Goal: Task Accomplishment & Management: Use online tool/utility

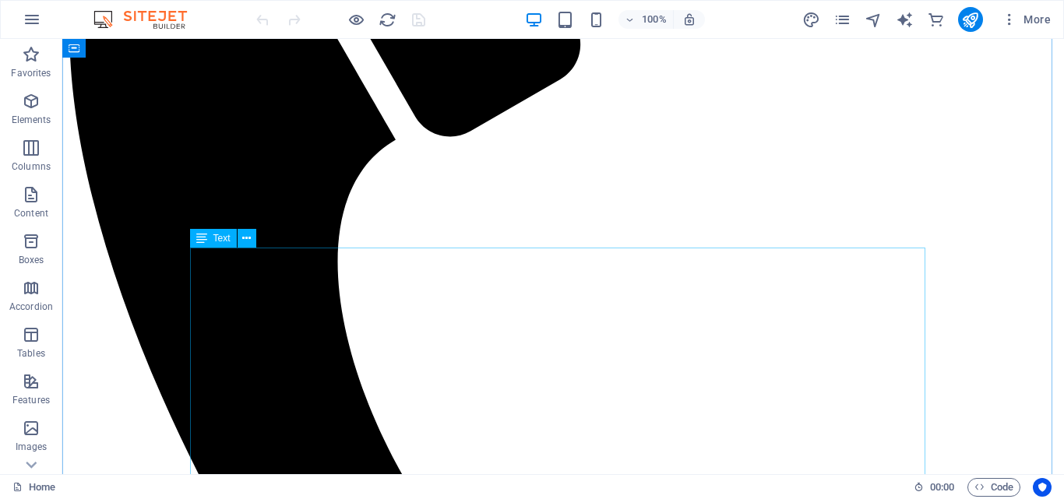
scroll to position [442, 0]
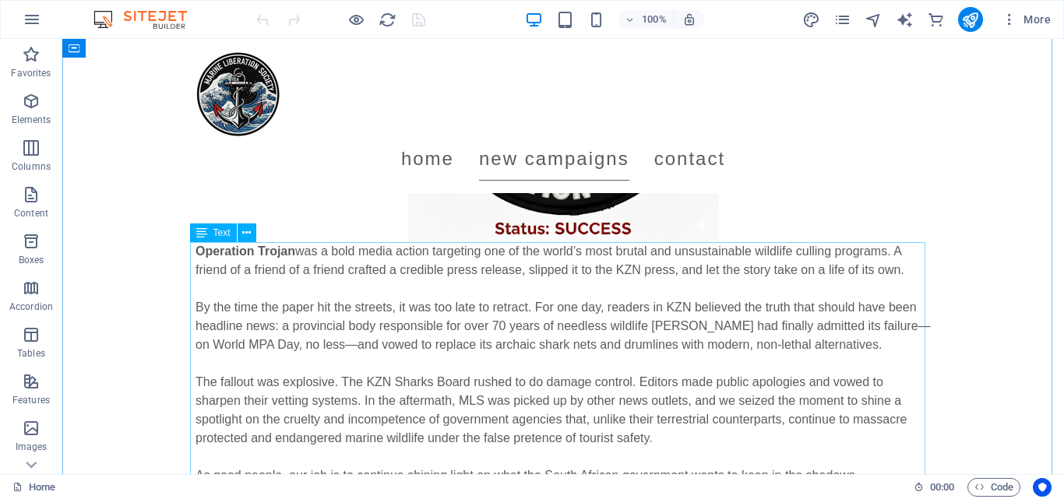
click at [373, 272] on div "Operation Trojan was a bold media action targeting one of the world’s most brut…" at bounding box center [562, 363] width 735 height 243
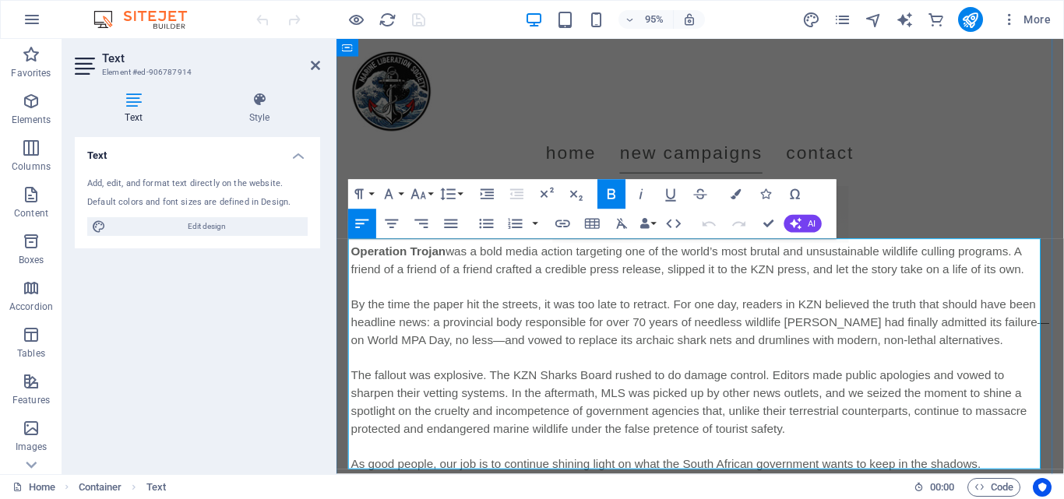
scroll to position [440, 0]
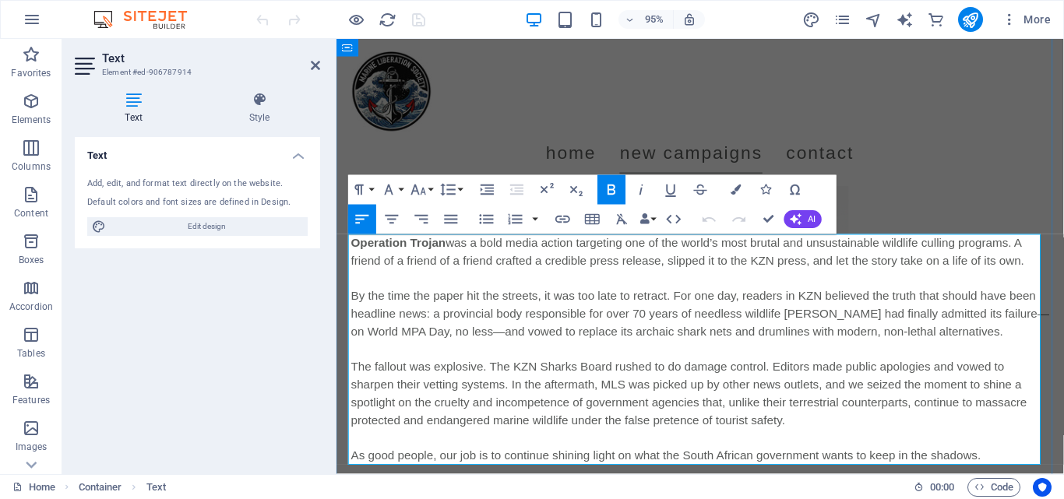
click at [490, 315] on span "By the time the paper hit the streets, it was too late to retract. For one day,…" at bounding box center [719, 328] width 735 height 51
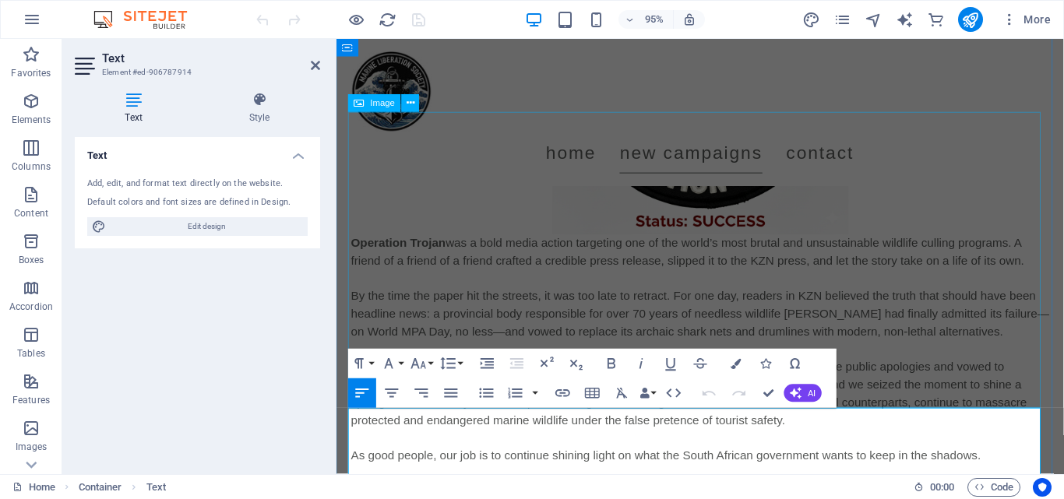
scroll to position [445, 0]
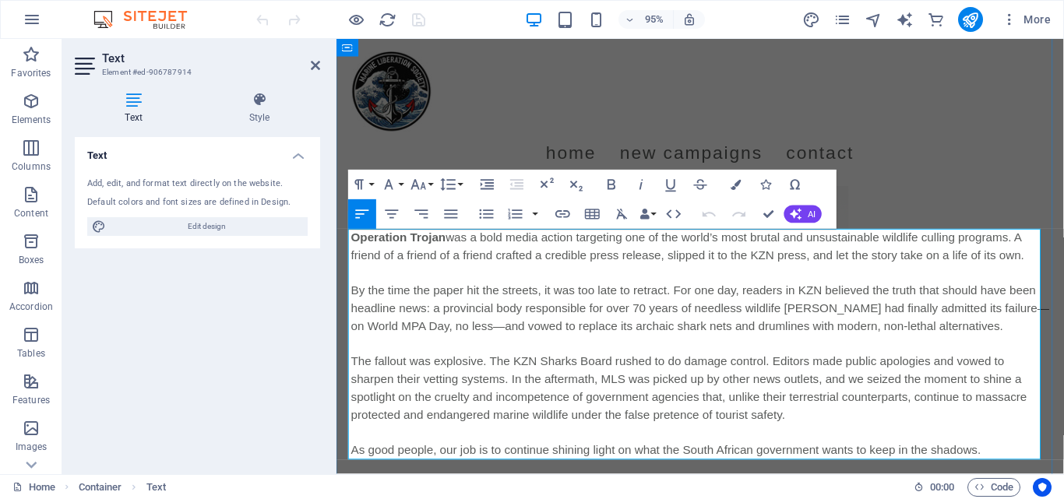
click at [491, 269] on span "was a bold media action targeting one of the world’s most brutal and unsustaina…" at bounding box center [706, 257] width 709 height 32
click at [671, 266] on span "was a bold media action targeting one of the world’s most brutal and unsustaina…" at bounding box center [706, 257] width 709 height 32
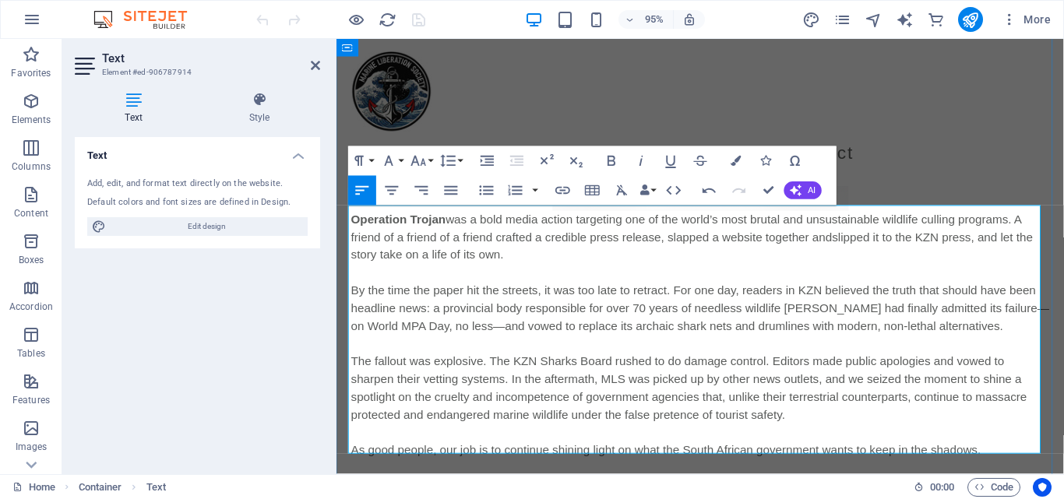
scroll to position [476, 0]
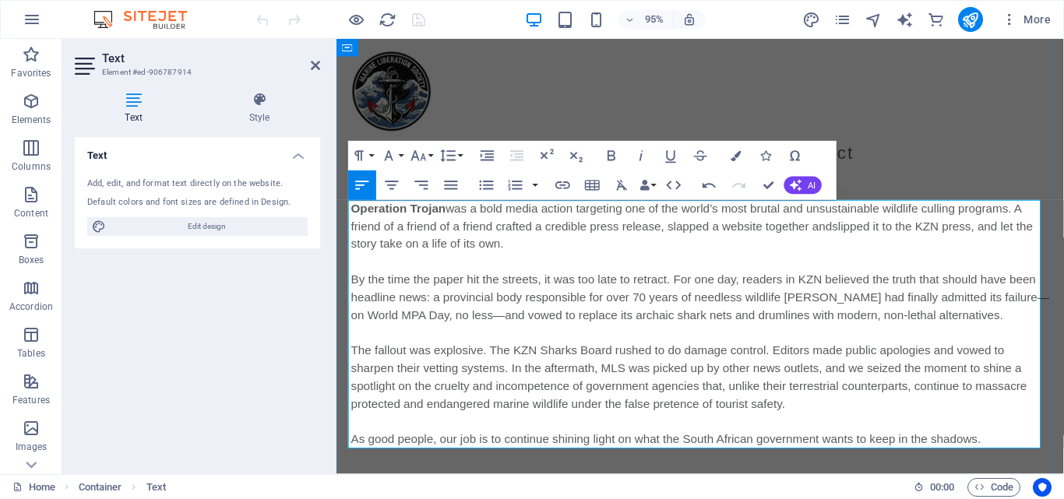
click at [544, 298] on span "By the time the paper hit the streets, it was too late to retract. For one day,…" at bounding box center [719, 311] width 735 height 51
click at [714, 227] on p "Operation Trojan was a bold media action targeting one of the world’s most brut…" at bounding box center [719, 237] width 735 height 56
click at [783, 232] on span "was a bold media action targeting one of the world’s most brutal and unsustaina…" at bounding box center [710, 236] width 717 height 51
click at [725, 234] on span "was a bold media action targeting one of the world’s most brutal and unsustaina…" at bounding box center [710, 236] width 717 height 51
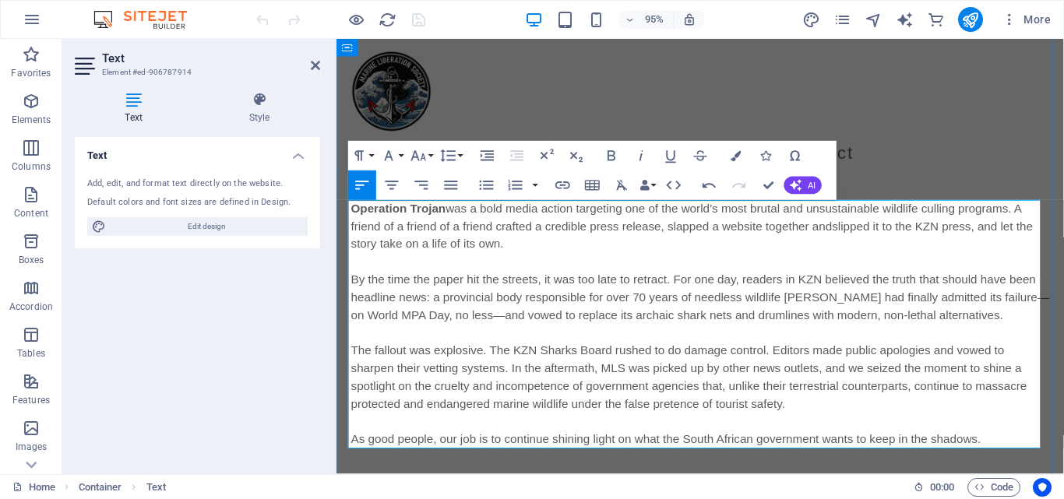
click at [713, 236] on span "was a bold media action targeting one of the world’s most brutal and unsustaina…" at bounding box center [710, 236] width 717 height 51
click at [667, 313] on span "By the time the paper hit the streets, it was too late to retract. For one day,…" at bounding box center [719, 311] width 735 height 51
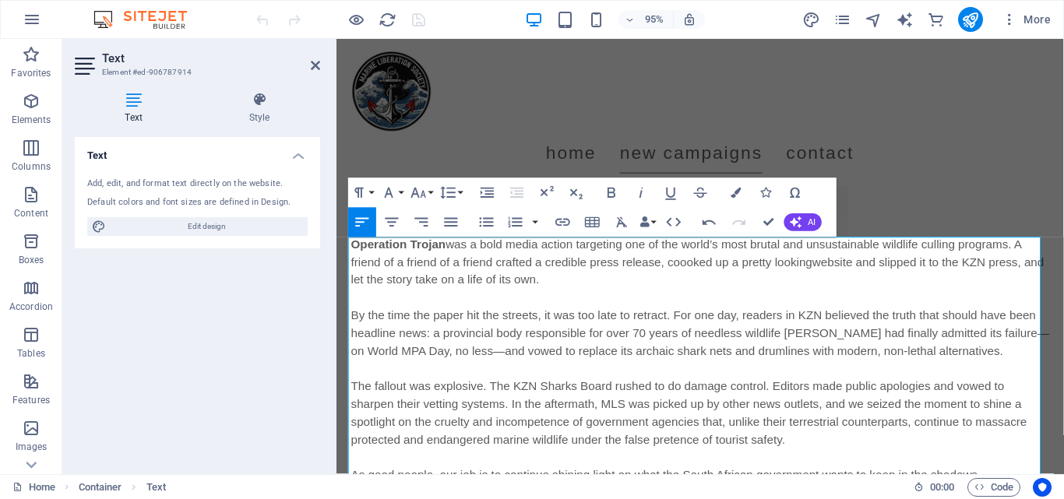
scroll to position [437, 0]
click at [703, 275] on span "was a bold media action targeting one of the world’s most brutal and unsustaina…" at bounding box center [717, 275] width 730 height 51
click at [826, 280] on span "was a bold media action targeting one of the world’s most brutal and unsustaina…" at bounding box center [717, 275] width 730 height 51
click at [678, 290] on p "Operation Trojan was a bold media action targeting one of the world’s most brut…" at bounding box center [719, 276] width 735 height 56
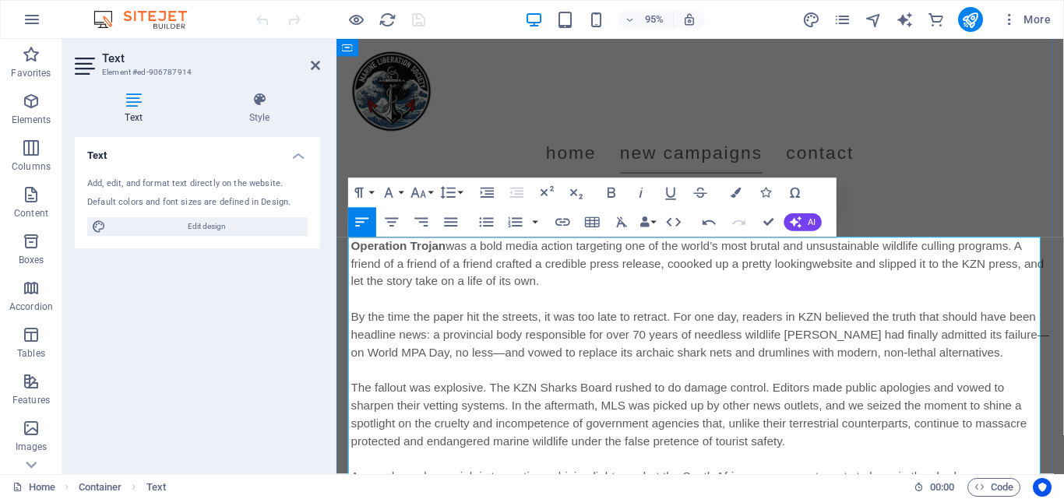
click at [691, 280] on span "was a bold media action targeting one of the world’s most brutal and unsustaina…" at bounding box center [717, 275] width 730 height 51
click at [878, 317] on p at bounding box center [719, 313] width 735 height 19
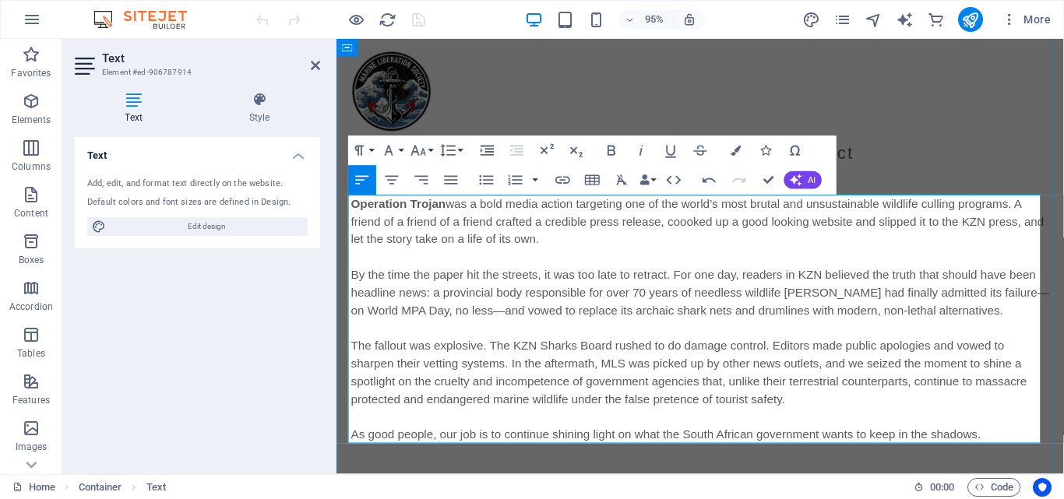
scroll to position [479, 0]
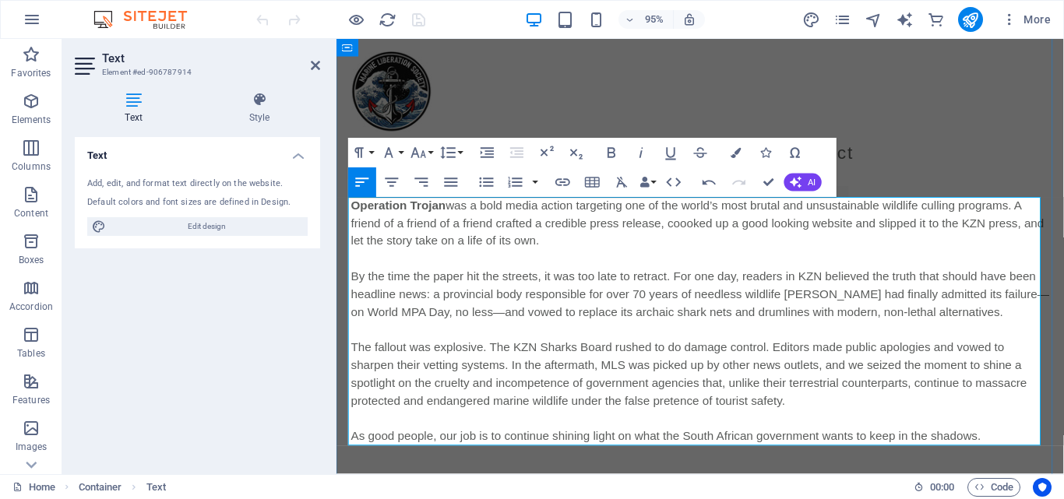
click at [488, 321] on span "By the time the paper hit the streets, it was too late to retract. For one day,…" at bounding box center [719, 308] width 735 height 51
click at [1035, 307] on span "By the time the paper hit the streets, it was too late to retract. For one day,…" at bounding box center [719, 308] width 735 height 51
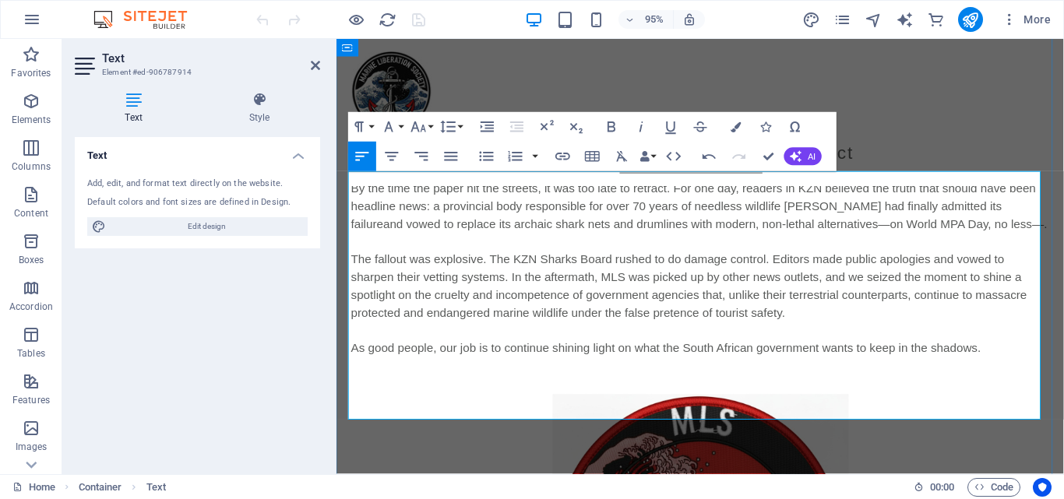
scroll to position [576, 0]
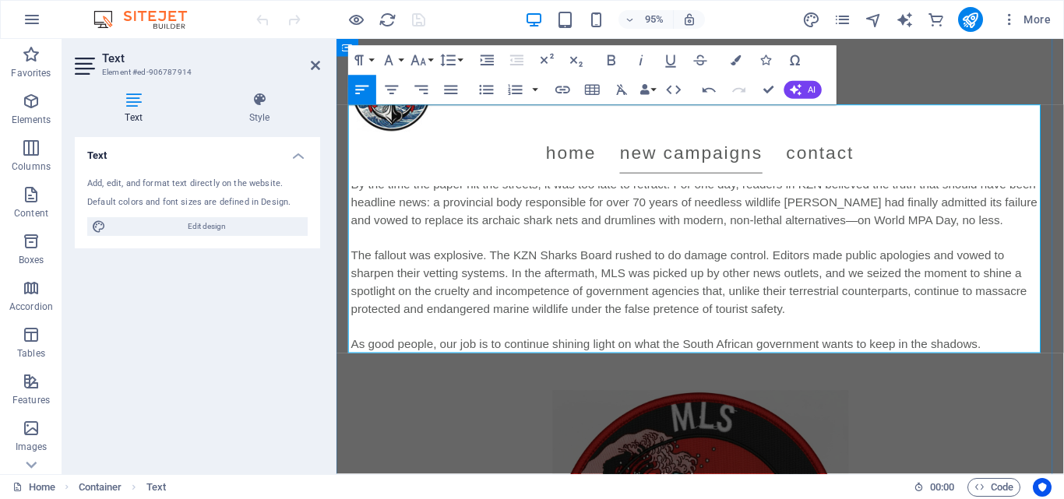
click at [936, 292] on p "The fallout was explosive. The KZN Sharks Board rushed to do damage control. Ed…" at bounding box center [719, 314] width 735 height 112
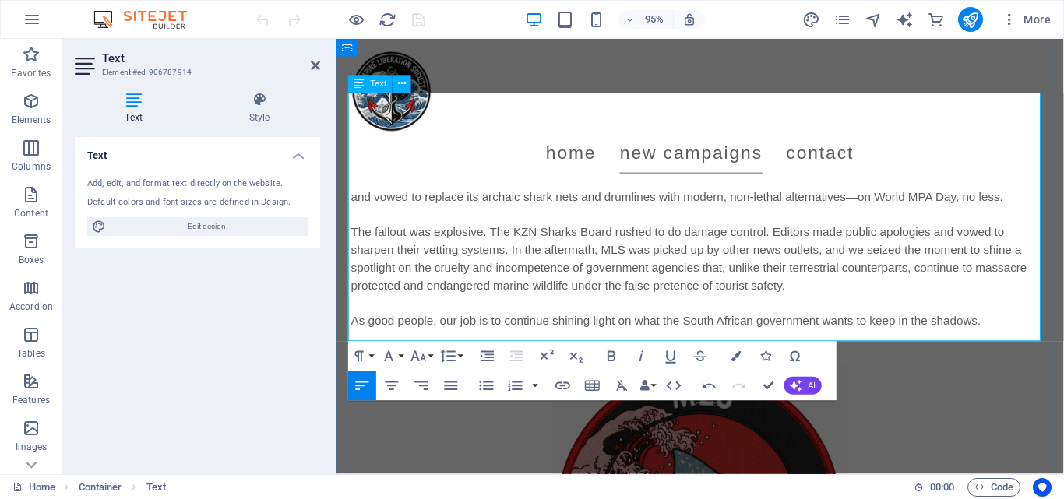
scroll to position [607, 0]
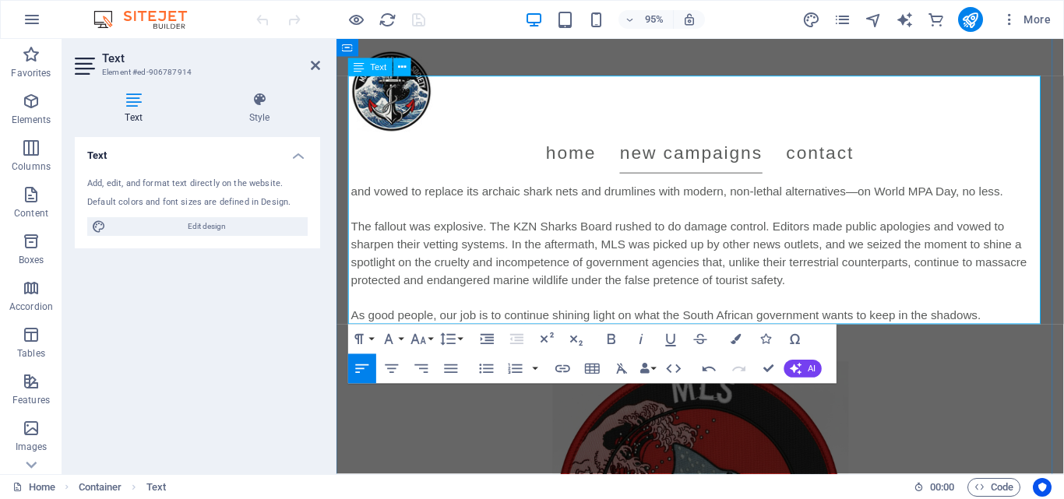
click at [762, 248] on span "The fallout was explosive. The KZN Sharks Board rushed to do damage control. Ed…" at bounding box center [707, 264] width 711 height 69
drag, startPoint x: 762, startPoint y: 248, endPoint x: 700, endPoint y: 245, distance: 61.6
click at [700, 245] on p "The fallout was explosive. The KZN Sharks Board rushed to do damage control. Ed…" at bounding box center [719, 283] width 735 height 112
click at [765, 240] on span "The fallout was explosive. The KZN Sharks Board rushed to do damage control. Ed…" at bounding box center [707, 264] width 711 height 69
click at [824, 238] on span "The fallout was explosive. The KZN Sharks Board rushed to do damage control. Ed…" at bounding box center [707, 264] width 711 height 69
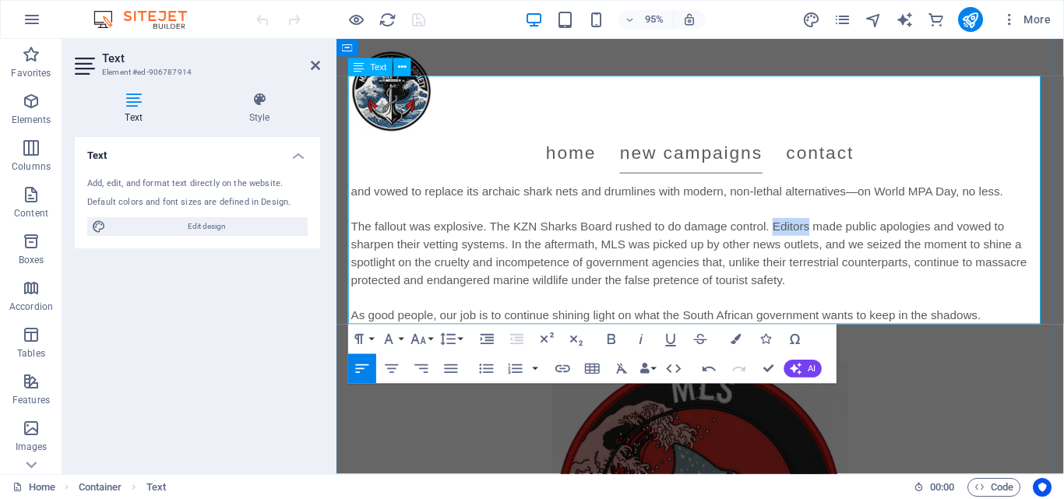
click at [824, 238] on span "The fallout was explosive. The KZN Sharks Board rushed to do damage control. Ed…" at bounding box center [707, 264] width 711 height 69
click at [854, 235] on span "The fallout was explosive. The KZN Sharks Board rushed to do damage control. Ed…" at bounding box center [707, 264] width 711 height 69
click at [827, 234] on span "The fallout was explosive. The KZN Sharks Board rushed to do damage control. Ed…" at bounding box center [707, 264] width 711 height 69
click at [488, 259] on span "The fallout was explosive. The KZN Sharks Board rushed to do damage control. Ed…" at bounding box center [707, 264] width 711 height 69
click at [483, 260] on span "The fallout was explosive. The KZN Sharks Board rushed to do damage control. Ed…" at bounding box center [707, 264] width 711 height 69
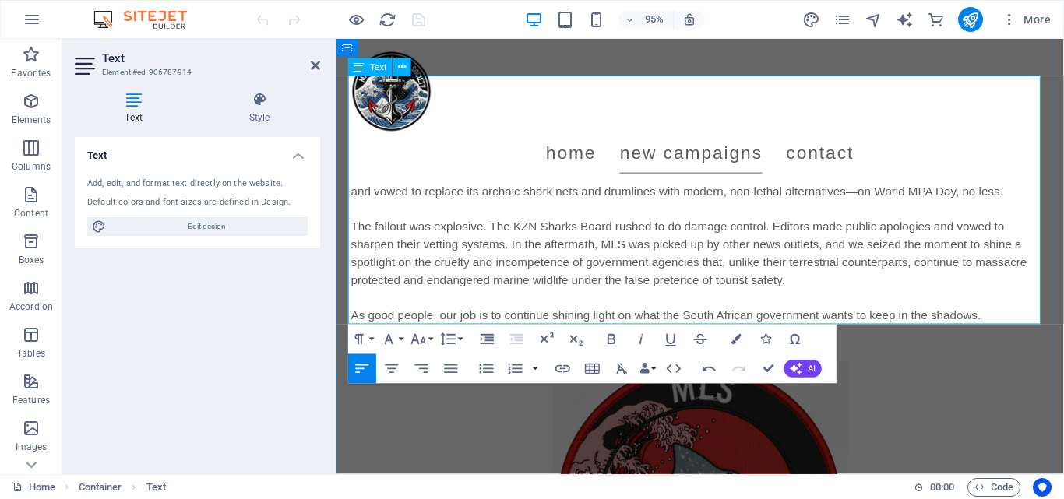
click at [424, 254] on span "The fallout was explosive. The KZN Sharks Board rushed to do damage control. Ed…" at bounding box center [707, 264] width 711 height 69
click at [488, 255] on span "The fallout was explosive. The KZN Sharks Board rushed to do damage control. Ed…" at bounding box center [707, 264] width 711 height 69
click at [895, 254] on span "The fallout was explosive. The KZN Sharks Board rushed to do damage control. Ed…" at bounding box center [707, 264] width 711 height 69
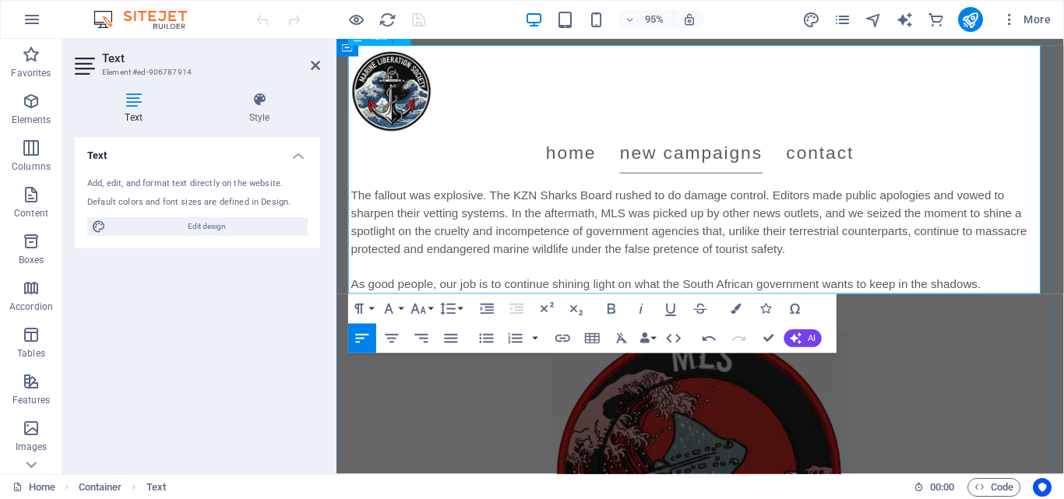
scroll to position [642, 0]
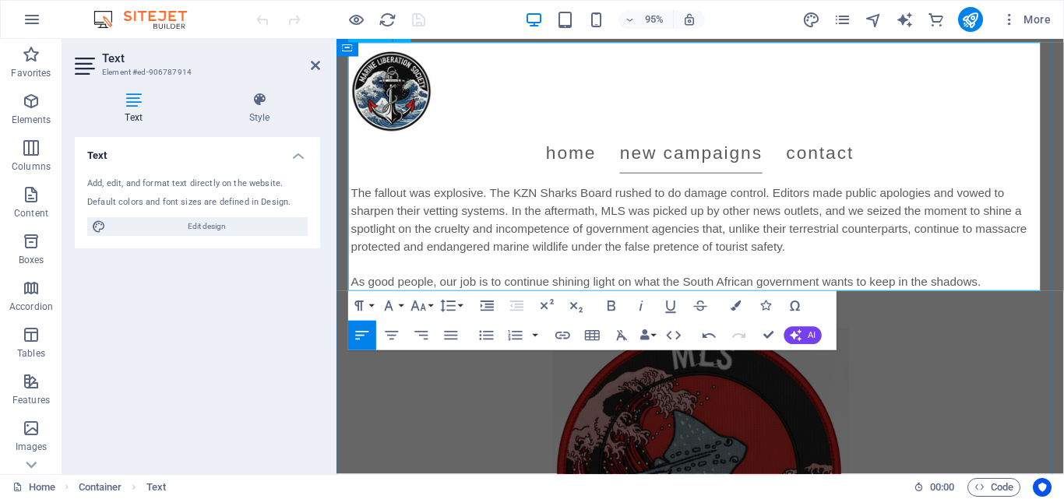
click at [634, 241] on span "The fallout was explosive. The KZN Sharks Board rushed to do damage control. Ed…" at bounding box center [707, 229] width 711 height 69
click at [755, 240] on span "The fallout was explosive. The KZN Sharks Board rushed to do damage control. Ed…" at bounding box center [707, 229] width 711 height 69
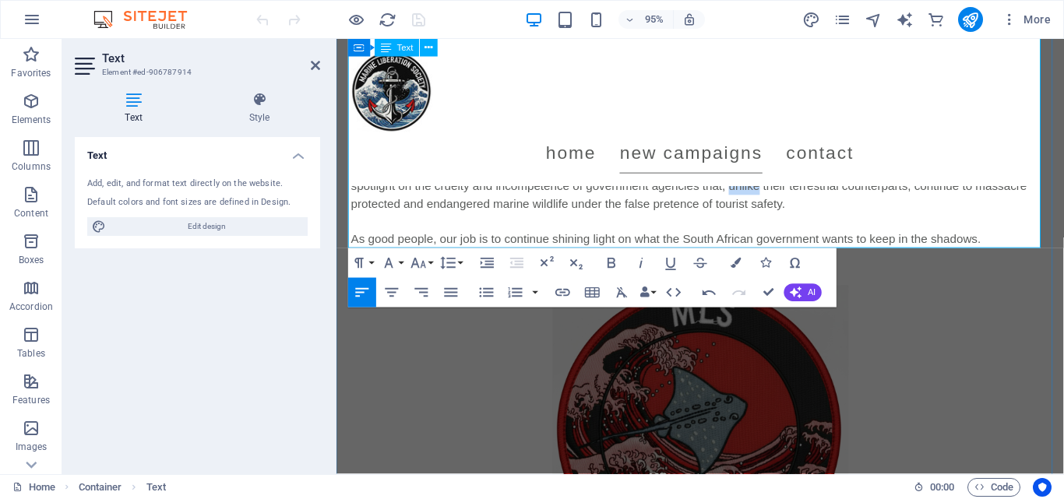
scroll to position [698, 0]
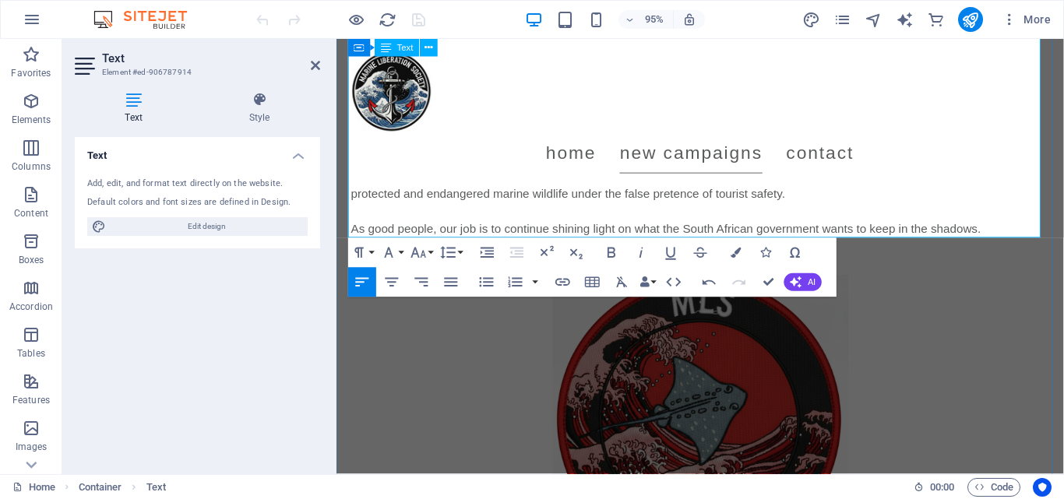
click at [702, 224] on p "The fallout was explosive. The KZN Sharks Board rushed to do damage control. Ed…" at bounding box center [719, 192] width 735 height 112
click at [793, 232] on span "As good people, our job is to continue shining light on what the South African …" at bounding box center [683, 238] width 663 height 13
click at [931, 233] on span "As good people, our job is to continue shining light on what the South African …" at bounding box center [683, 238] width 663 height 13
click at [980, 234] on span "As good people, our job is to continue shining light on what the South African …" at bounding box center [683, 238] width 663 height 13
click at [849, 225] on p "The fallout was explosive. The KZN Sharks Board rushed to do damage control. Ed…" at bounding box center [719, 192] width 735 height 112
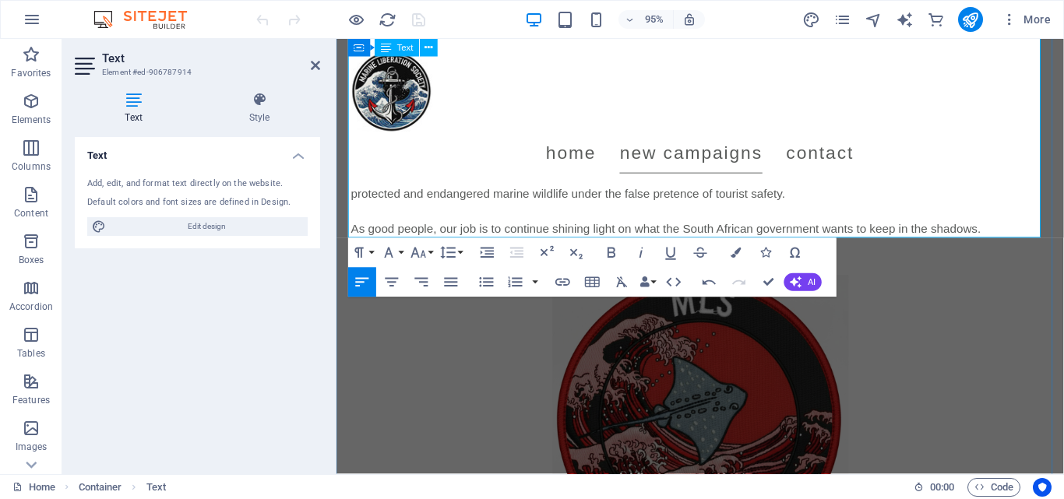
click at [766, 237] on span "As good people, our job is to continue shining light on what the South African …" at bounding box center [683, 238] width 663 height 13
click at [803, 236] on span "As good people, our job is to continue shining light on what the South African …" at bounding box center [683, 238] width 663 height 13
click at [893, 234] on span "As good people, our job is to continue shining light on what the South African …" at bounding box center [683, 238] width 663 height 13
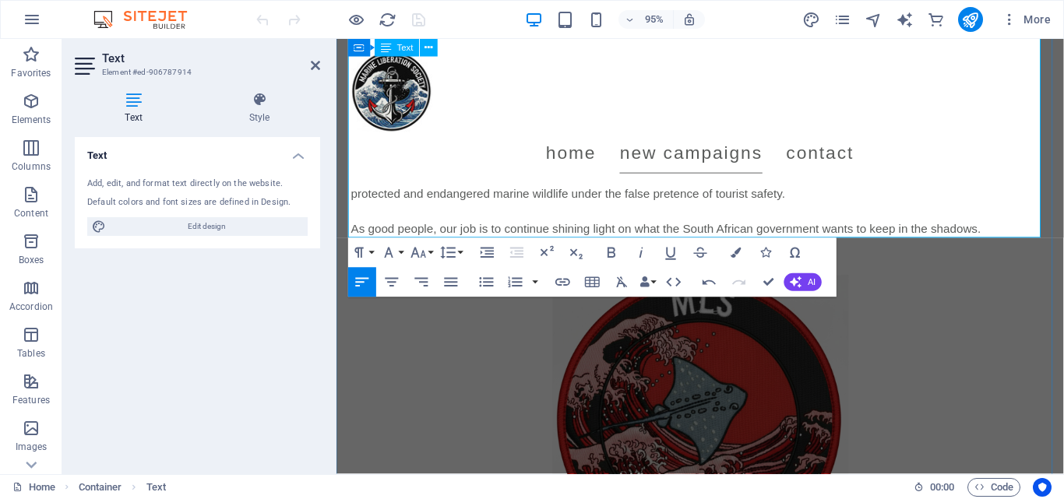
click at [992, 238] on span "As good people, our job is to continue shining light on what the South African …" at bounding box center [683, 238] width 663 height 13
click at [983, 176] on span "The fallout was explosive. The KZN Sharks Board rushed to do damage control. Ed…" at bounding box center [707, 173] width 711 height 69
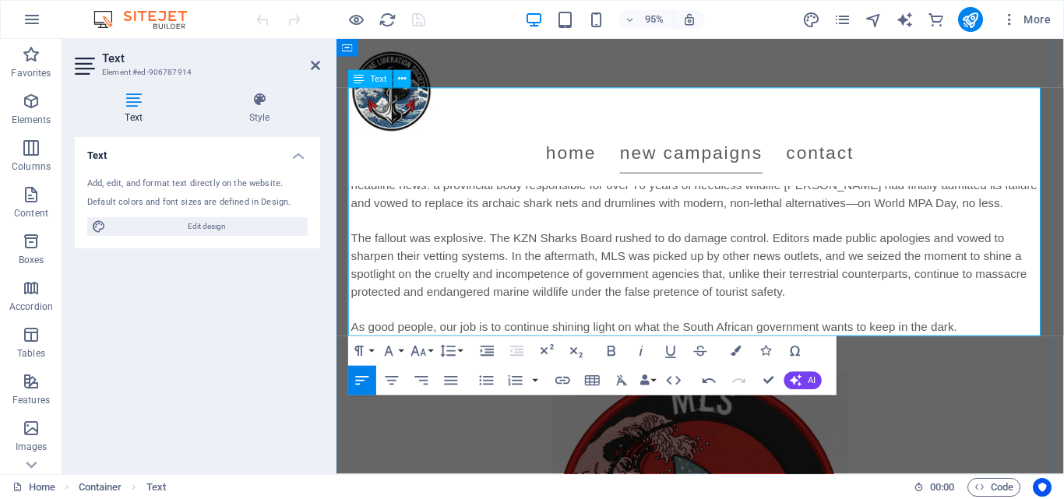
scroll to position [597, 0]
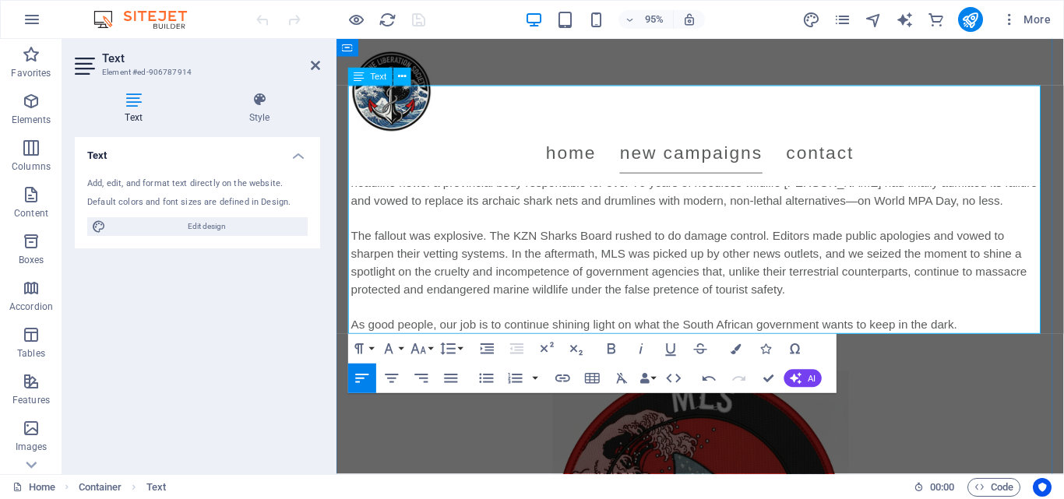
click at [409, 340] on span "As good people, our job is to continue shining light on what the South African …" at bounding box center [671, 339] width 638 height 13
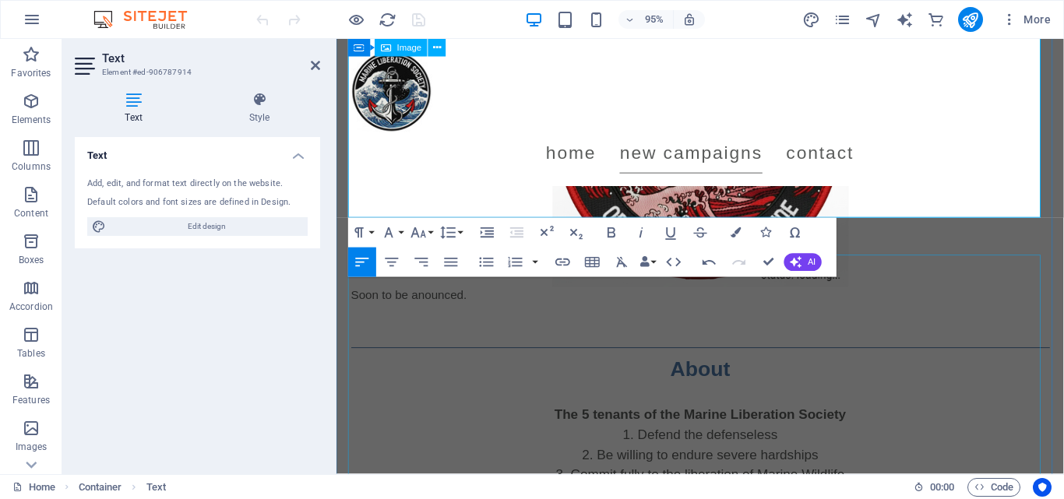
scroll to position [716, 0]
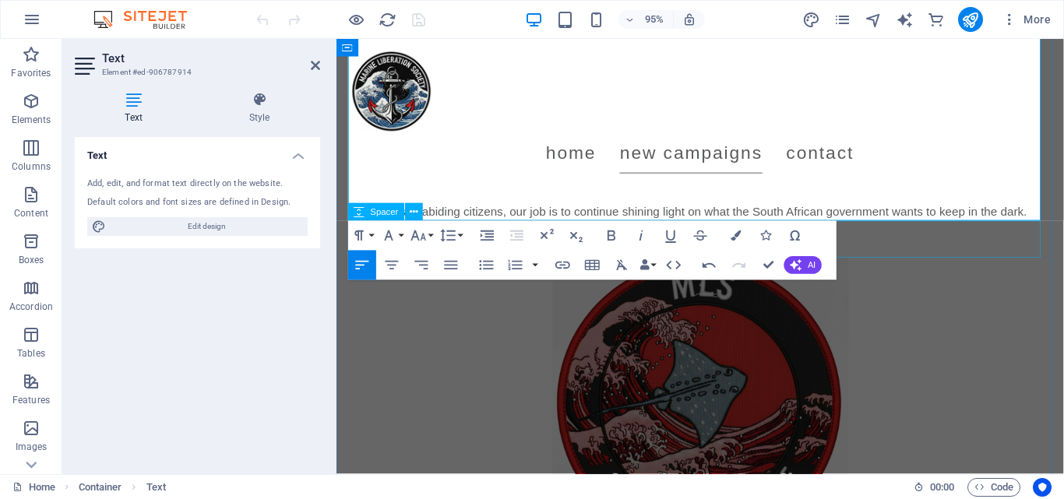
click at [1005, 241] on div at bounding box center [719, 250] width 735 height 39
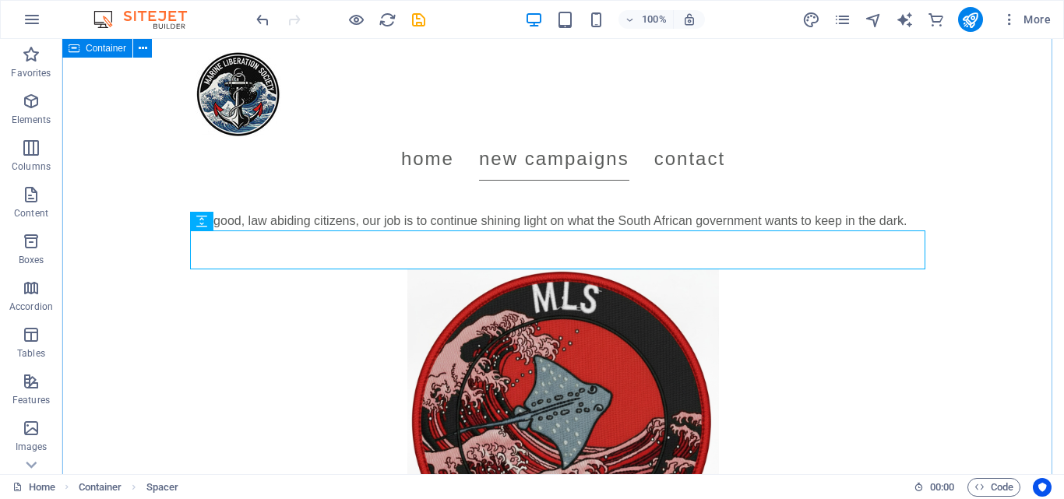
click at [985, 209] on div "It is not desirable to cultivate a respect for the law, so much as for the righ…" at bounding box center [563, 383] width 1002 height 2121
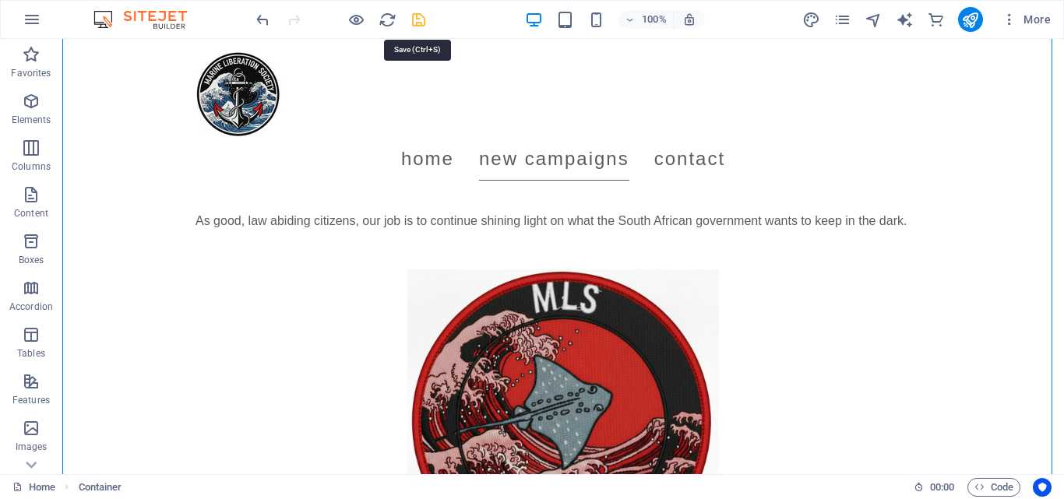
click at [418, 22] on icon "save" at bounding box center [419, 20] width 18 height 18
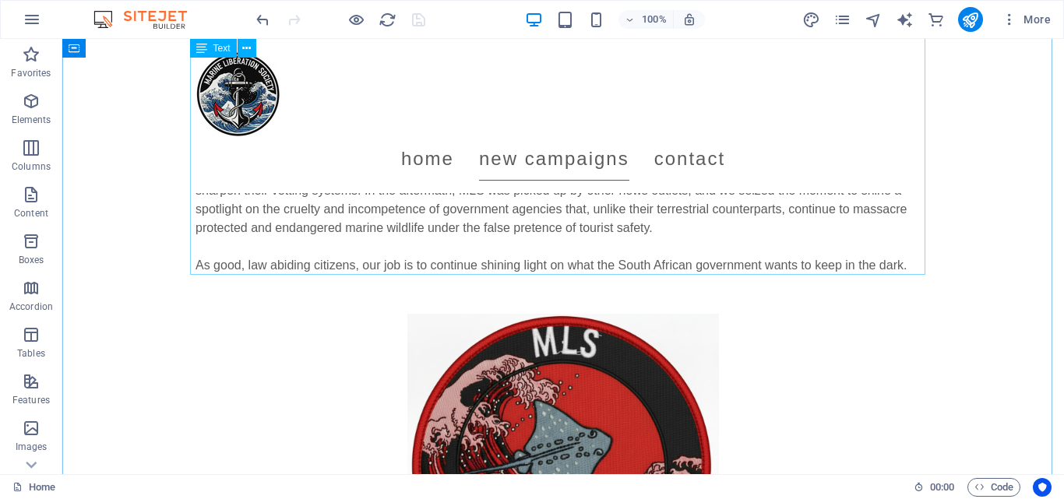
scroll to position [677, 0]
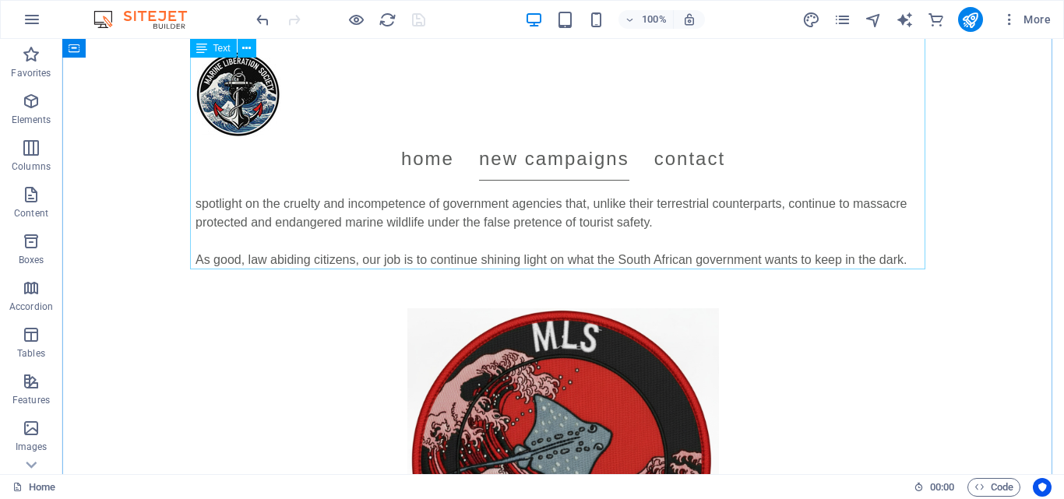
click at [862, 257] on div "Operation Trojan was a bold media action targeting one of the world’s most brut…" at bounding box center [562, 139] width 735 height 262
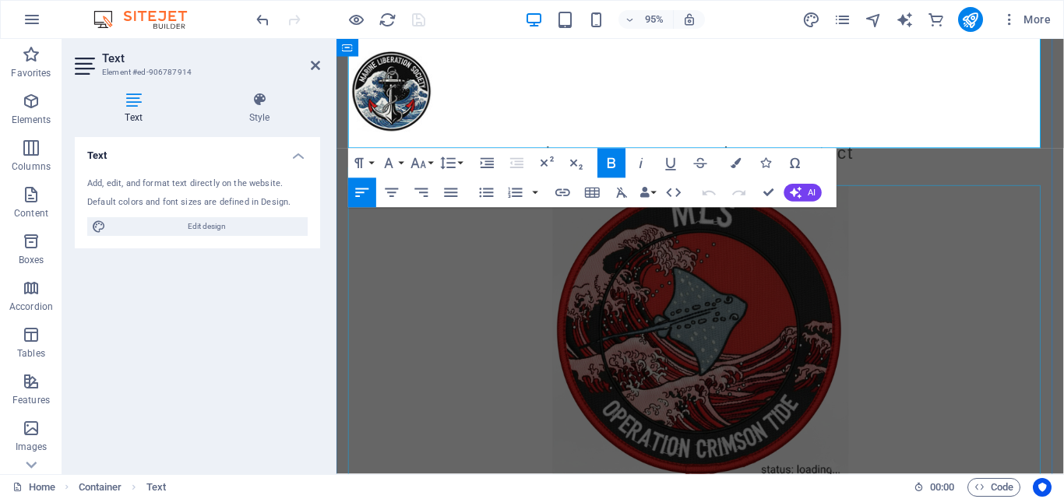
scroll to position [698, 0]
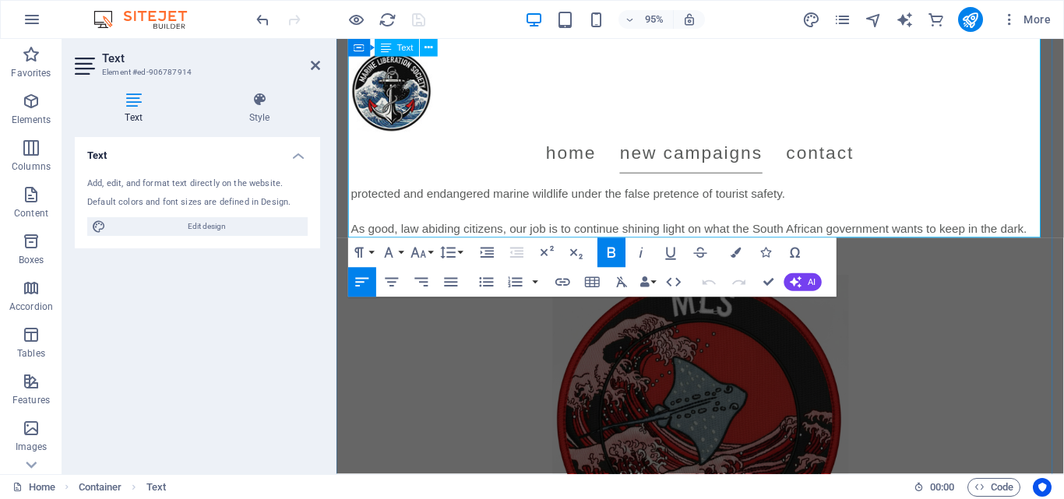
click at [431, 234] on span "As good, law abiding citizens, our job is to continue shining light on what the…" at bounding box center [707, 238] width 711 height 13
click at [1063, 276] on div "It is not desirable to cultivate a respect for the law, so much as for the righ…" at bounding box center [719, 401] width 766 height 2121
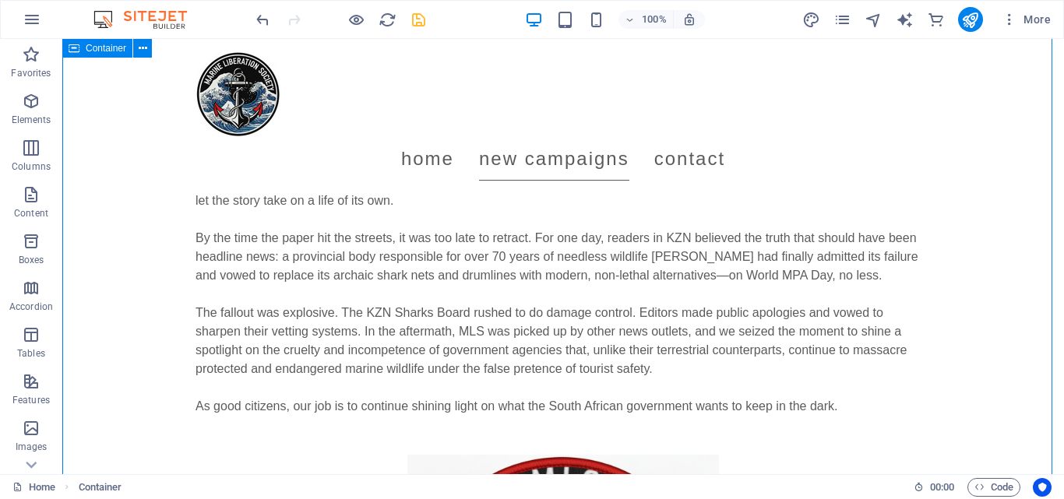
scroll to position [526, 0]
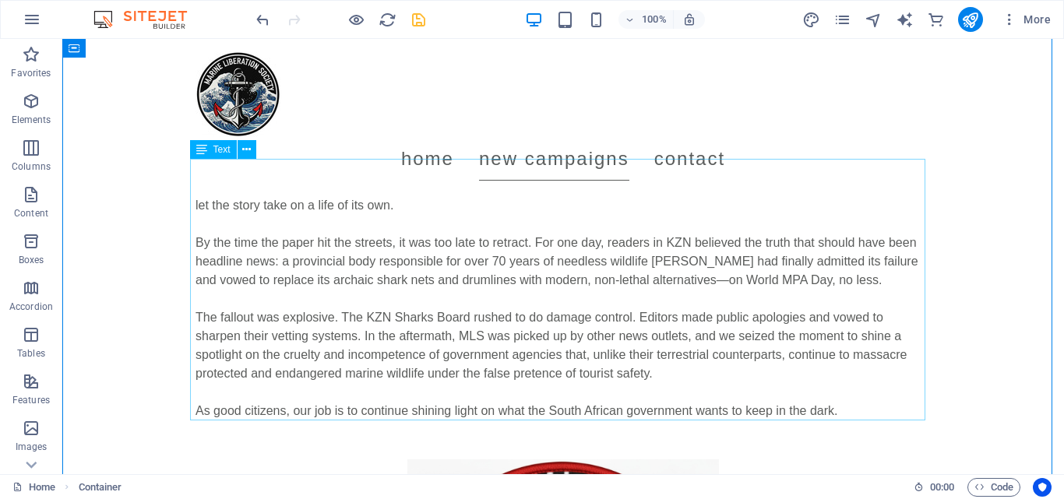
click at [843, 406] on div "Operation Trojan was a bold media action targeting one of the world’s most brut…" at bounding box center [562, 290] width 735 height 262
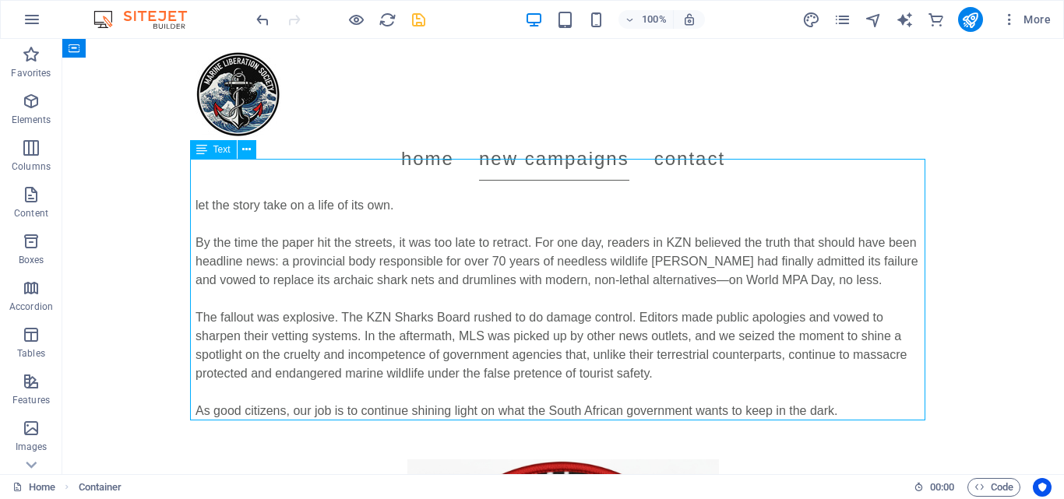
click at [843, 406] on div "Operation Trojan was a bold media action targeting one of the world’s most brut…" at bounding box center [562, 290] width 735 height 262
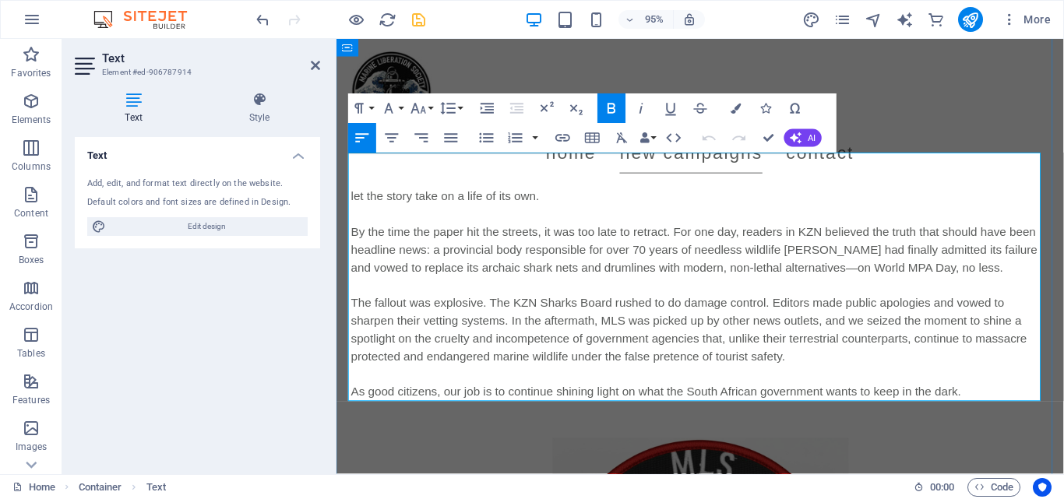
click at [1009, 414] on p "The fallout was explosive. The KZN Sharks Board rushed to do damage control. Ed…" at bounding box center [719, 364] width 735 height 112
click at [895, 356] on span "The fallout was explosive. The KZN Sharks Board rushed to do damage control. Ed…" at bounding box center [707, 345] width 711 height 69
click at [762, 357] on span "The fallout was explosive. The KZN Sharks Board rushed to do damage control. Ed…" at bounding box center [707, 345] width 711 height 69
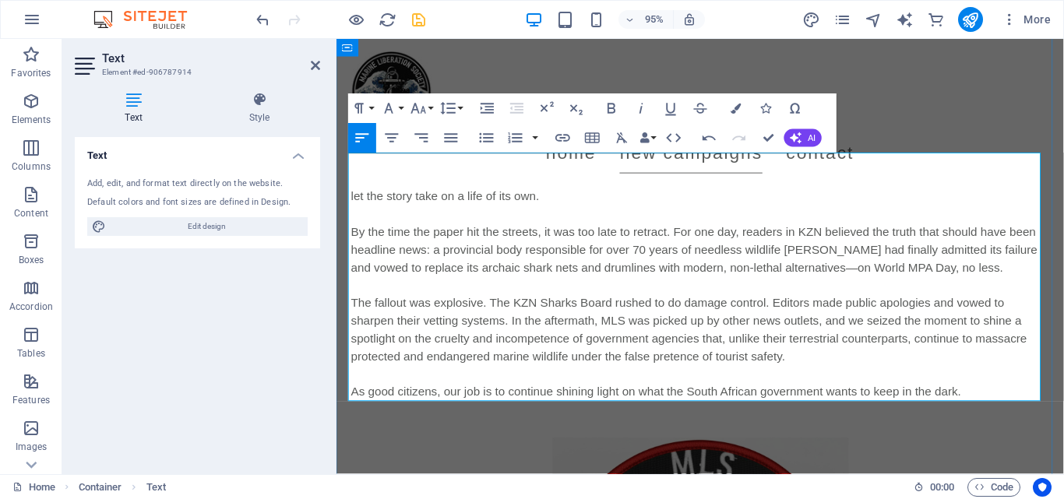
click at [705, 354] on span "The fallout was explosive. The KZN Sharks Board rushed to do damage control. Ed…" at bounding box center [707, 345] width 711 height 69
click at [636, 367] on span "The fallout was explosive. The KZN Sharks Board rushed to do damage control. Ed…" at bounding box center [707, 345] width 711 height 69
click at [685, 355] on span "The fallout was explosive. The KZN Sharks Board rushed to do damage control. Ed…" at bounding box center [707, 345] width 711 height 69
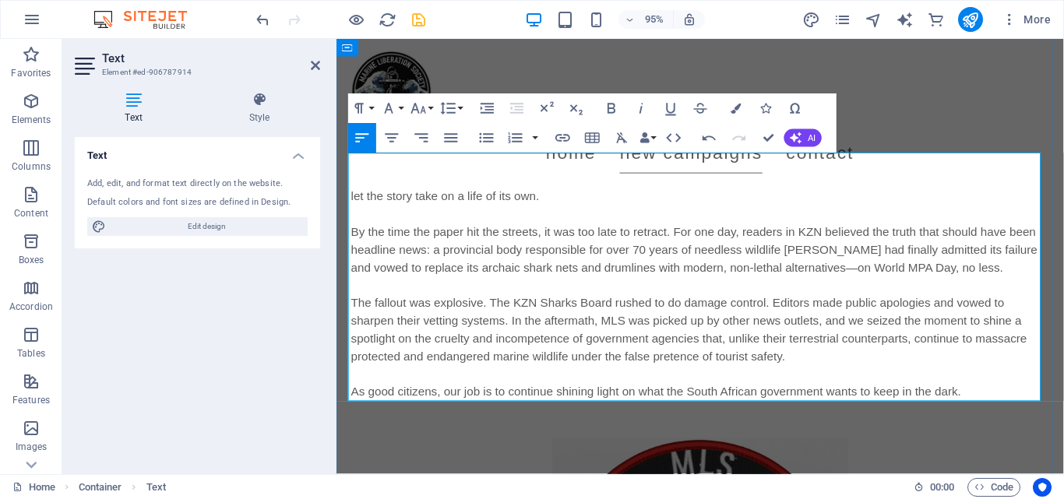
click at [823, 373] on p "The fallout was explosive. The KZN Sharks Board rushed to do damage control. Ed…" at bounding box center [719, 364] width 735 height 112
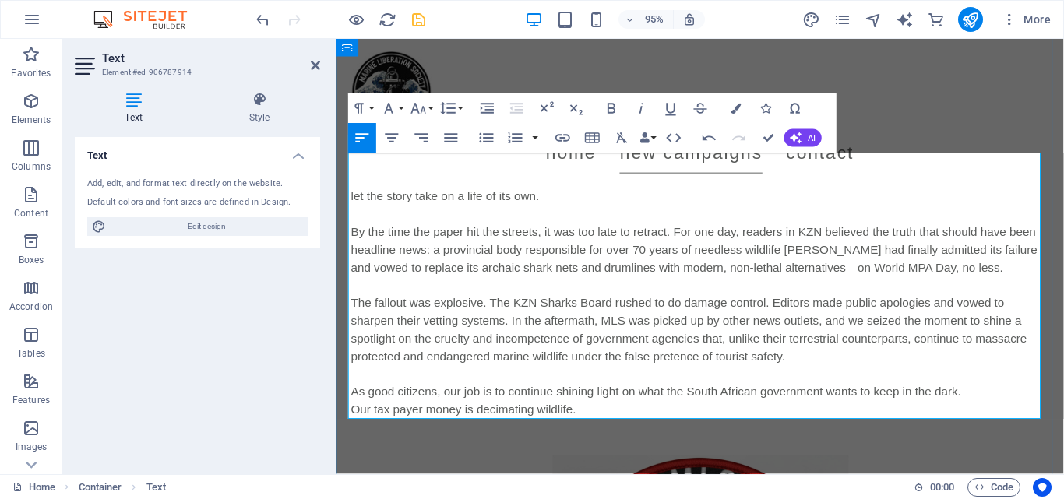
click at [657, 405] on span "As good citizens, our job is to continue shining light on what the South Africa…" at bounding box center [673, 410] width 643 height 13
click at [561, 419] on p "The fallout was explosive. The KZN Sharks Board rushed to do damage control. Ed…" at bounding box center [719, 373] width 735 height 131
click at [598, 426] on p "The fallout was explosive. The KZN Sharks Board rushed to do damage control. Ed…" at bounding box center [719, 373] width 735 height 131
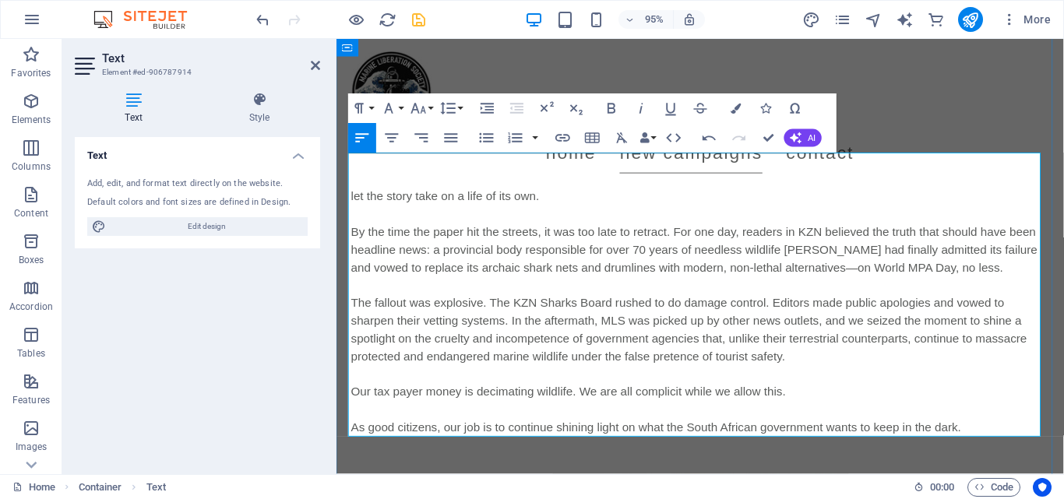
click at [479, 407] on span "Our tax payer money is decimating wildlife. We are all complicit while we allow…" at bounding box center [580, 410] width 457 height 13
click at [420, 416] on span "Our tax payer money is used to decimate ocean wildlife like this . We are all c…" at bounding box center [637, 410] width 571 height 13
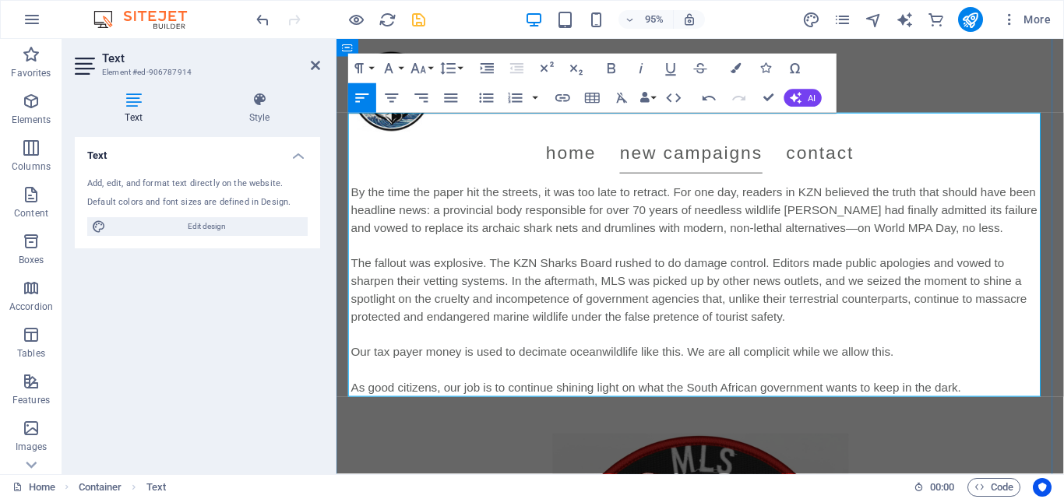
scroll to position [569, 0]
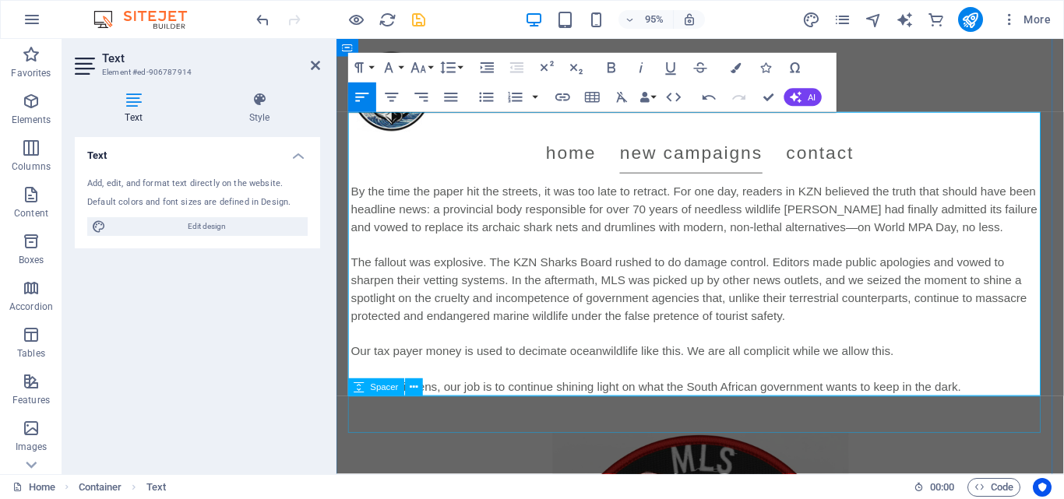
click at [985, 432] on div at bounding box center [719, 434] width 735 height 39
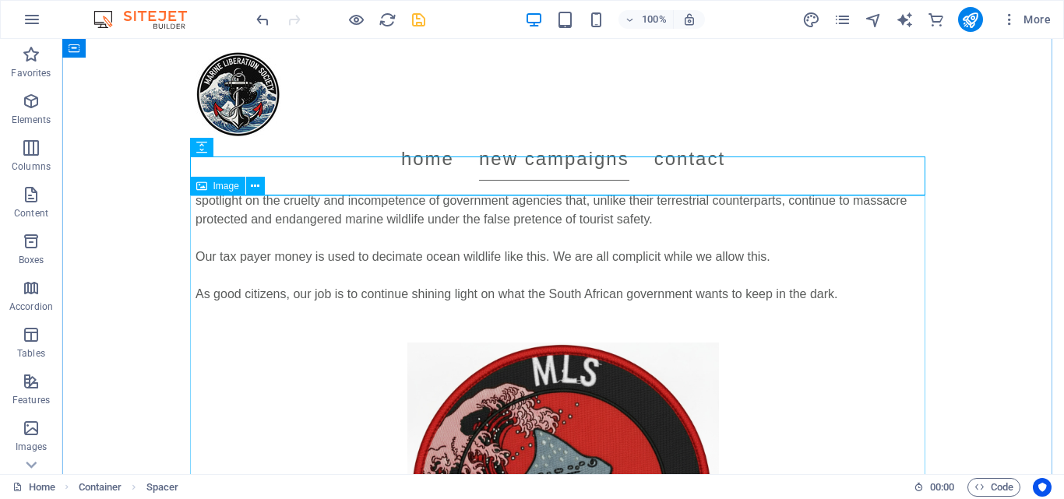
scroll to position [669, 0]
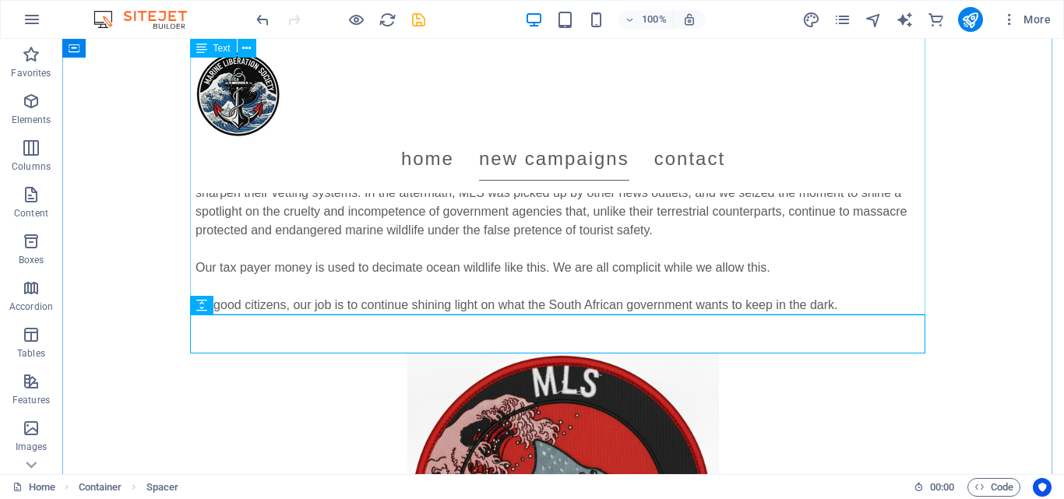
click at [606, 280] on div "Operation Trojan was a bold media action targeting one of the world’s most brut…" at bounding box center [562, 165] width 735 height 299
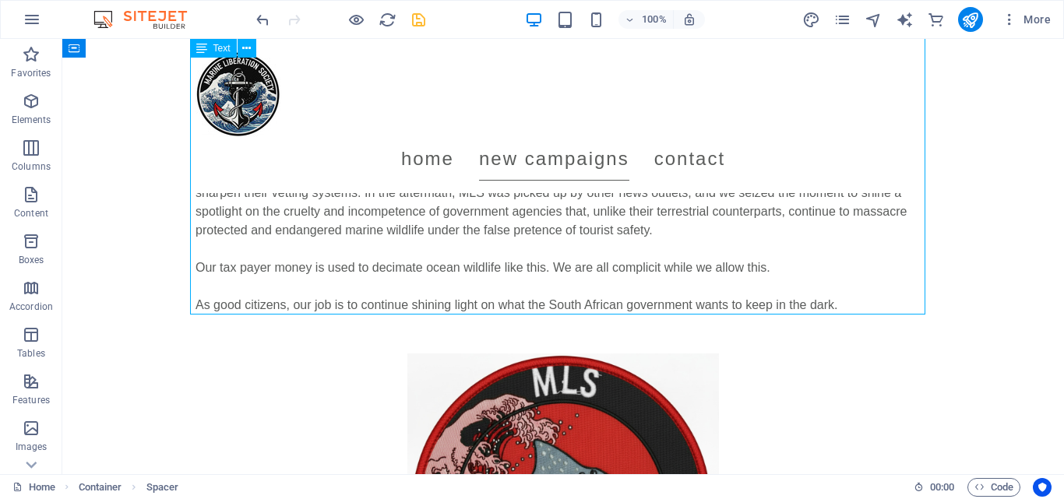
click at [606, 280] on div "Operation Trojan was a bold media action targeting one of the world’s most brut…" at bounding box center [562, 165] width 735 height 299
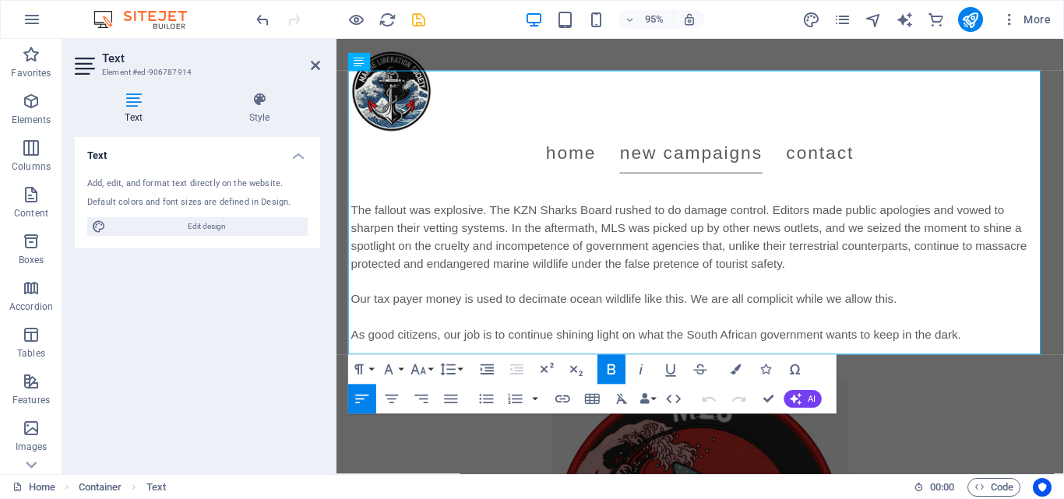
scroll to position [626, 0]
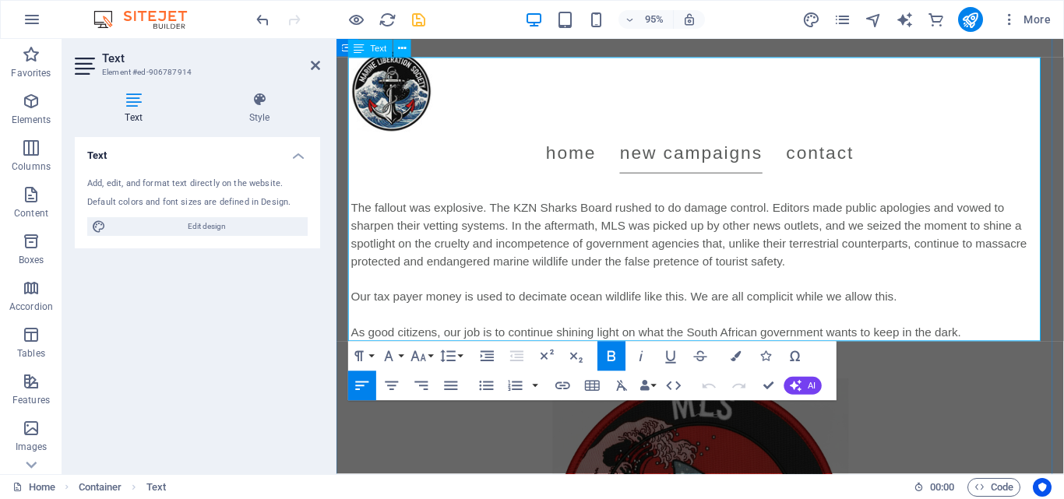
click at [466, 347] on span "As good citizens, our job is to continue shining light on what the South Africa…" at bounding box center [673, 347] width 643 height 13
click at [452, 350] on span "As good citizens, our job is to continue shining light on what the South Africa…" at bounding box center [673, 347] width 643 height 13
click at [452, 350] on span "As good citizens, y job is to continue shining light on what the South African …" at bounding box center [667, 347] width 630 height 13
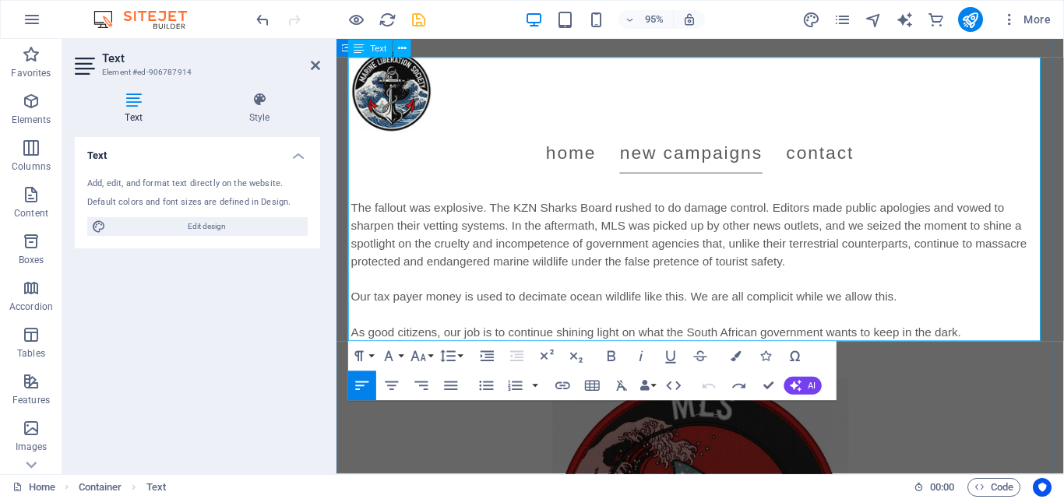
click at [409, 343] on span "As good citizens, our job is to continue shining light on what the South Africa…" at bounding box center [673, 347] width 643 height 13
click at [441, 345] on span "As good citizens, our job is to continue shining light on what the South Africa…" at bounding box center [673, 347] width 643 height 13
click at [429, 307] on span "Our tax payer money is used to decimate ocean wildlife like this. We are all co…" at bounding box center [639, 310] width 575 height 13
click at [347, 311] on div "It is not desirable to cultivate a respect for the law, so much as for the righ…" at bounding box center [719, 492] width 766 height 2159
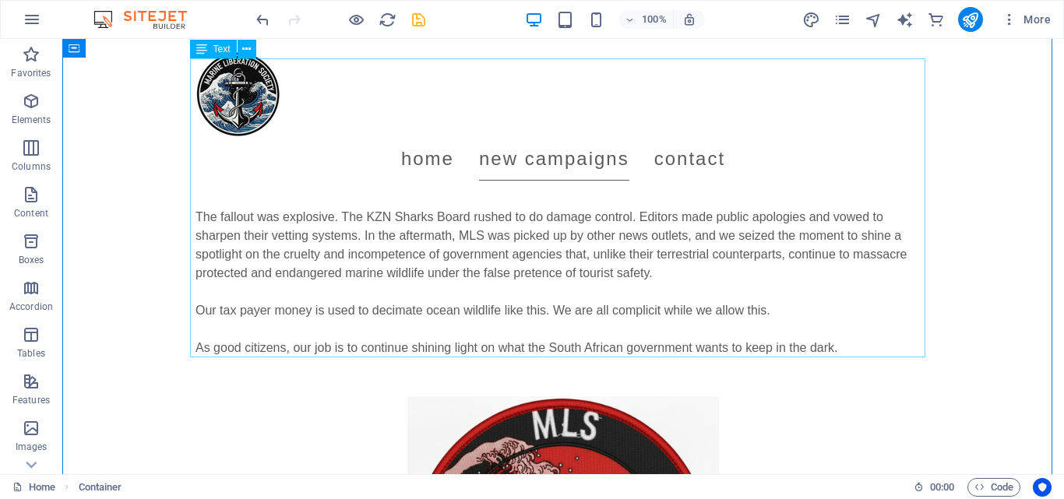
click at [348, 297] on div "Operation Trojan was a bold media action targeting one of the world’s most brut…" at bounding box center [562, 207] width 735 height 299
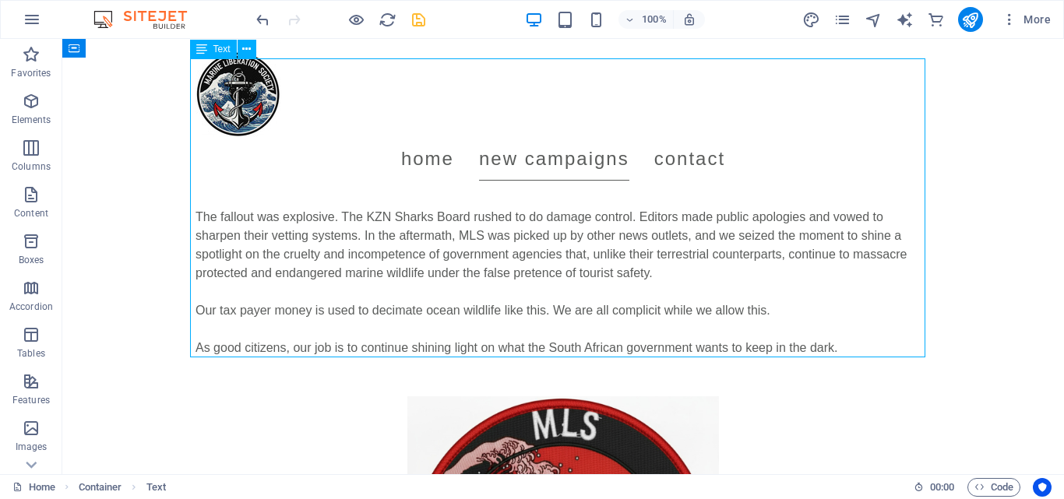
click at [225, 303] on div "Operation Trojan was a bold media action targeting one of the world’s most brut…" at bounding box center [562, 207] width 735 height 299
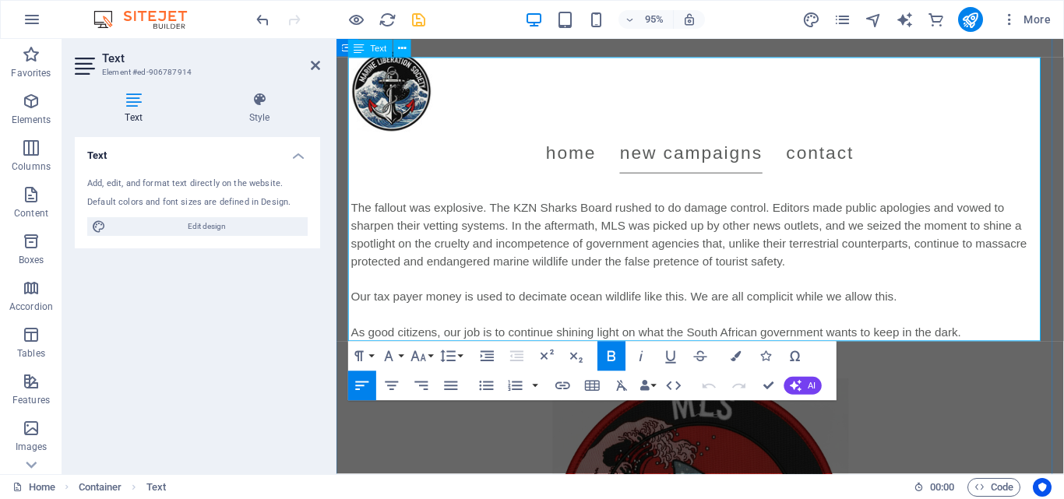
click at [723, 305] on span "Our tax payer money is used to decimate ocean wildlife like this. We are all co…" at bounding box center [639, 310] width 575 height 13
click at [820, 274] on p "The fallout was explosive. The KZN Sharks Board rushed to do damage control. Ed…" at bounding box center [719, 283] width 735 height 150
click at [871, 287] on p "The fallout was explosive. The KZN Sharks Board rushed to do damage control. Ed…" at bounding box center [719, 283] width 735 height 150
click at [1063, 258] on div "It is not desirable to cultivate a respect for the law, so much as for the righ…" at bounding box center [719, 492] width 766 height 2159
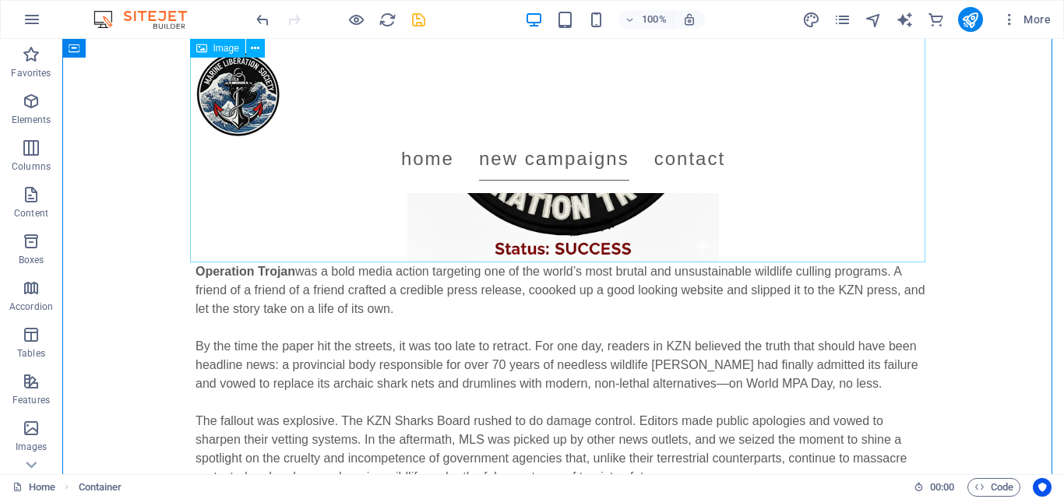
scroll to position [428, 0]
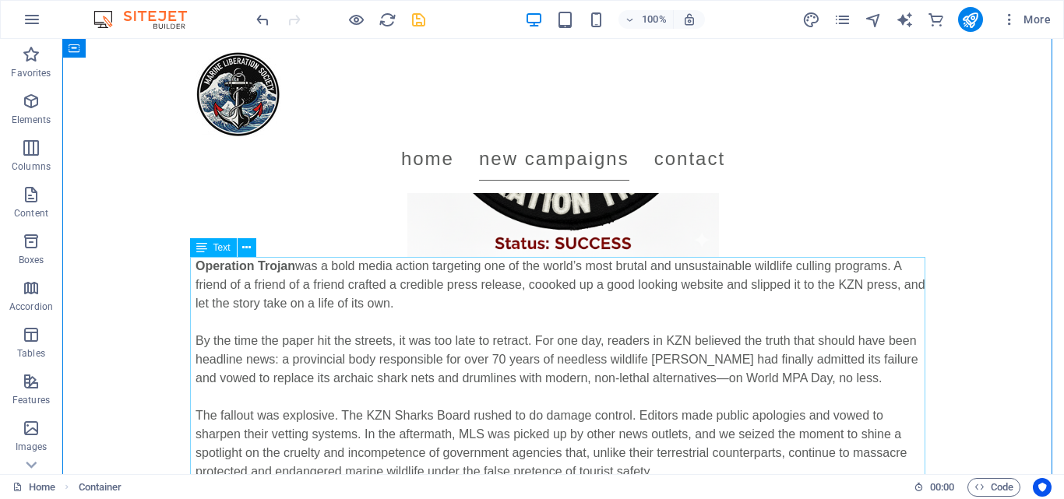
click at [541, 283] on div "Operation Trojan was a bold media action targeting one of the world’s most brut…" at bounding box center [562, 406] width 735 height 299
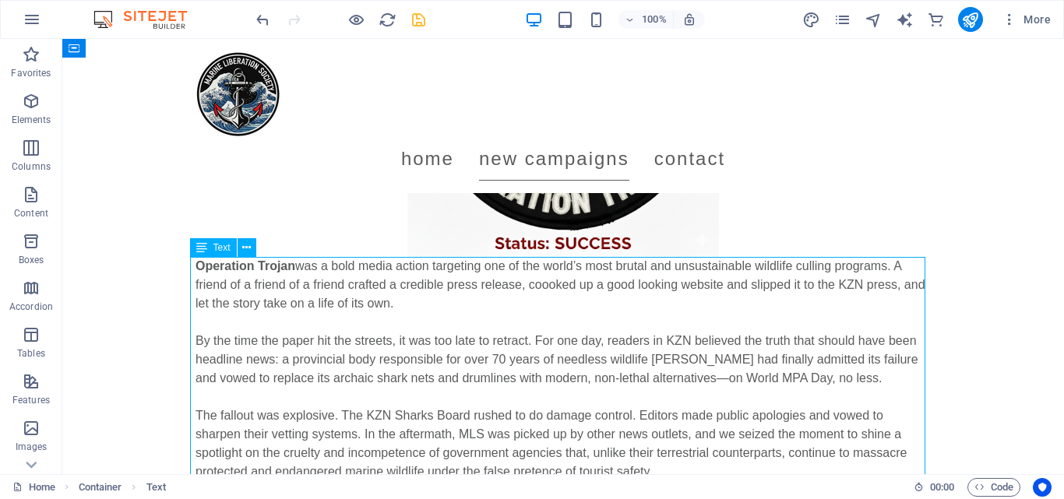
click at [541, 283] on div "Operation Trojan was a bold media action targeting one of the world’s most brut…" at bounding box center [562, 406] width 735 height 299
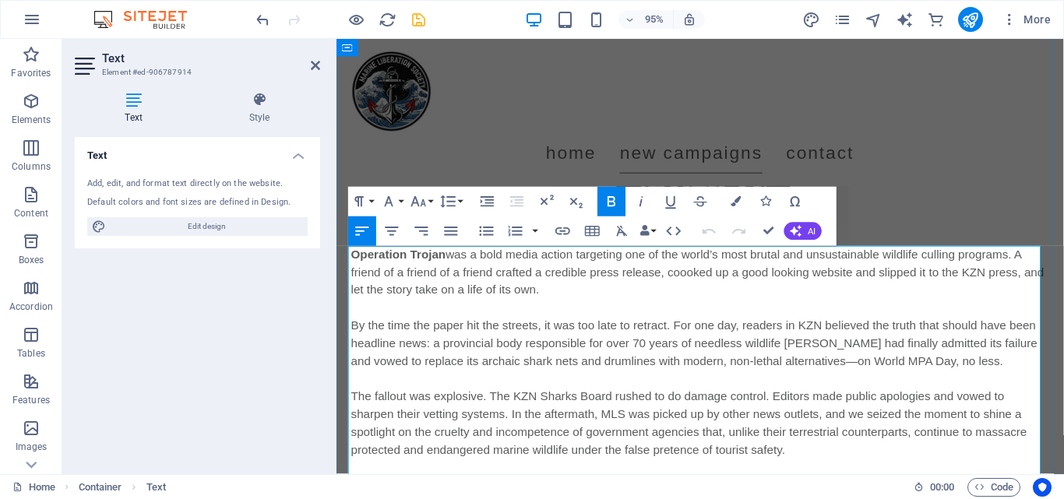
click at [712, 290] on span "was a bold media action targeting one of the world’s most brutal and unsustaina…" at bounding box center [717, 284] width 730 height 51
click at [354, 285] on span "was a bold media action targeting one of the world’s most brutal and unsustaina…" at bounding box center [713, 284] width 723 height 51
click at [776, 293] on p "Operation Trojan was a bold media action targeting one of the world’s most brut…" at bounding box center [719, 285] width 735 height 56
click at [660, 301] on p "Operation Trojan was a bold media action targeting one of the world’s most brut…" at bounding box center [719, 285] width 735 height 56
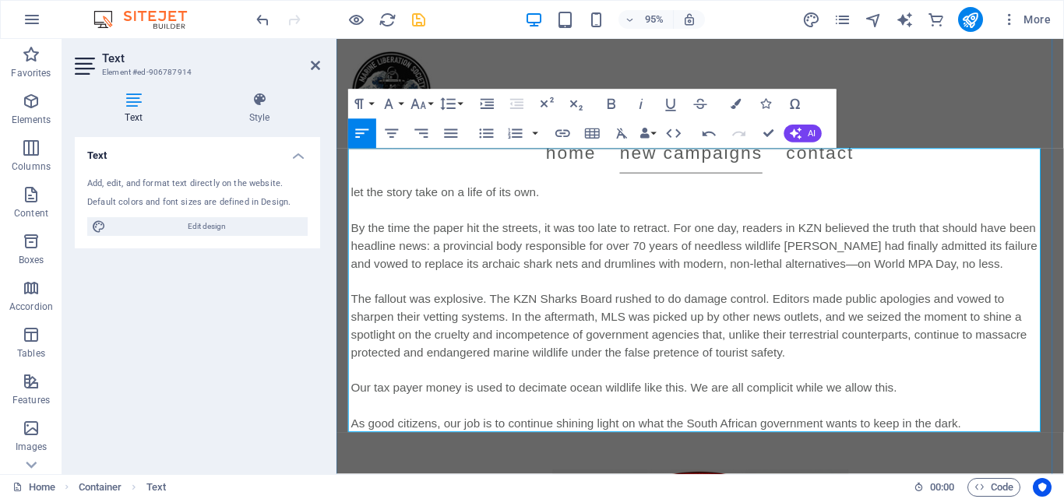
scroll to position [533, 0]
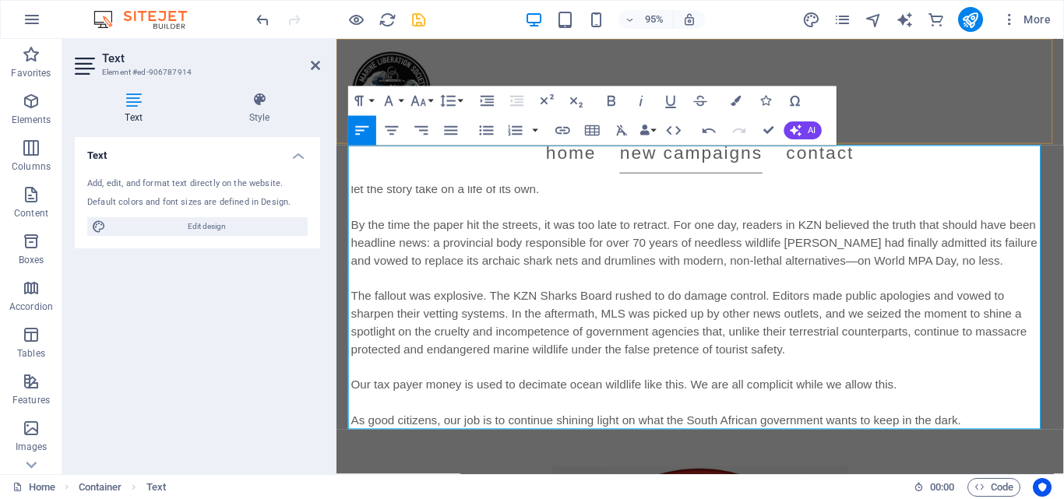
click at [1063, 137] on div "Menu Home New Campaigns Contact" at bounding box center [719, 116] width 766 height 154
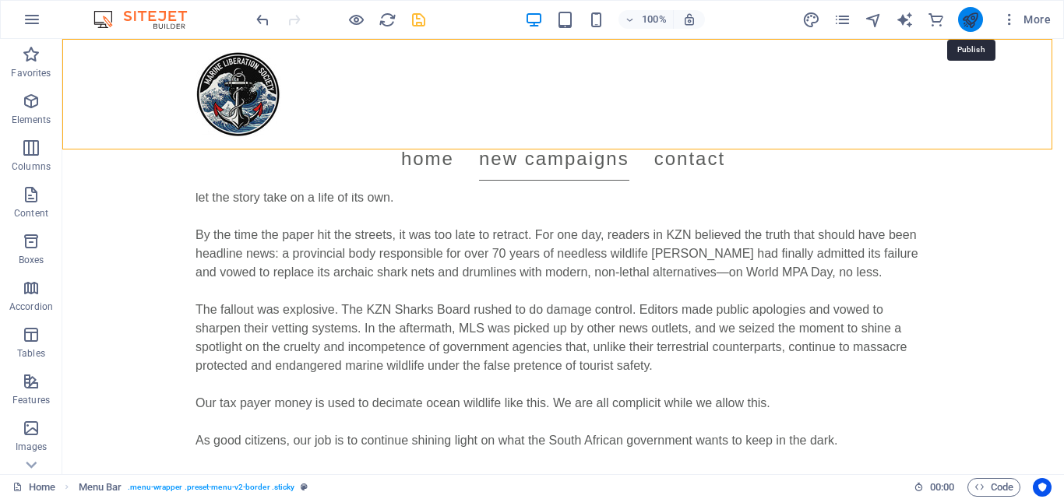
click at [965, 15] on icon "publish" at bounding box center [970, 20] width 18 height 18
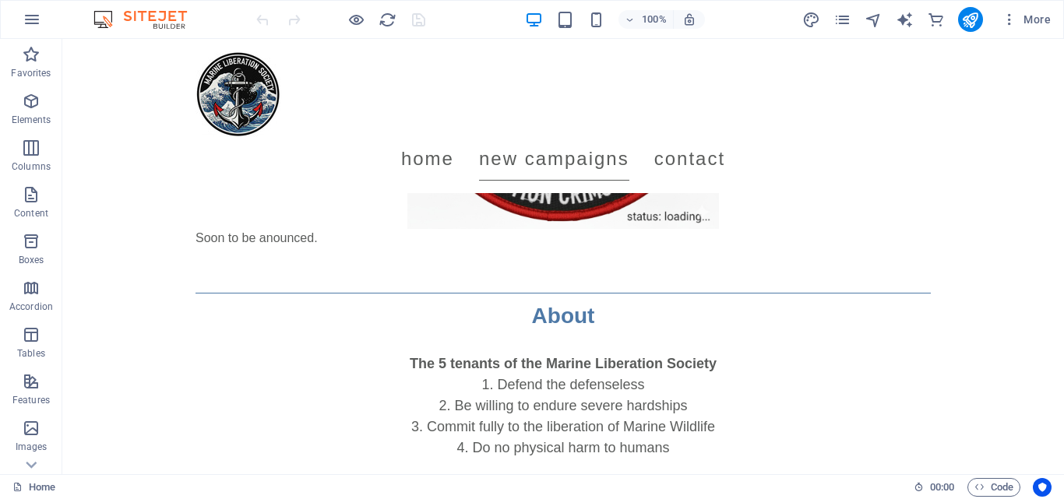
scroll to position [1106, 0]
click at [274, 259] on div at bounding box center [562, 266] width 735 height 39
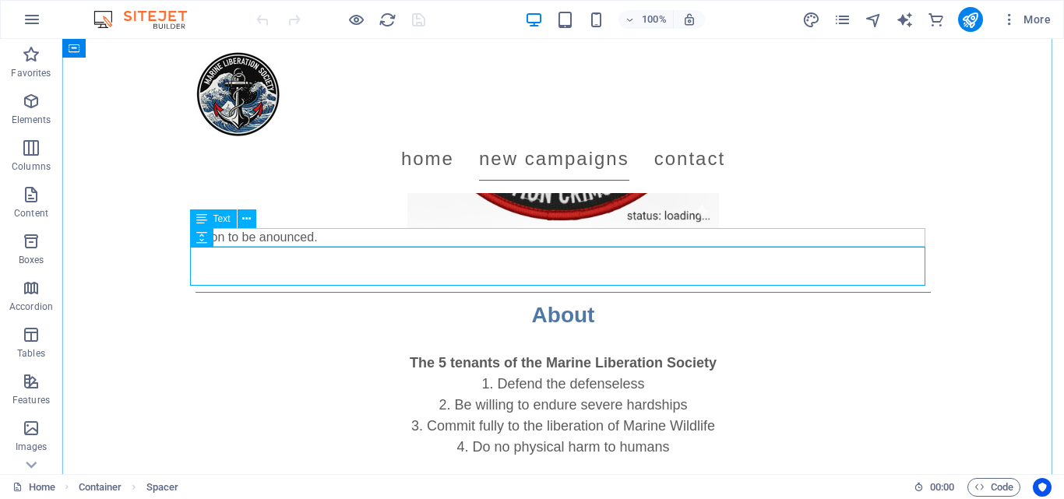
click at [295, 232] on div "Soon to be anounced." at bounding box center [562, 237] width 735 height 19
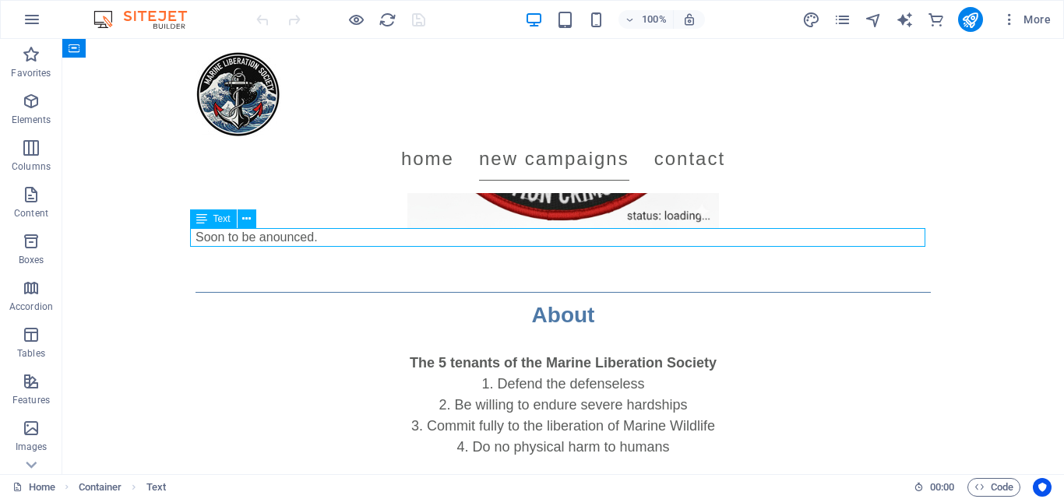
click at [295, 232] on div "Soon to be anounced." at bounding box center [562, 237] width 735 height 19
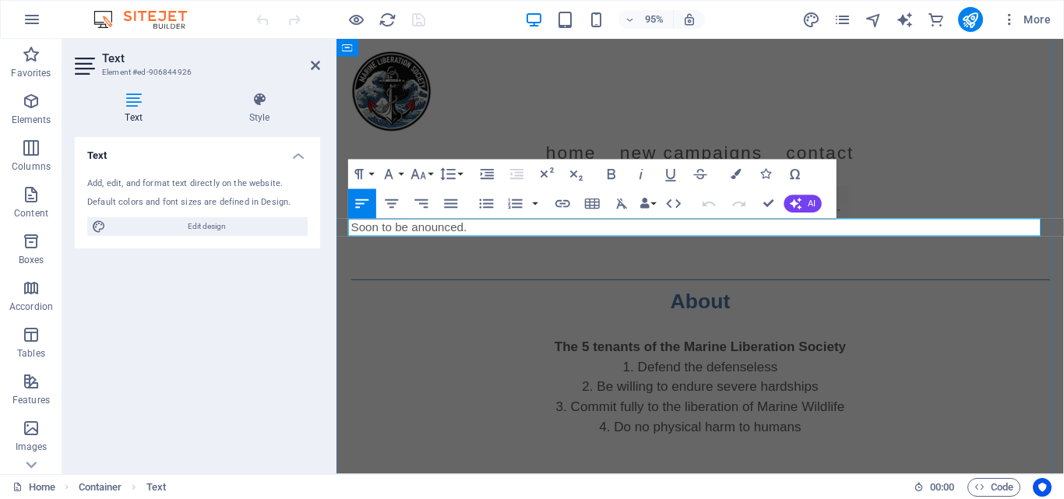
click at [363, 229] on p "Soon to be anounced." at bounding box center [719, 237] width 735 height 19
click at [617, 178] on icon "button" at bounding box center [612, 174] width 18 height 18
click at [669, 236] on p "Operation Cromson Tide : Soon to be anounced." at bounding box center [719, 237] width 735 height 19
click at [489, 239] on strong "Operation Cromson Tide" at bounding box center [425, 237] width 146 height 13
click at [606, 170] on icon "button" at bounding box center [612, 174] width 18 height 18
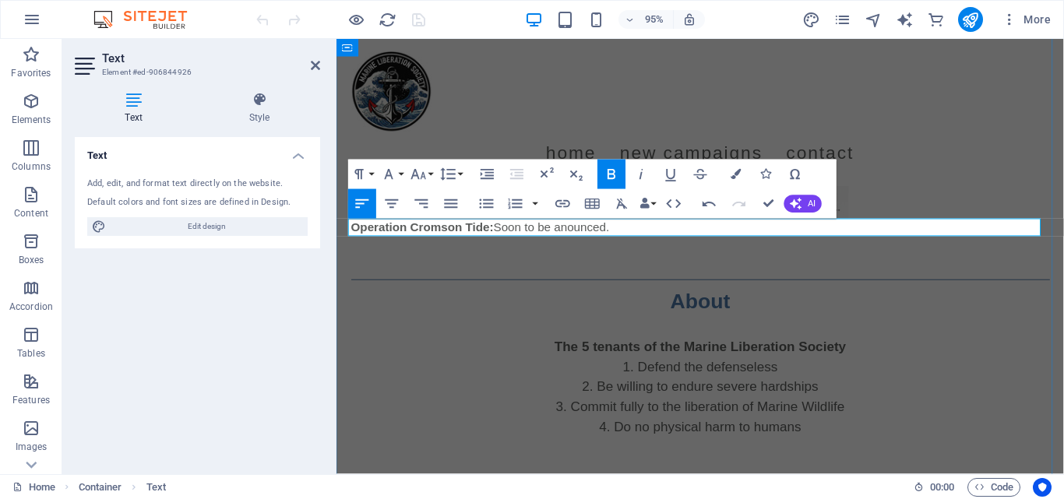
click at [658, 238] on p "Operation Cromson Tide : Soon to be anounced." at bounding box center [719, 237] width 735 height 19
click at [991, 174] on figure at bounding box center [719, 73] width 735 height 312
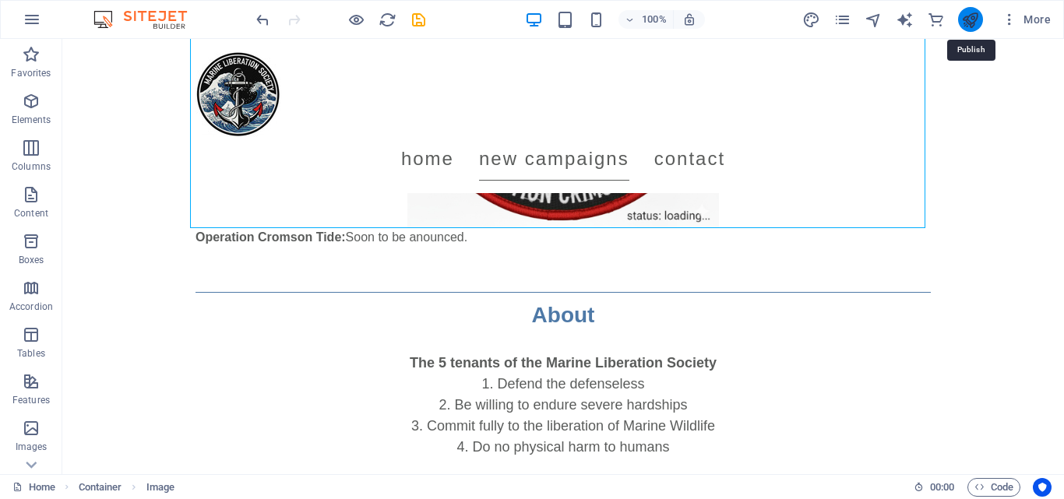
click at [973, 15] on icon "publish" at bounding box center [970, 20] width 18 height 18
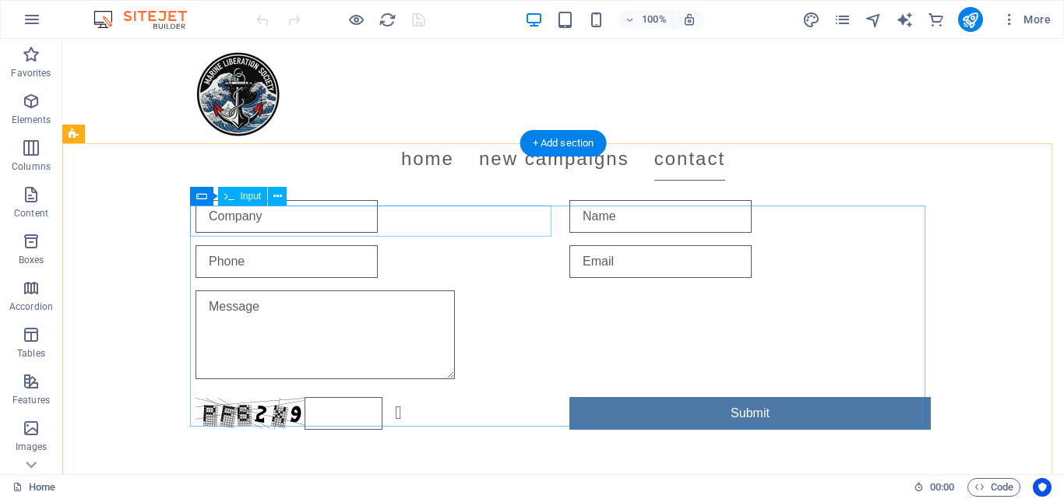
scroll to position [2061, 0]
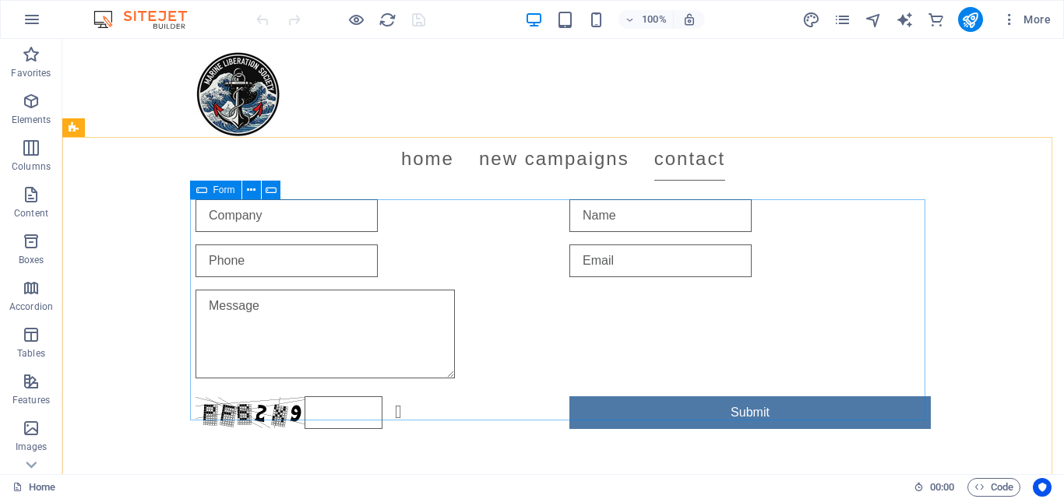
click at [201, 188] on icon at bounding box center [201, 190] width 11 height 19
click at [258, 192] on button at bounding box center [251, 190] width 19 height 19
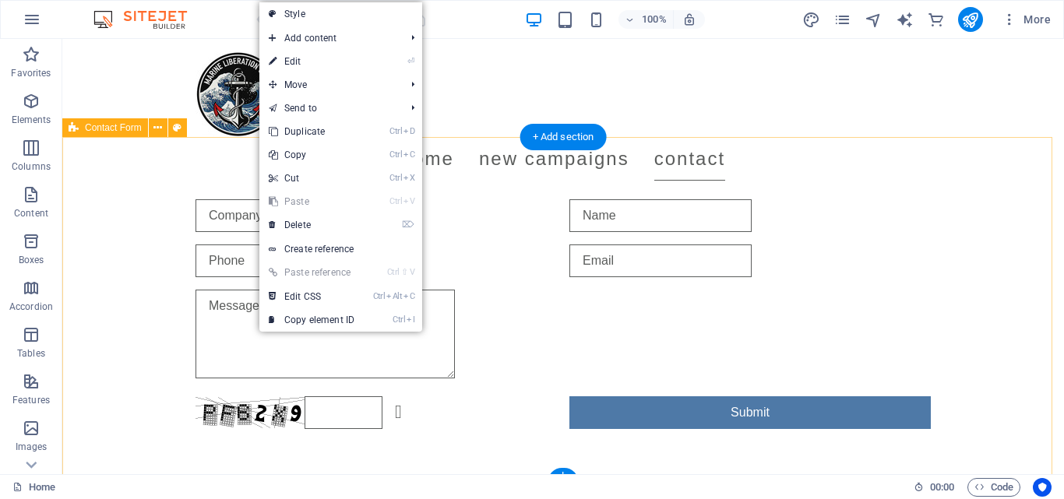
click at [149, 253] on div "Unreadable? Regenerate Submit" at bounding box center [563, 314] width 1002 height 354
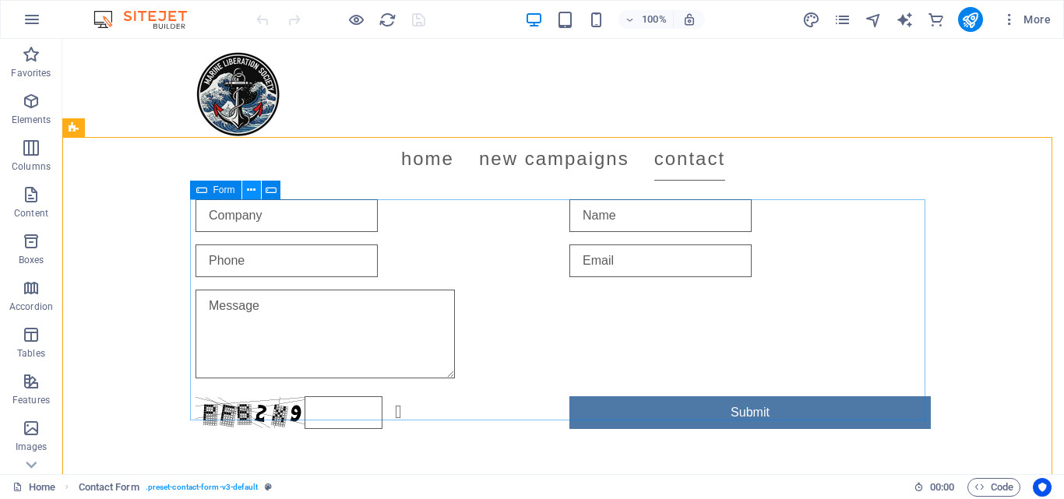
click at [244, 192] on button at bounding box center [251, 190] width 19 height 19
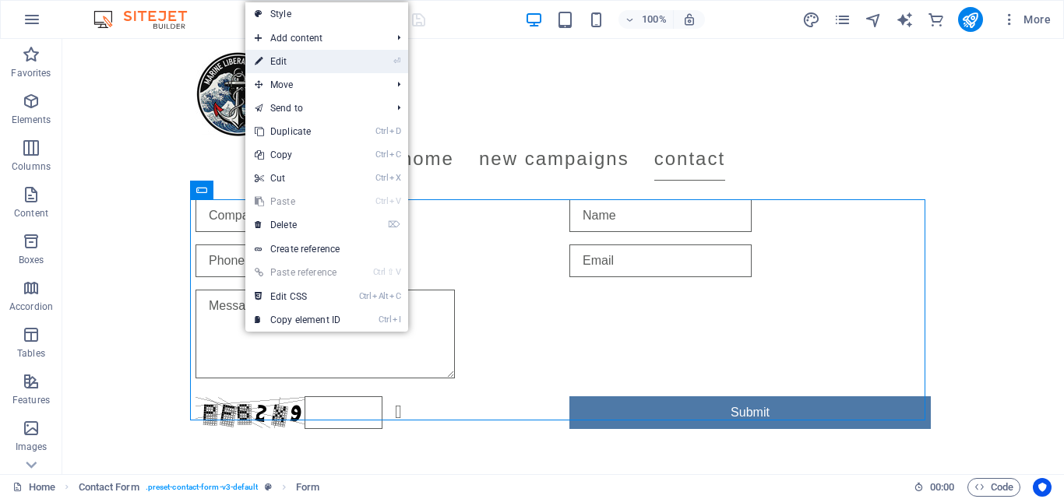
drag, startPoint x: 287, startPoint y: 69, endPoint x: 58, endPoint y: 126, distance: 236.1
click at [287, 69] on link "⏎ Edit" at bounding box center [297, 61] width 104 height 23
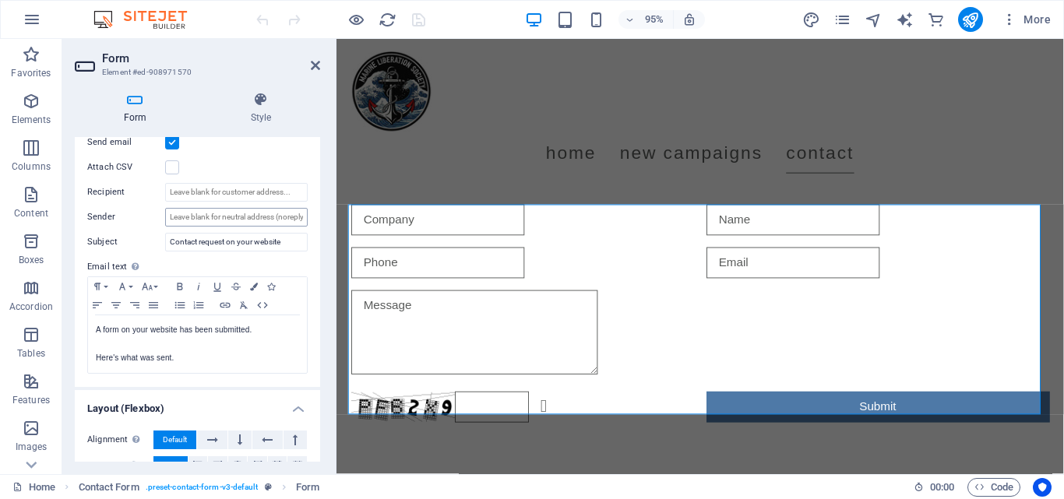
scroll to position [444, 0]
click at [252, 217] on input "Sender" at bounding box center [236, 216] width 143 height 19
click at [226, 245] on input "Contact request on your website" at bounding box center [236, 241] width 143 height 19
type input "Contact request on your website"
click at [193, 213] on input "Sender" at bounding box center [236, 216] width 143 height 19
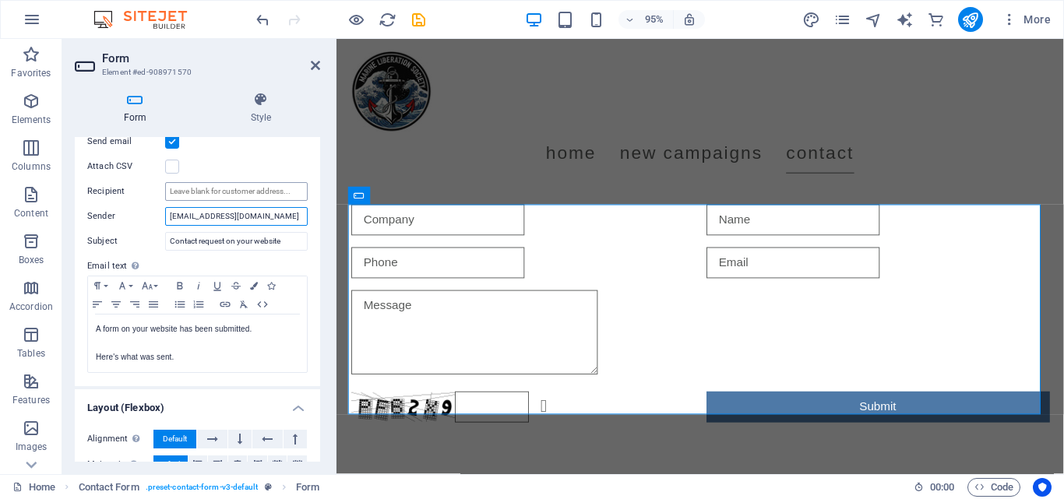
type input "[EMAIL_ADDRESS][DOMAIN_NAME]"
click at [199, 189] on input "Recipient" at bounding box center [236, 191] width 143 height 19
paste input "[EMAIL_ADDRESS][DOMAIN_NAME]"
type input "[EMAIL_ADDRESS][DOMAIN_NAME]"
click at [221, 219] on input "[EMAIL_ADDRESS][DOMAIN_NAME]" at bounding box center [236, 216] width 143 height 19
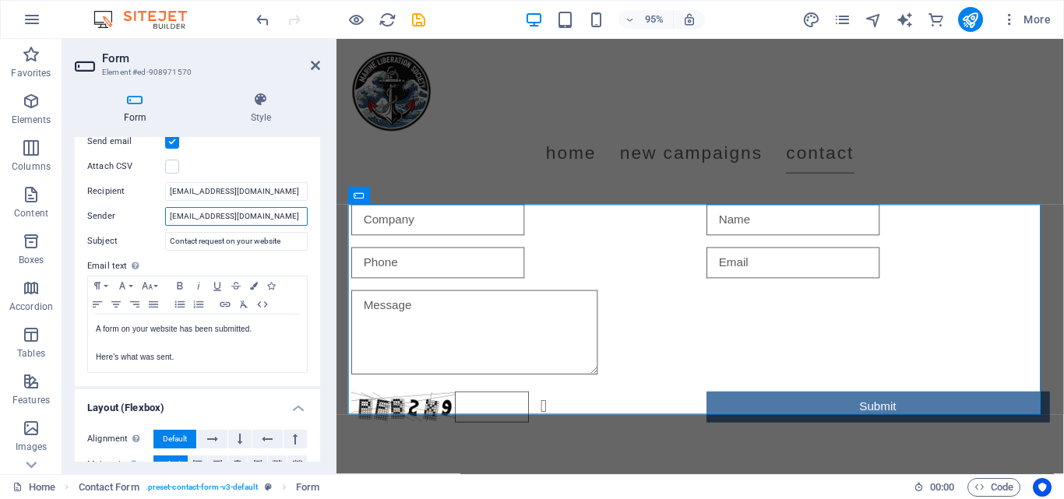
click at [221, 219] on input "[EMAIL_ADDRESS][DOMAIN_NAME]" at bounding box center [236, 216] width 143 height 19
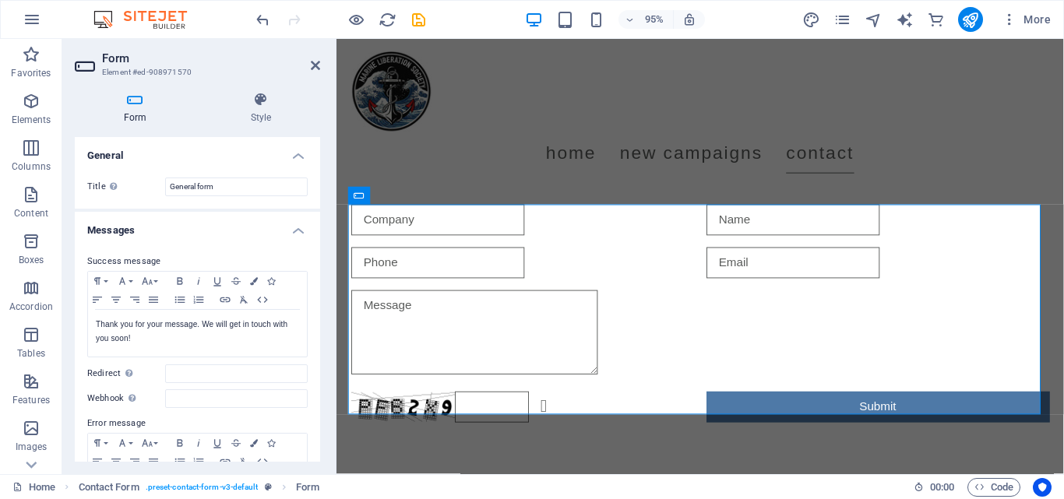
scroll to position [547, 0]
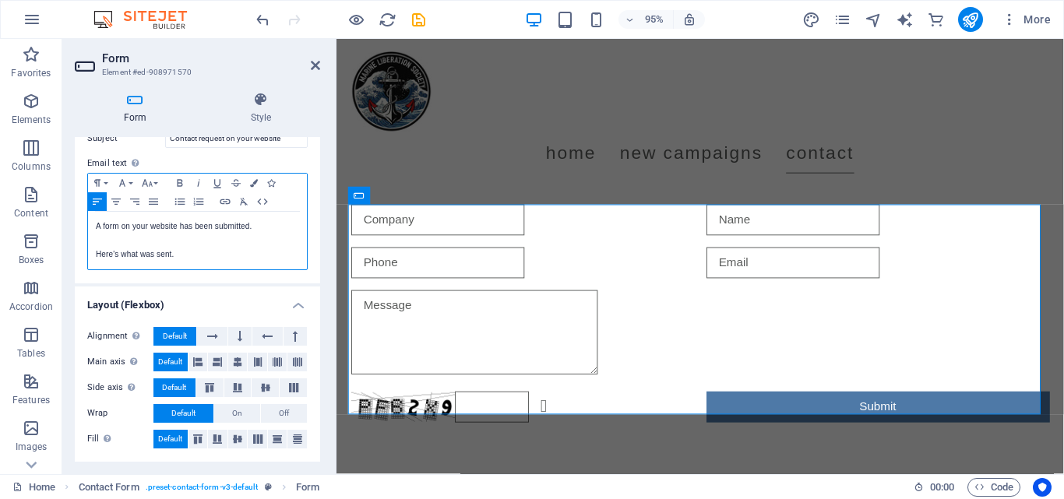
click at [248, 241] on p at bounding box center [197, 241] width 203 height 14
click at [312, 69] on icon at bounding box center [315, 65] width 9 height 12
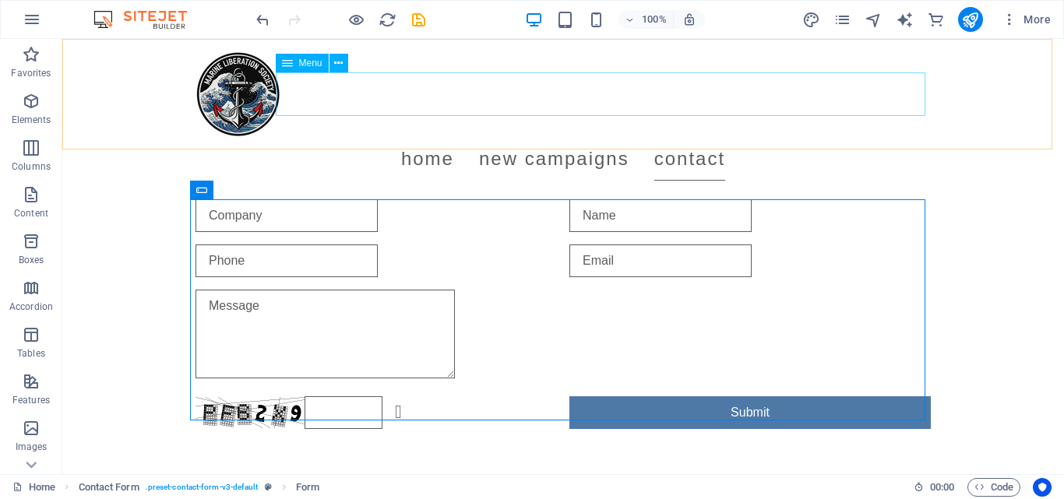
scroll to position [1400, 0]
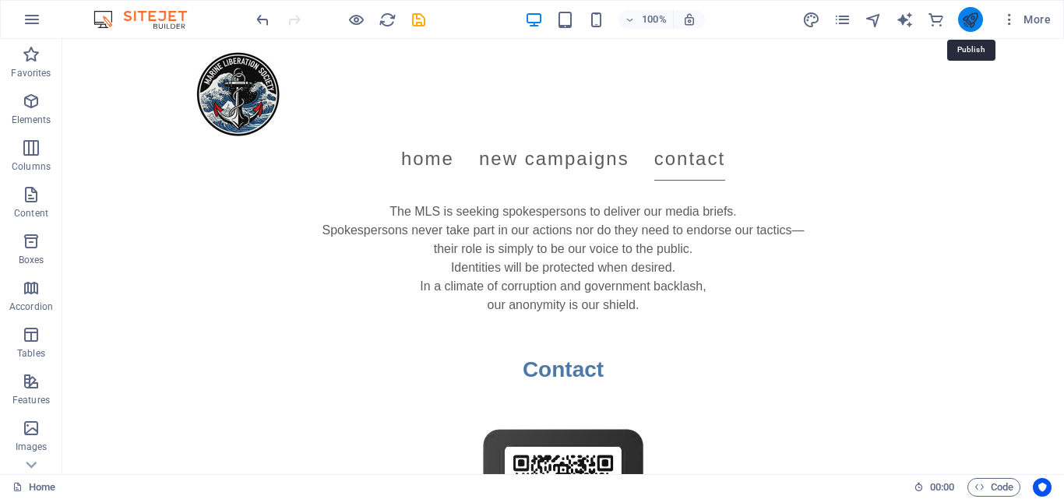
click at [977, 19] on icon "publish" at bounding box center [970, 20] width 18 height 18
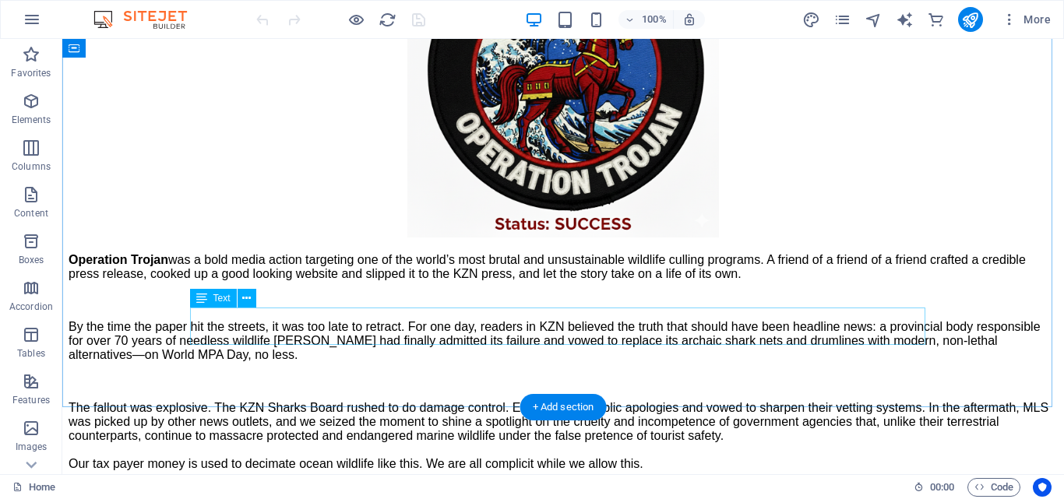
scroll to position [2069, 0]
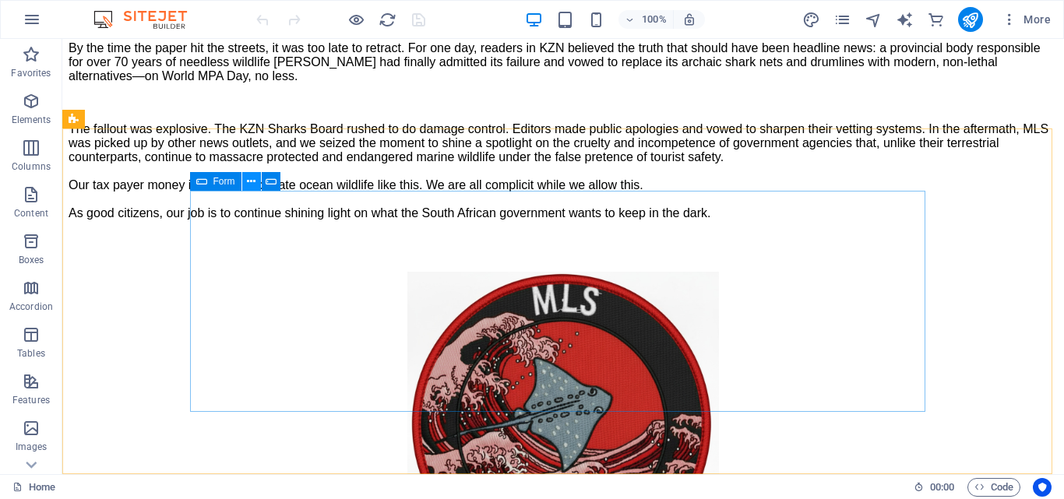
click at [248, 180] on icon at bounding box center [251, 182] width 9 height 16
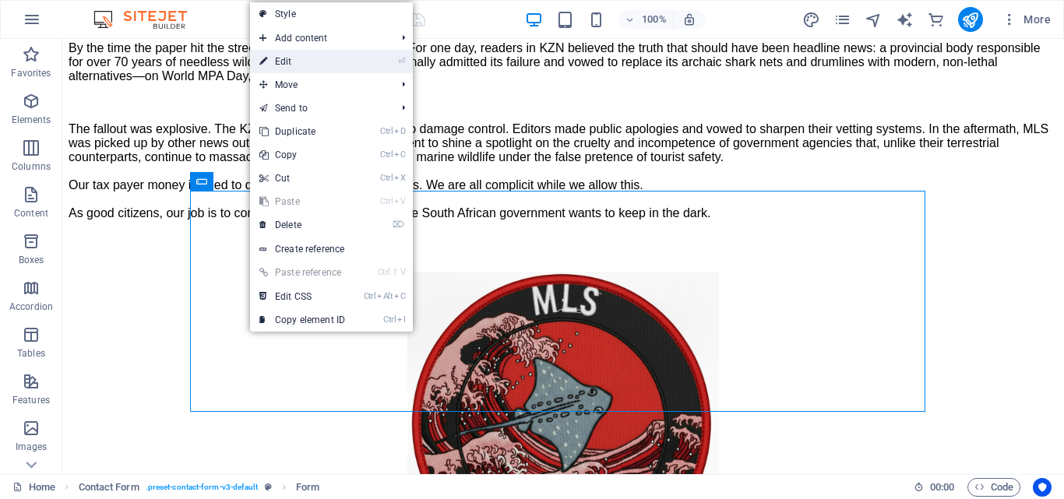
drag, startPoint x: 296, startPoint y: 65, endPoint x: 112, endPoint y: 160, distance: 206.9
click at [296, 65] on link "⏎ Edit" at bounding box center [302, 61] width 104 height 23
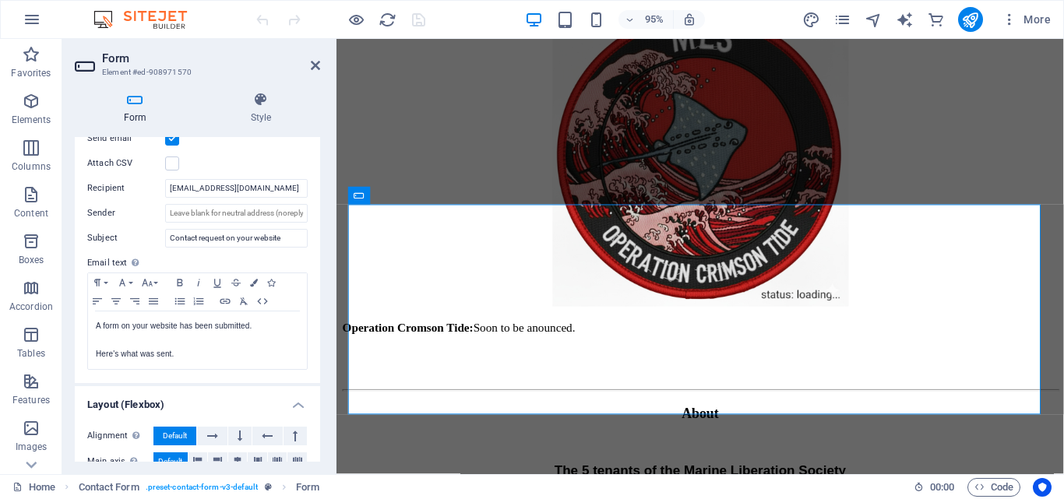
scroll to position [443, 0]
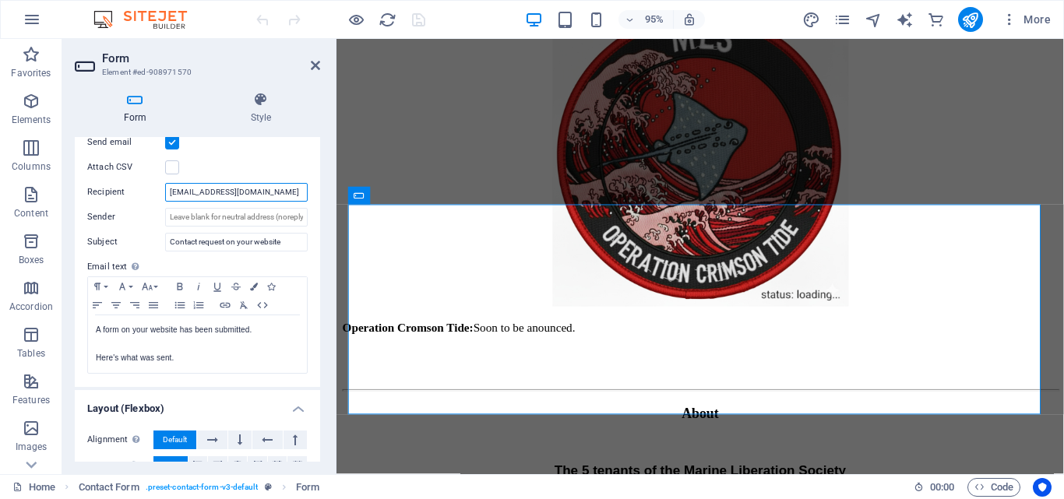
click at [240, 195] on input "marineliberationsociety@proton.me" at bounding box center [236, 192] width 143 height 19
click at [240, 195] on input "[EMAIL_ADDRESS][DOMAIN_NAME]" at bounding box center [236, 192] width 143 height 19
click at [209, 220] on input "Sender" at bounding box center [236, 217] width 143 height 19
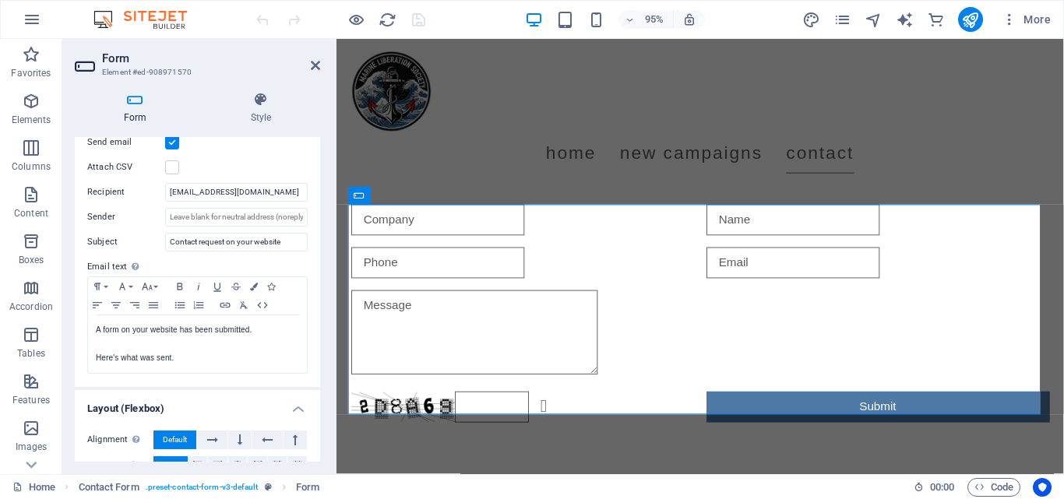
click at [252, 203] on div "Send email Attach CSV Recipient marineliberationsociety@proton.me Sender Subjec…" at bounding box center [197, 254] width 245 height 266
drag, startPoint x: 252, startPoint y: 203, endPoint x: 260, endPoint y: 199, distance: 8.7
click at [260, 199] on div "Send email Attach CSV Recipient marineliberationsociety@proton.me Sender Subjec…" at bounding box center [197, 254] width 245 height 266
click at [260, 199] on input "[EMAIL_ADDRESS][DOMAIN_NAME]" at bounding box center [236, 192] width 143 height 19
click at [264, 191] on input "[EMAIL_ADDRESS][DOMAIN_NAME]" at bounding box center [236, 192] width 143 height 19
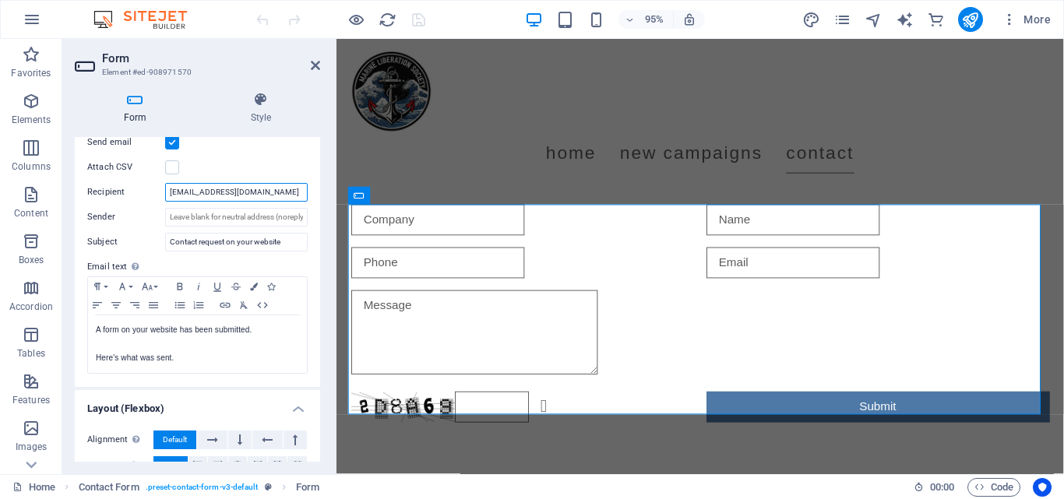
click at [264, 191] on input "[EMAIL_ADDRESS][DOMAIN_NAME]" at bounding box center [236, 192] width 143 height 19
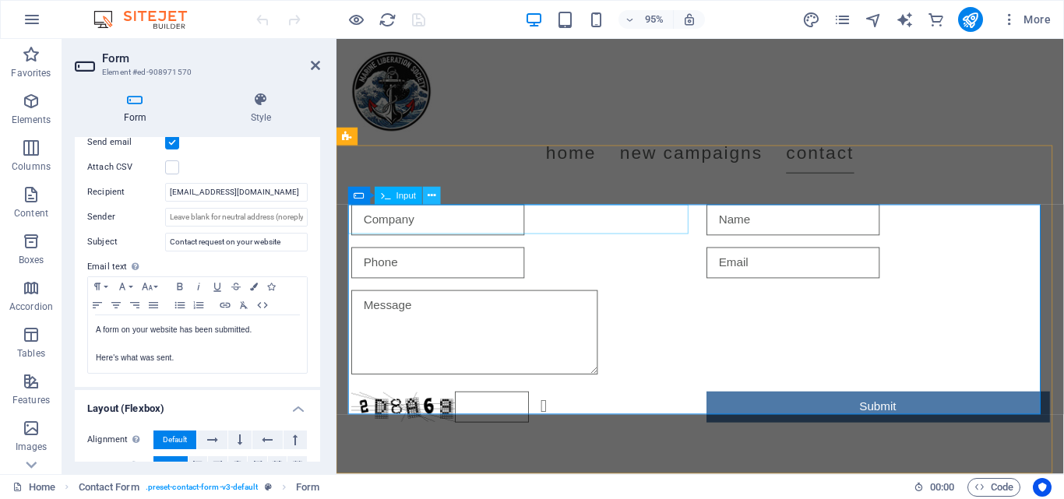
click at [435, 194] on icon at bounding box center [432, 196] width 8 height 16
click at [434, 199] on icon at bounding box center [432, 196] width 8 height 16
click at [425, 136] on icon at bounding box center [427, 137] width 8 height 16
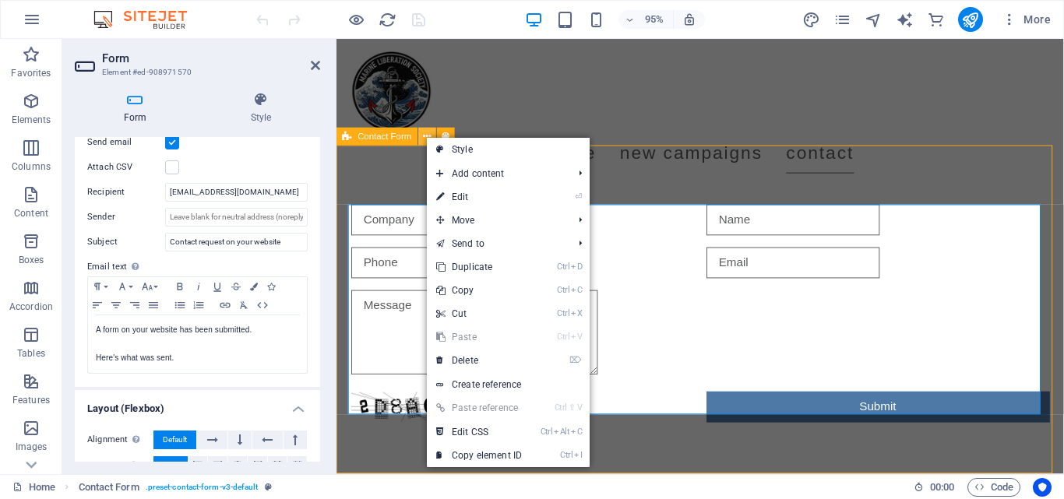
scroll to position [2069, 0]
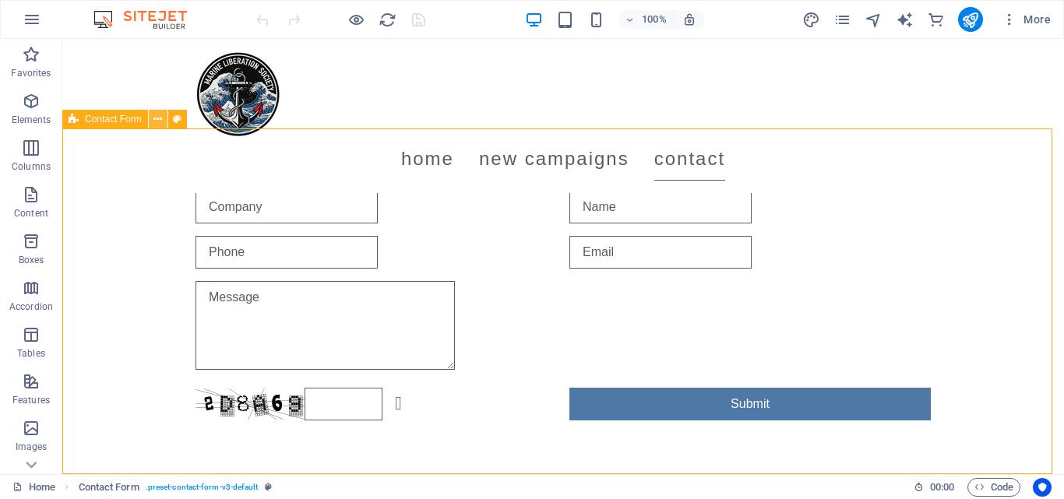
click at [153, 123] on icon at bounding box center [157, 119] width 9 height 16
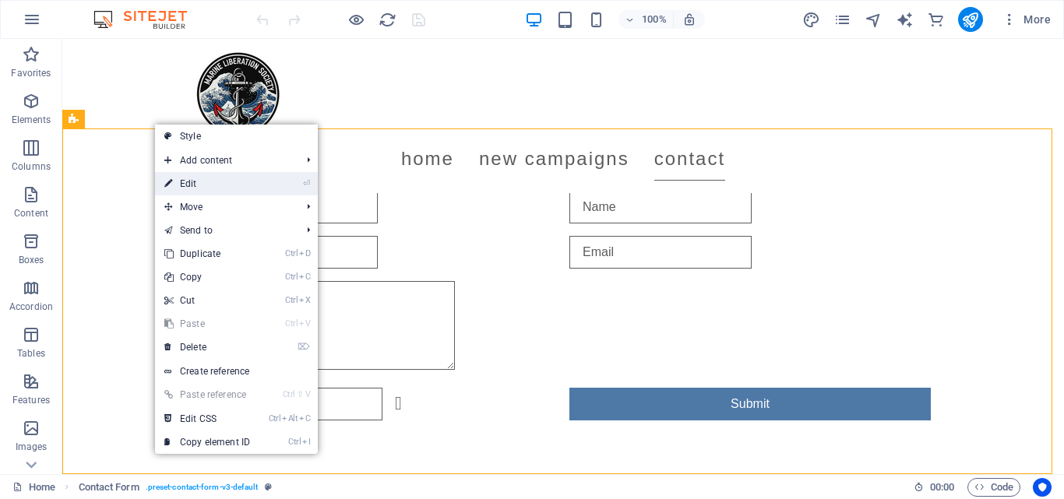
click at [172, 174] on icon at bounding box center [168, 183] width 8 height 23
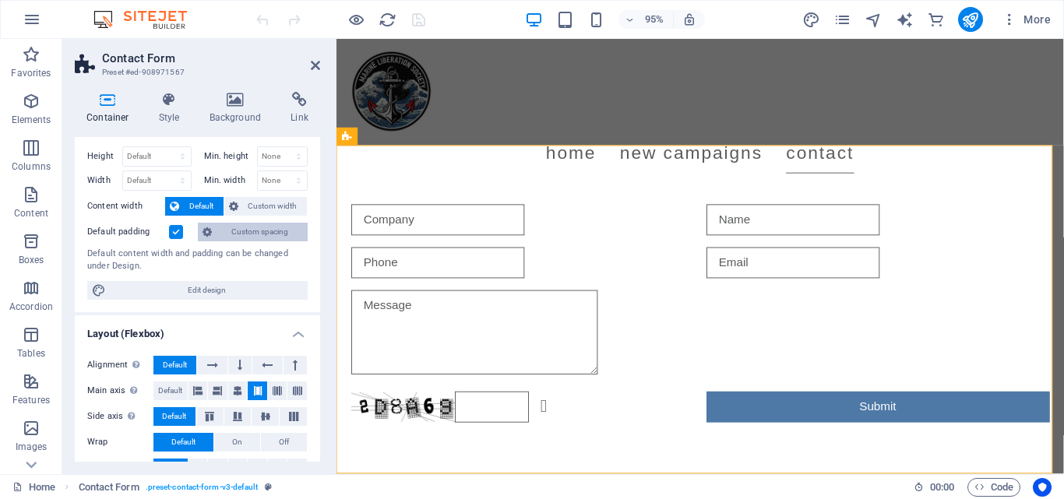
scroll to position [0, 0]
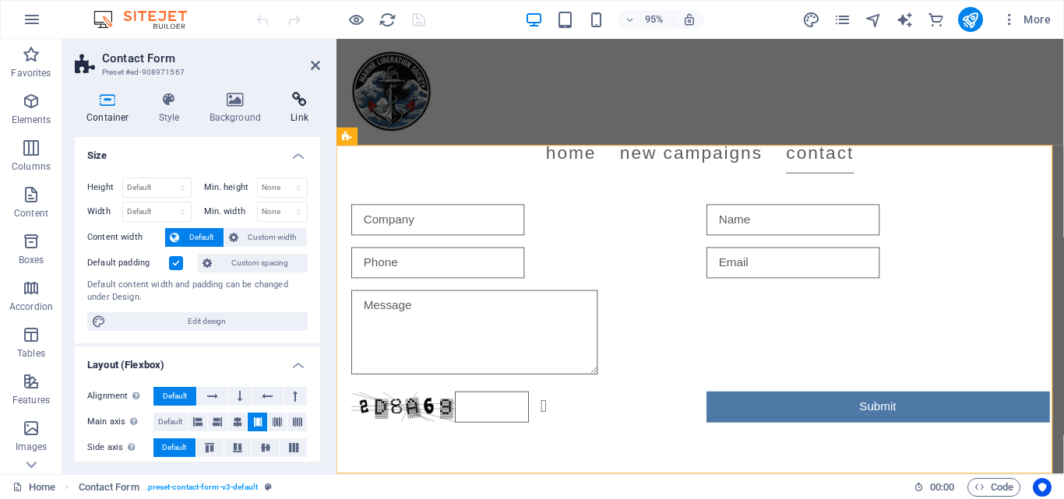
click at [305, 102] on icon at bounding box center [299, 100] width 41 height 16
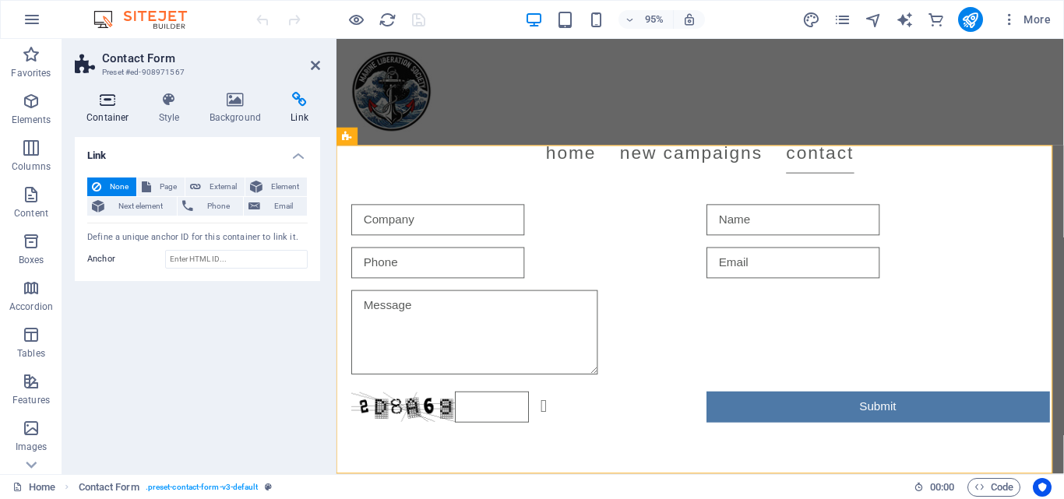
click at [121, 104] on icon at bounding box center [108, 100] width 66 height 16
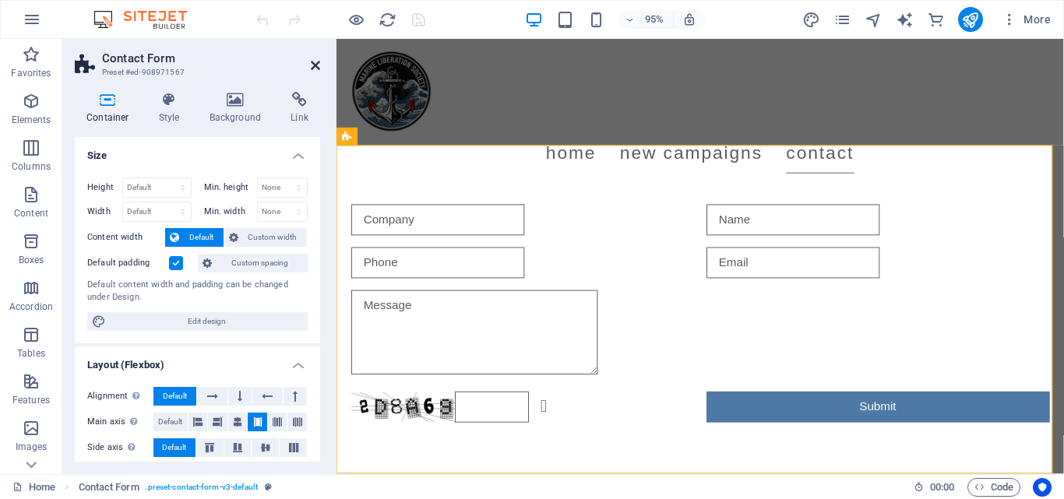
click at [317, 64] on icon at bounding box center [315, 65] width 9 height 12
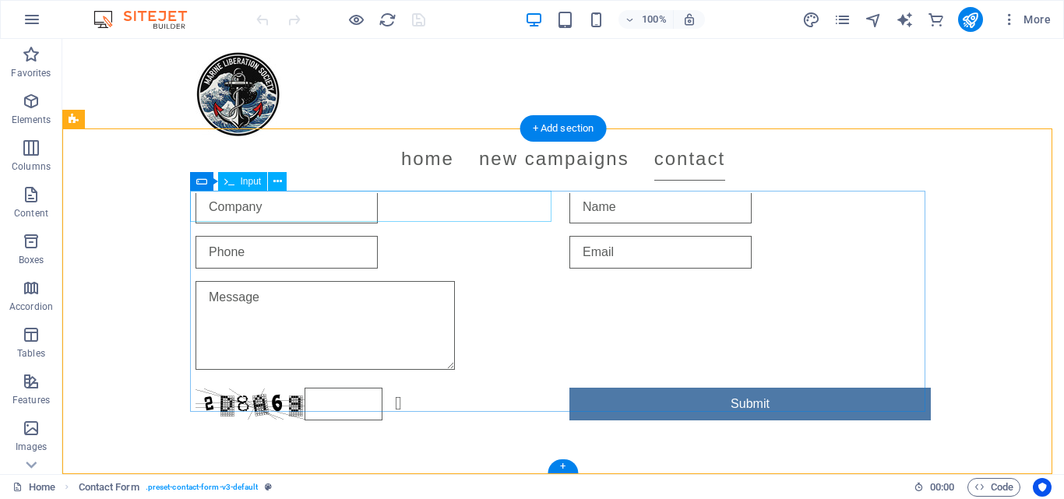
click at [242, 193] on div at bounding box center [375, 207] width 361 height 33
click at [269, 182] on button at bounding box center [277, 181] width 19 height 19
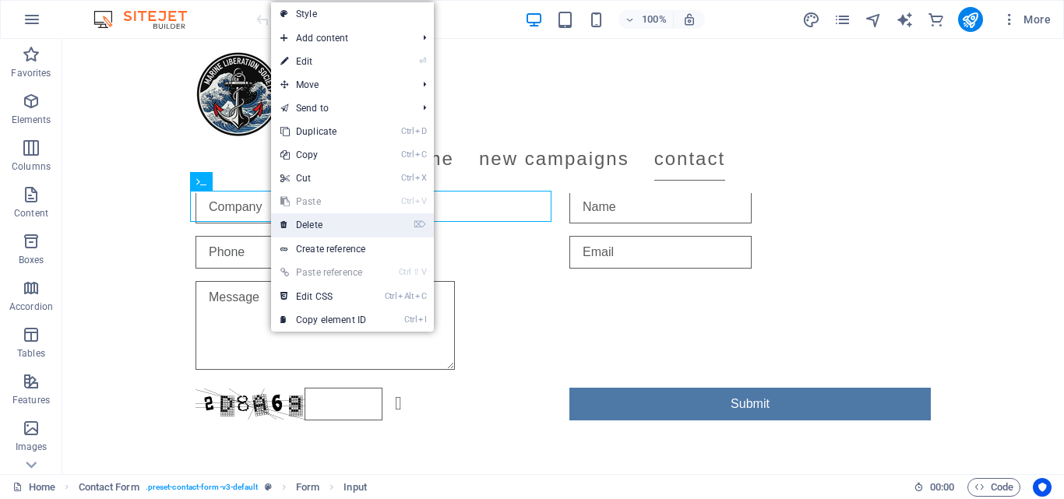
click at [314, 221] on link "⌦ Delete" at bounding box center [323, 224] width 104 height 23
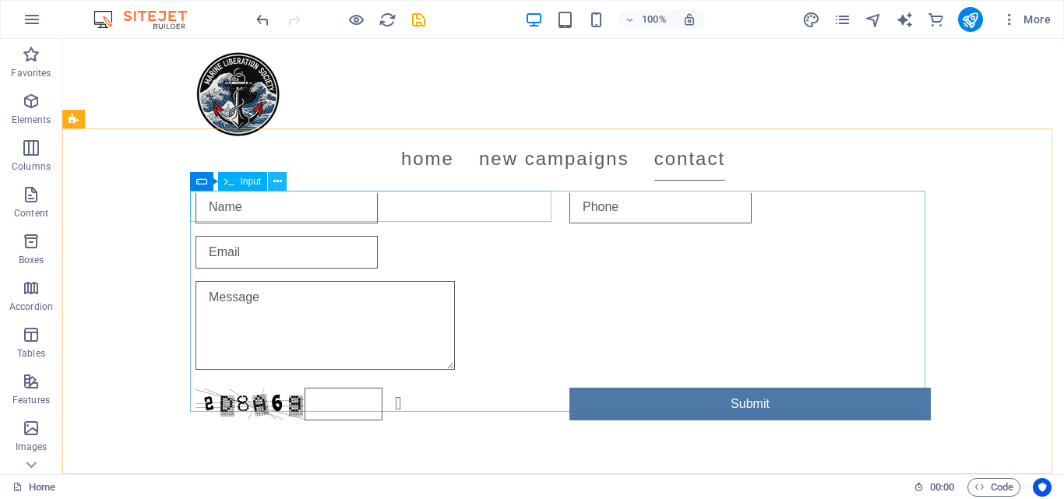
click at [282, 184] on button at bounding box center [277, 181] width 19 height 19
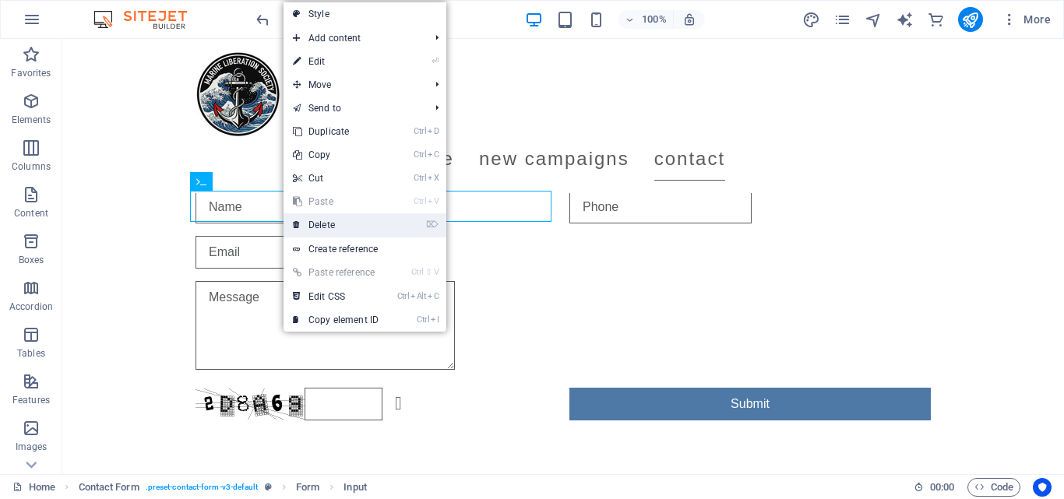
click at [313, 221] on link "⌦ Delete" at bounding box center [335, 224] width 104 height 23
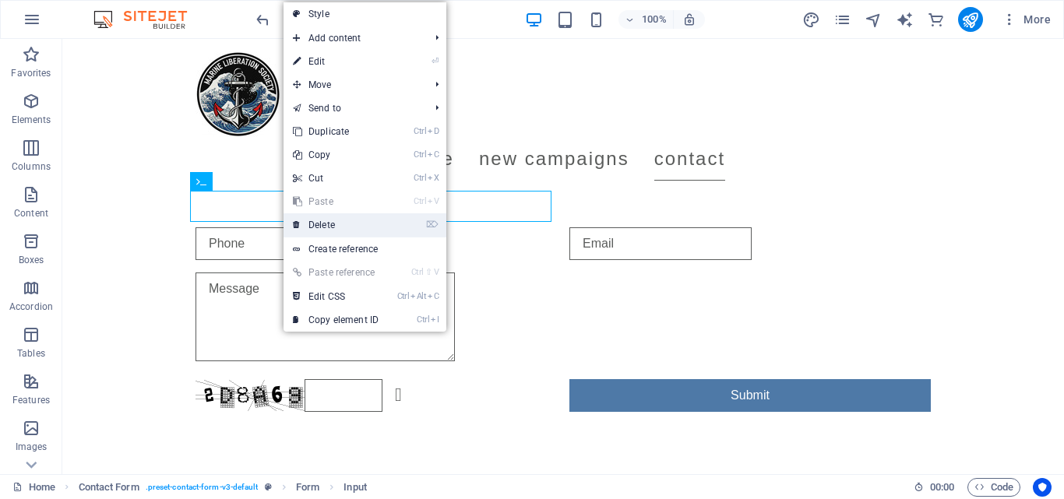
scroll to position [2026, 0]
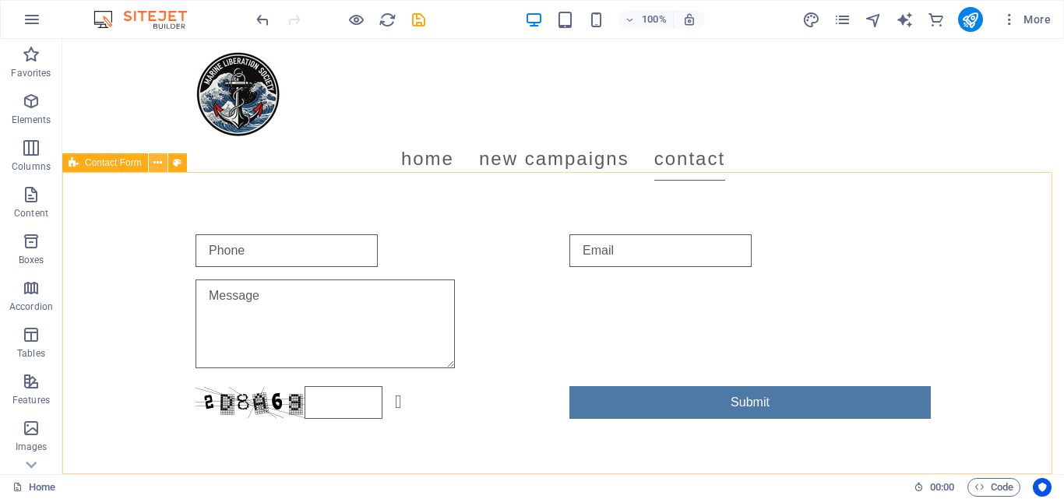
click at [155, 157] on icon at bounding box center [157, 163] width 9 height 16
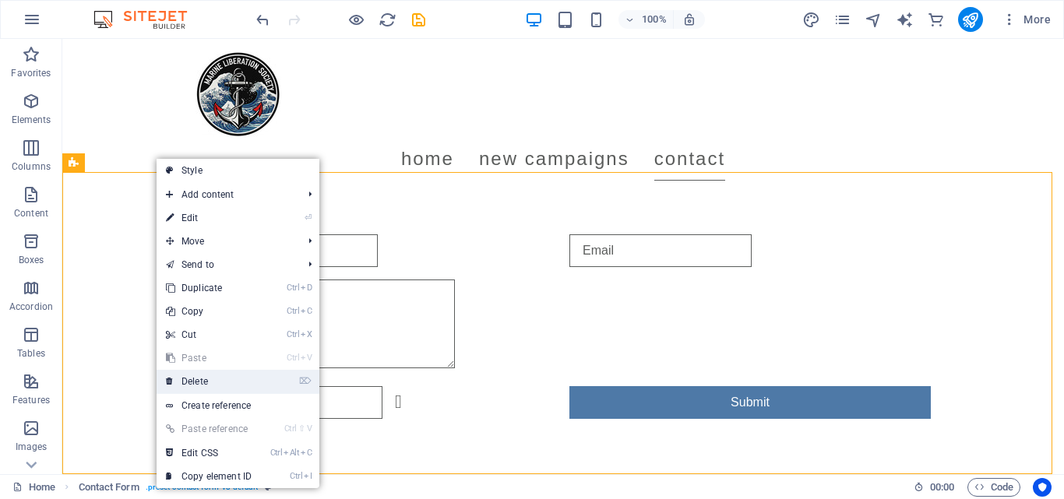
click at [221, 374] on link "⌦ Delete" at bounding box center [209, 381] width 104 height 23
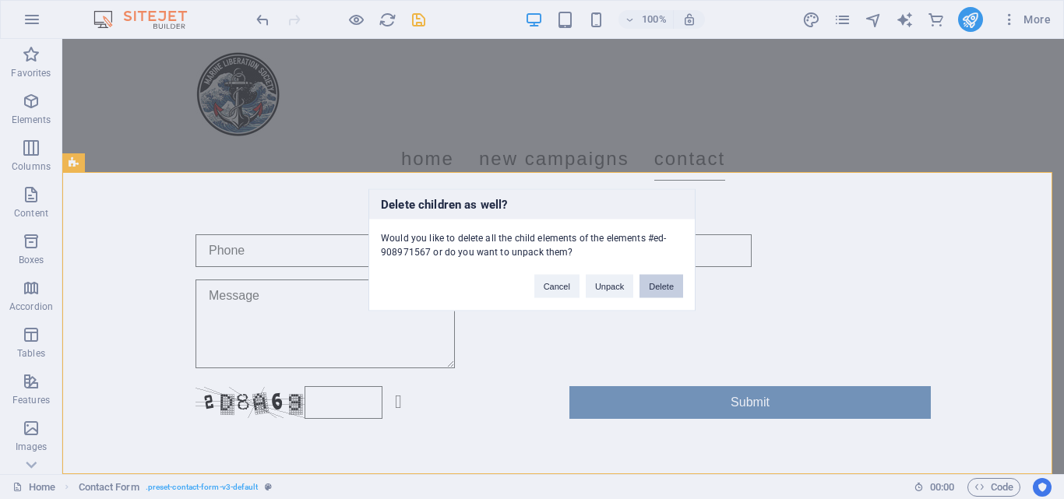
click at [650, 282] on button "Delete" at bounding box center [661, 285] width 44 height 23
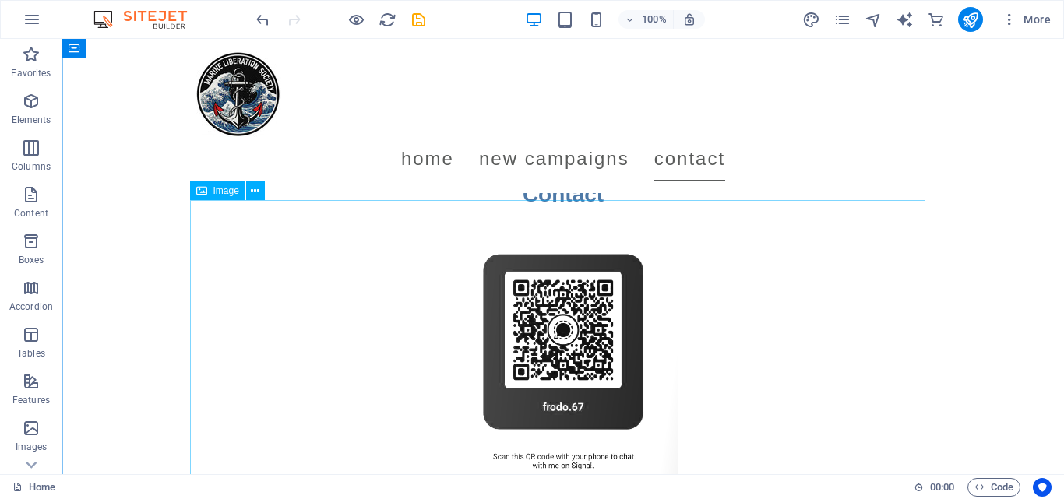
scroll to position [1573, 0]
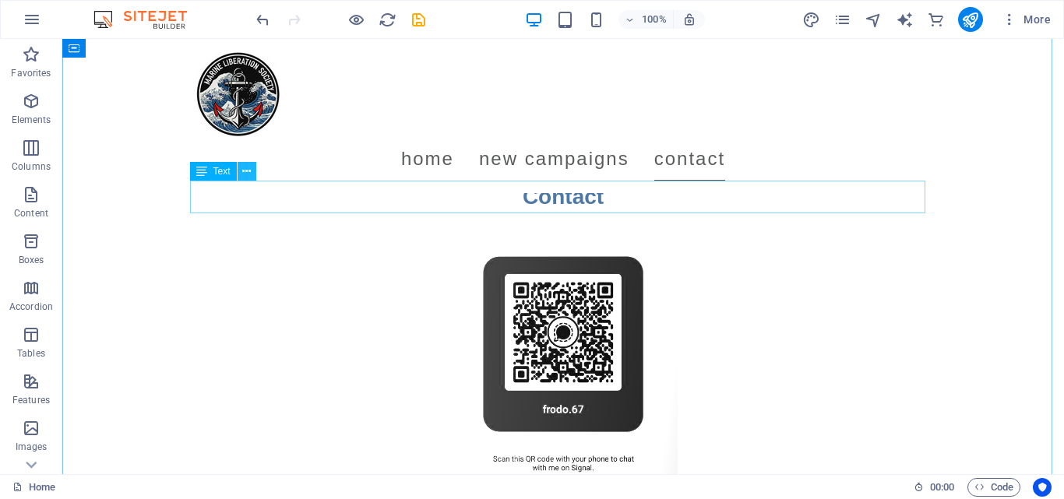
click at [252, 175] on button at bounding box center [247, 171] width 19 height 19
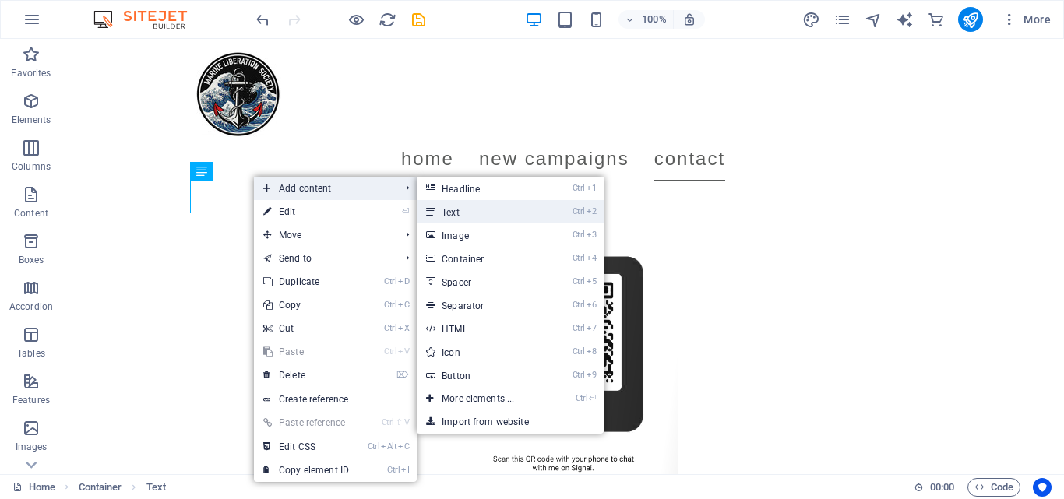
click at [463, 214] on link "Ctrl 2 Text" at bounding box center [481, 211] width 129 height 23
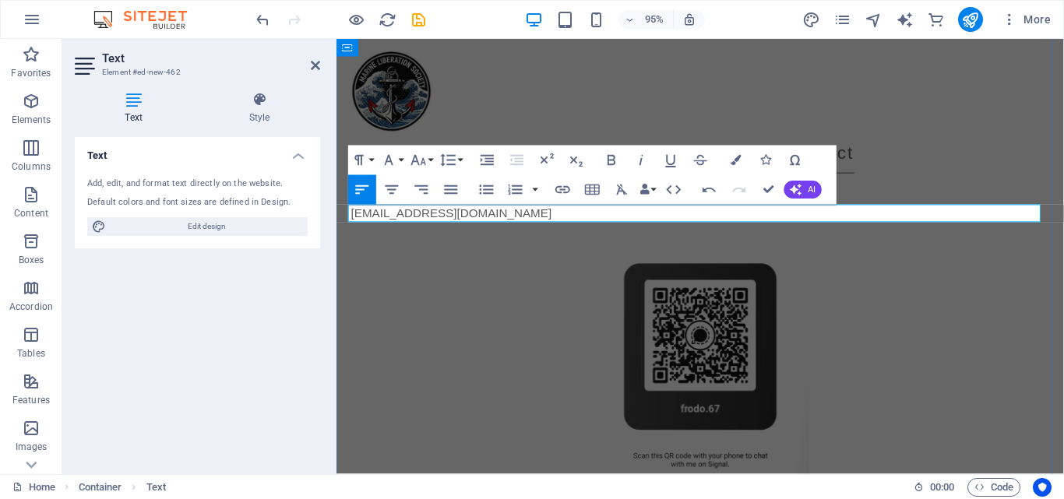
scroll to position [115, 5]
click at [465, 224] on link "marineliberationsociety@proton.me" at bounding box center [457, 222] width 211 height 13
click at [391, 187] on icon "button" at bounding box center [392, 190] width 18 height 18
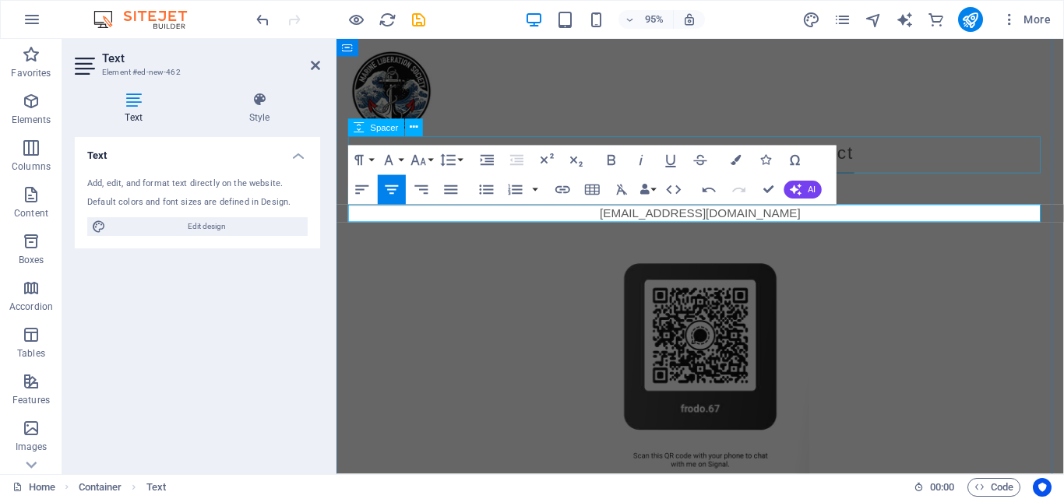
click at [931, 174] on div at bounding box center [719, 161] width 735 height 39
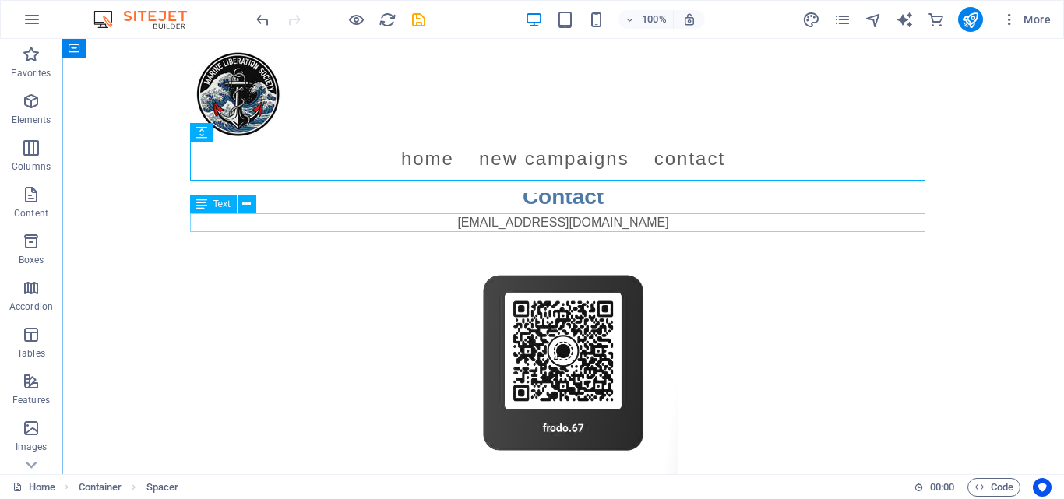
click at [622, 227] on div "marineliberationsociety@proton.me" at bounding box center [562, 222] width 735 height 19
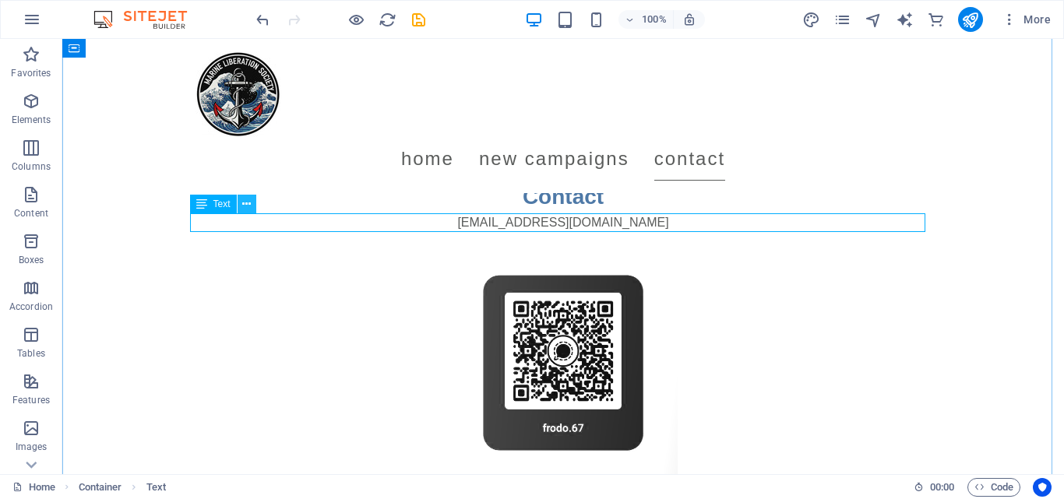
click at [241, 201] on button at bounding box center [247, 204] width 19 height 19
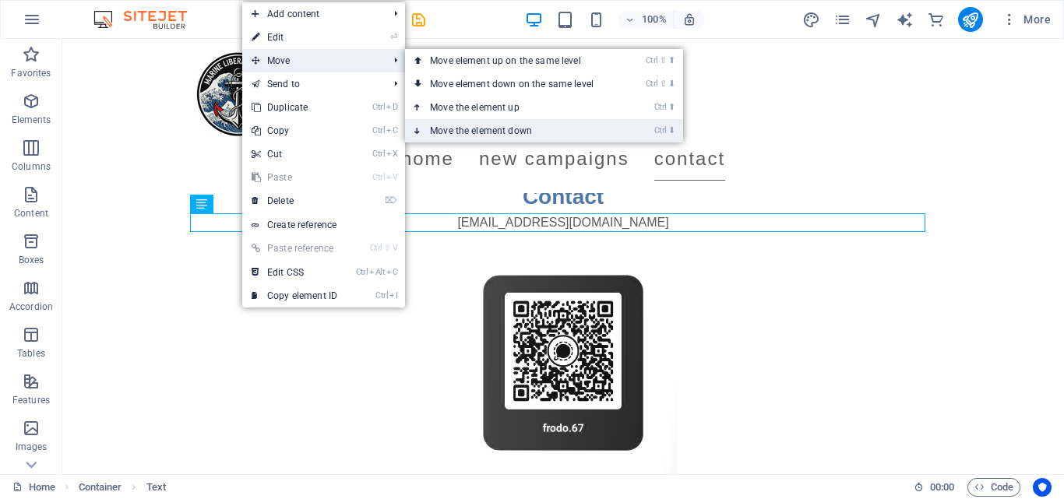
click at [452, 129] on link "Ctrl ⬇ Move the element down" at bounding box center [515, 130] width 220 height 23
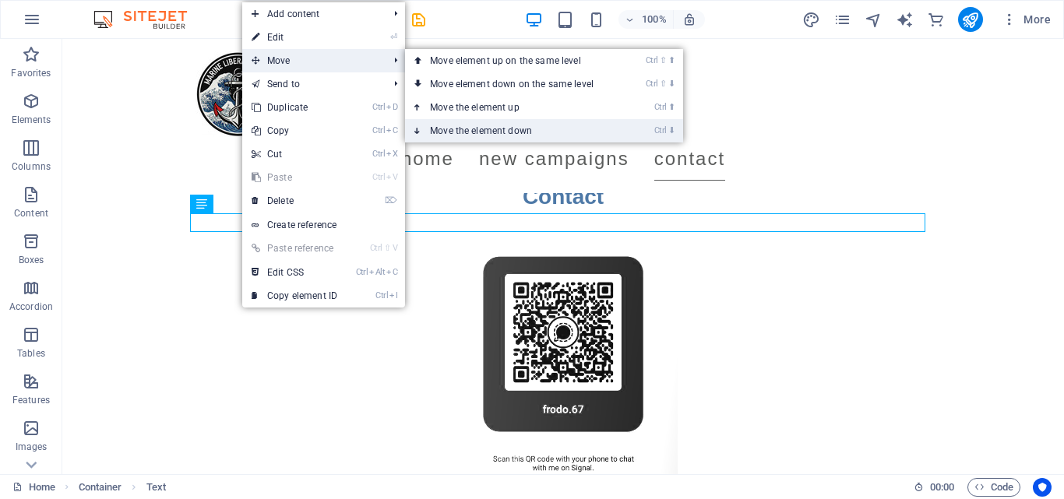
scroll to position [1742, 0]
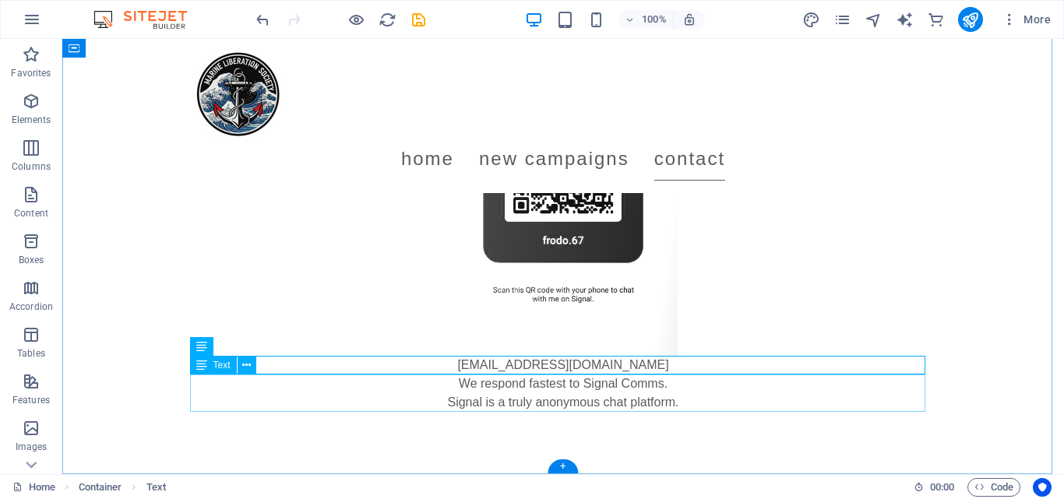
click at [506, 388] on div "We respond fastest to Signal Comms. Signal is a truly anonymous chat platform." at bounding box center [562, 393] width 735 height 37
click at [242, 352] on icon at bounding box center [246, 347] width 9 height 16
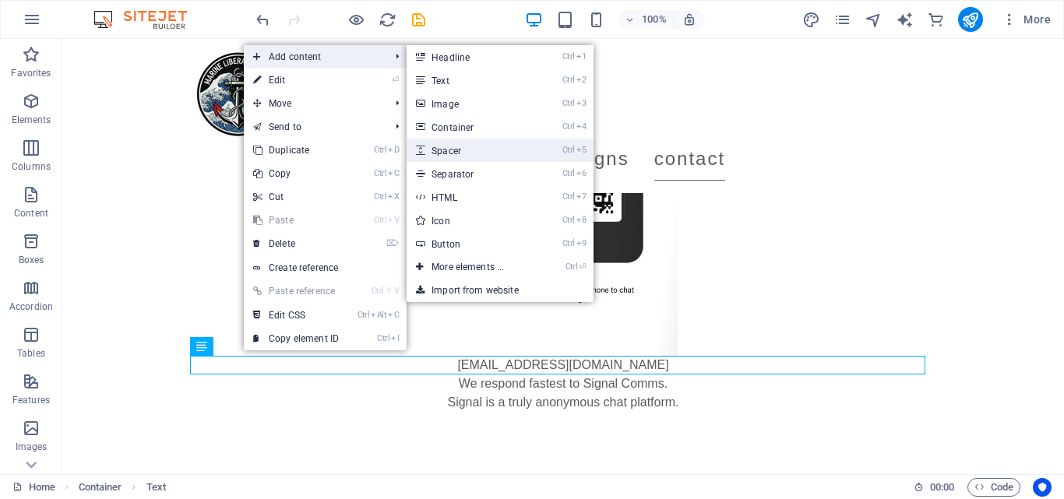
click at [461, 155] on link "Ctrl 5 Spacer" at bounding box center [471, 150] width 129 height 23
select select "px"
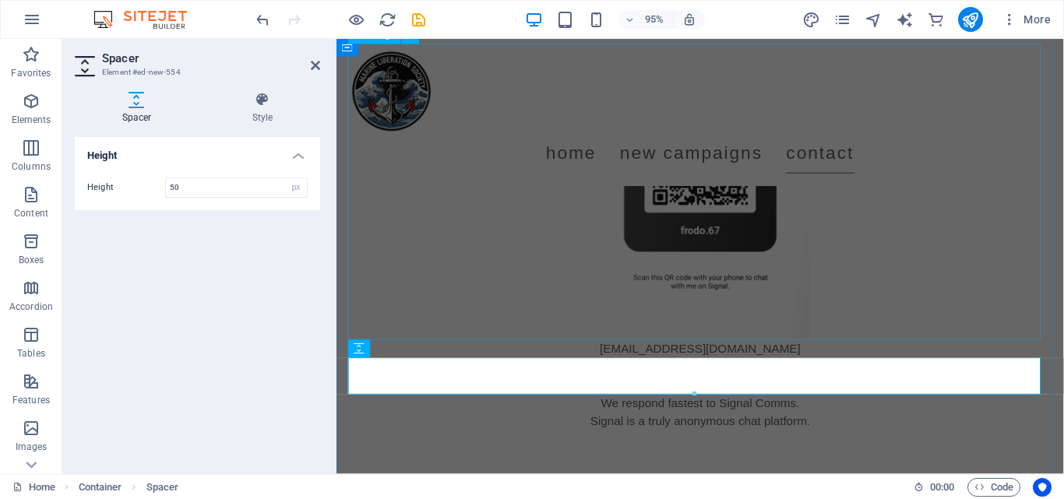
click at [907, 316] on figure at bounding box center [719, 200] width 735 height 312
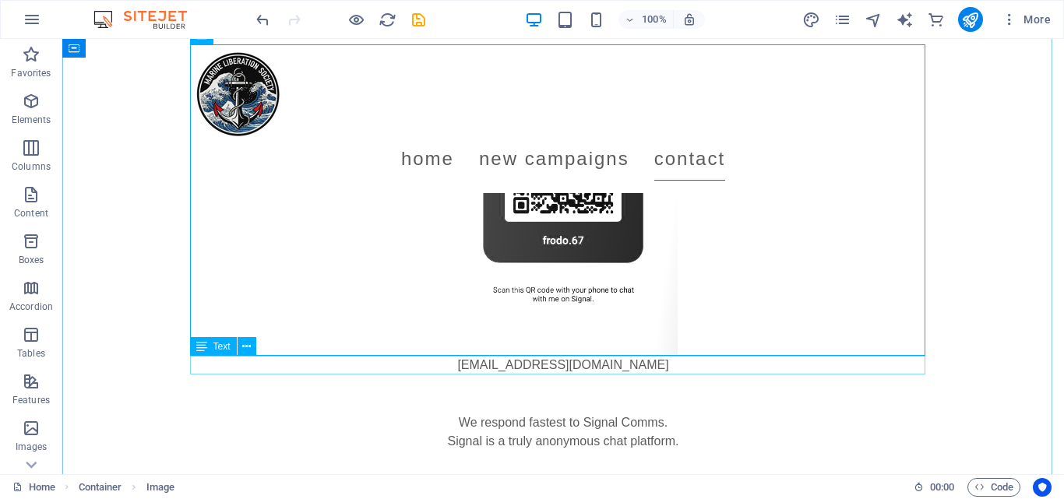
click at [628, 370] on div "marineliberationsociety@proton.me" at bounding box center [562, 365] width 735 height 19
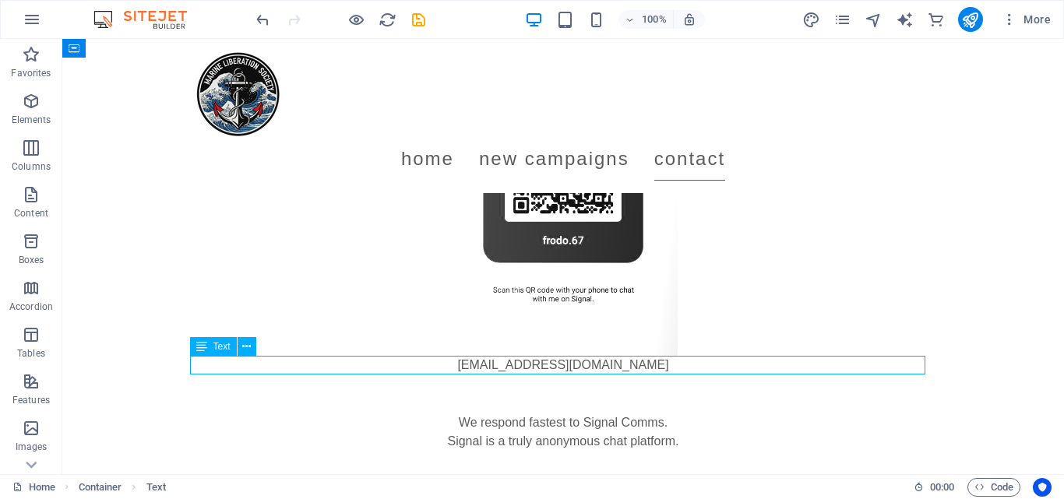
click at [628, 370] on div "marineliberationsociety@proton.me" at bounding box center [562, 365] width 735 height 19
click at [369, 387] on div at bounding box center [562, 394] width 735 height 39
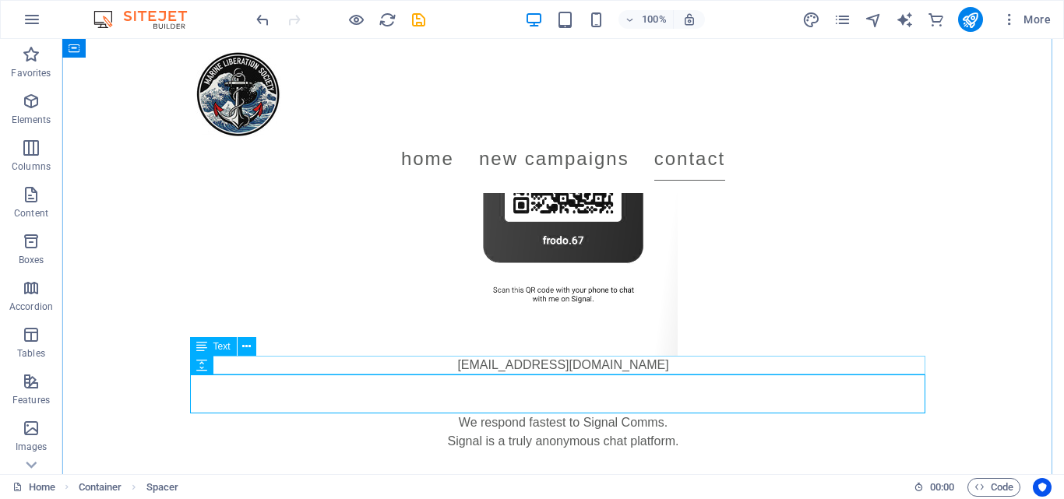
click at [607, 362] on div "marineliberationsociety@proton.me" at bounding box center [562, 365] width 735 height 19
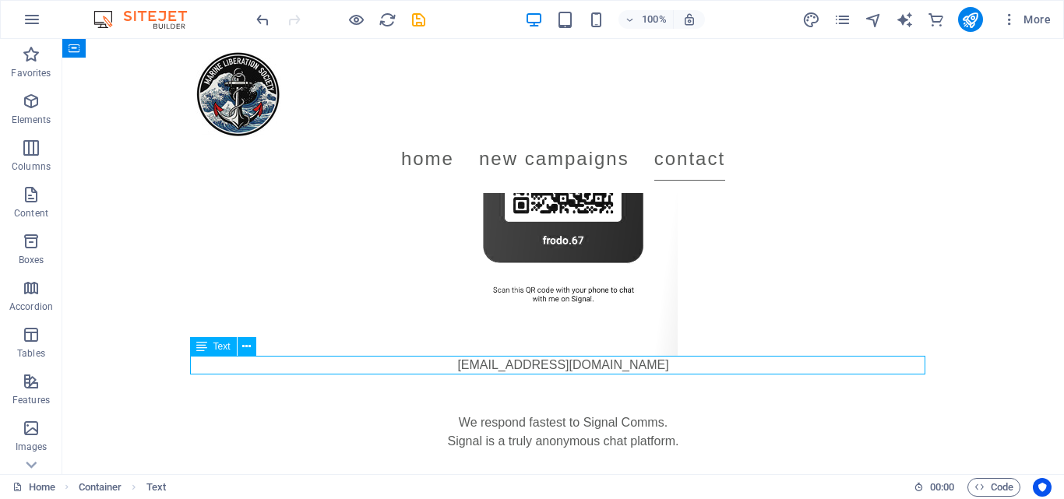
click at [607, 362] on div "marineliberationsociety@proton.me" at bounding box center [562, 365] width 735 height 19
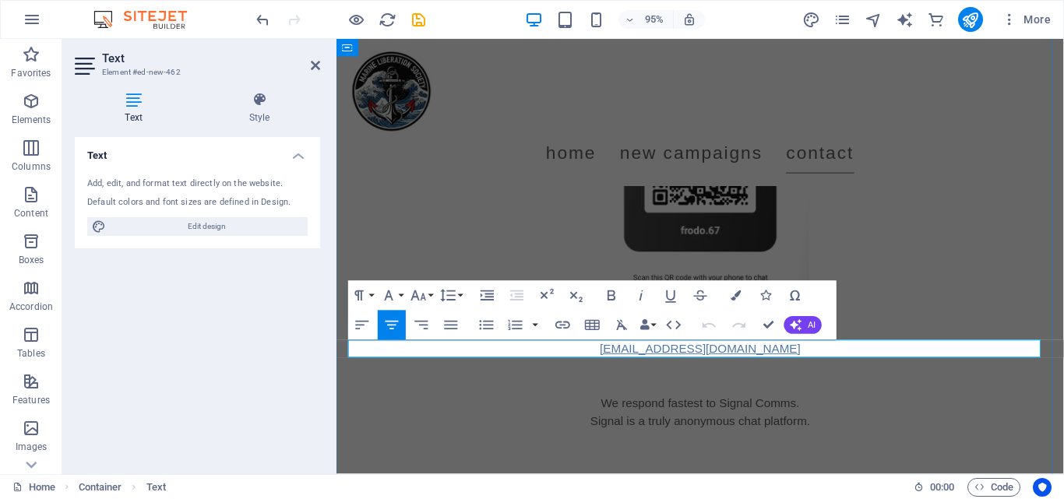
click at [687, 360] on link "marineliberationsociety@proton.me" at bounding box center [719, 364] width 211 height 13
click at [735, 365] on link "marineliberationsociety@proton.me" at bounding box center [719, 364] width 211 height 13
click at [787, 361] on link "marineliberationsociety@proton.me" at bounding box center [719, 364] width 211 height 13
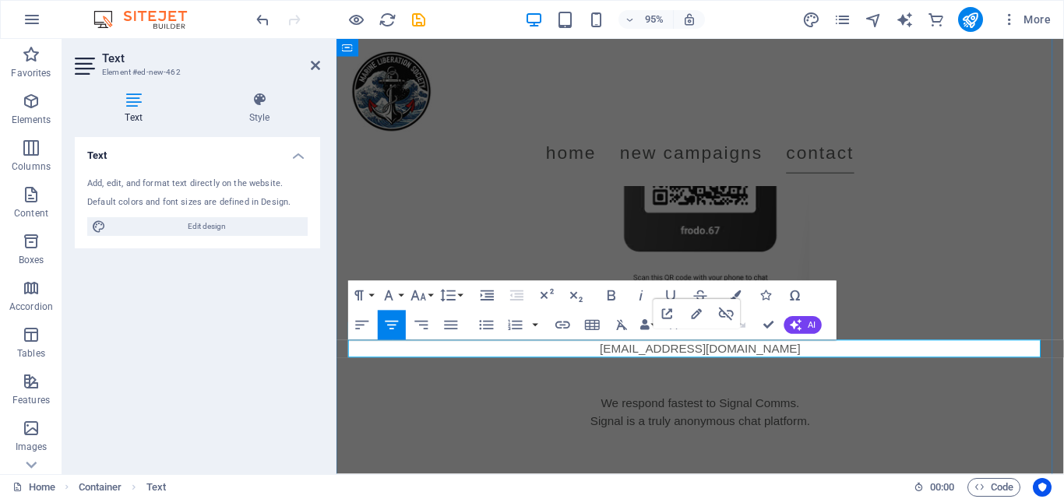
click at [853, 368] on p "marineliberationsociety@proton.me" at bounding box center [719, 365] width 735 height 19
click at [946, 298] on figure at bounding box center [719, 200] width 735 height 312
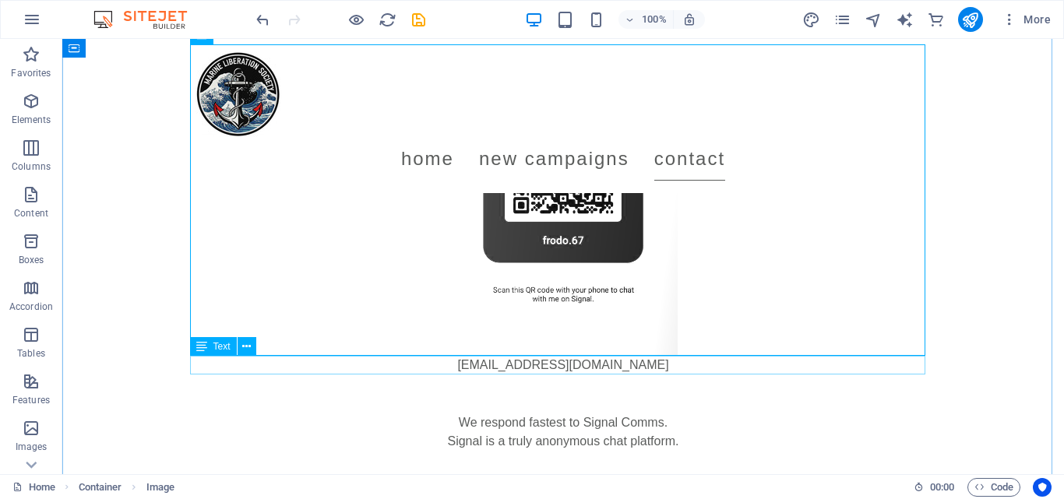
click at [530, 368] on div "marineliberationsociety@proton.me" at bounding box center [562, 365] width 735 height 19
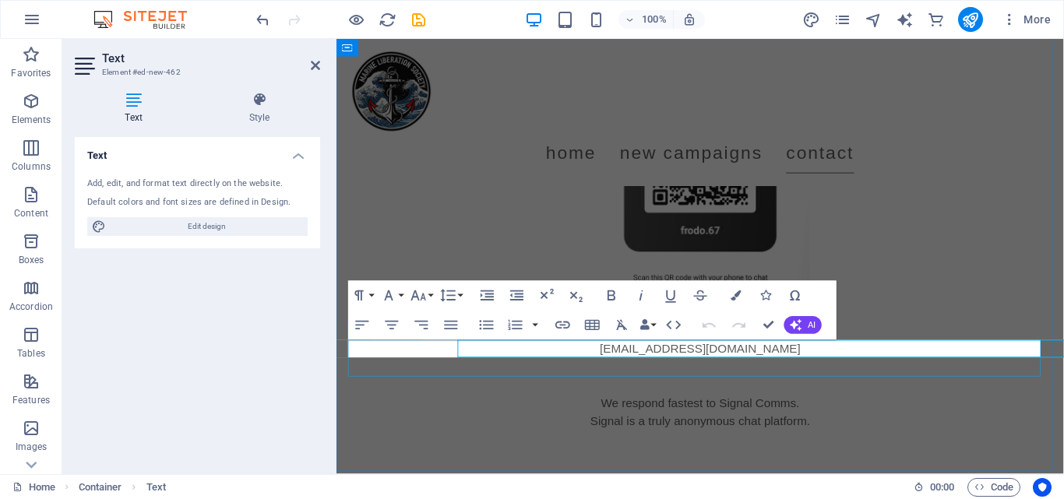
click at [540, 385] on div at bounding box center [719, 394] width 735 height 39
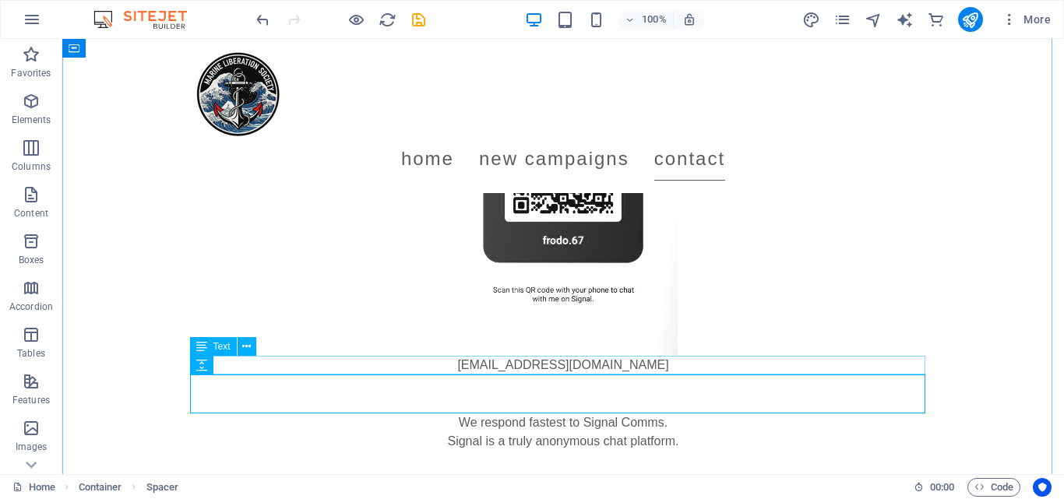
click at [604, 364] on div "marineliberationsociety@proton.me" at bounding box center [562, 365] width 735 height 19
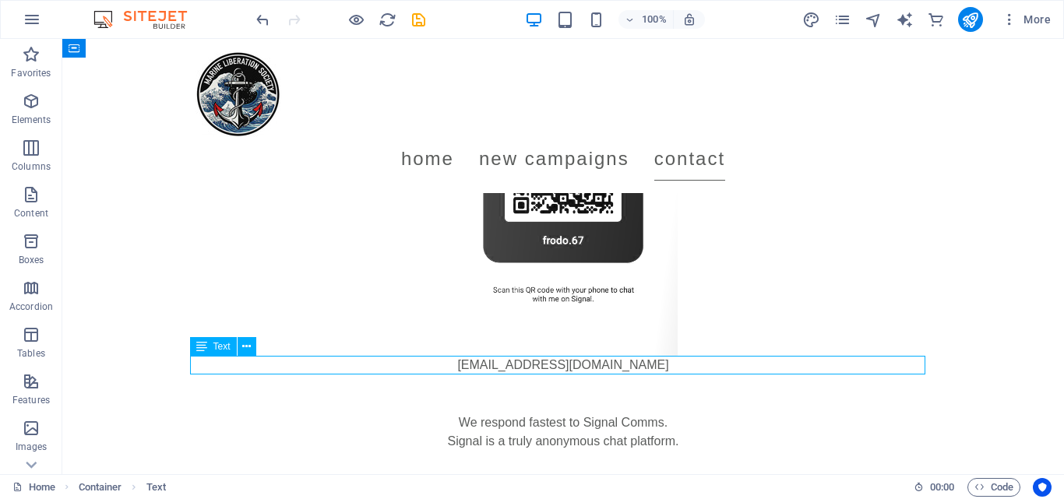
click at [604, 364] on div "marineliberationsociety@proton.me" at bounding box center [562, 365] width 735 height 19
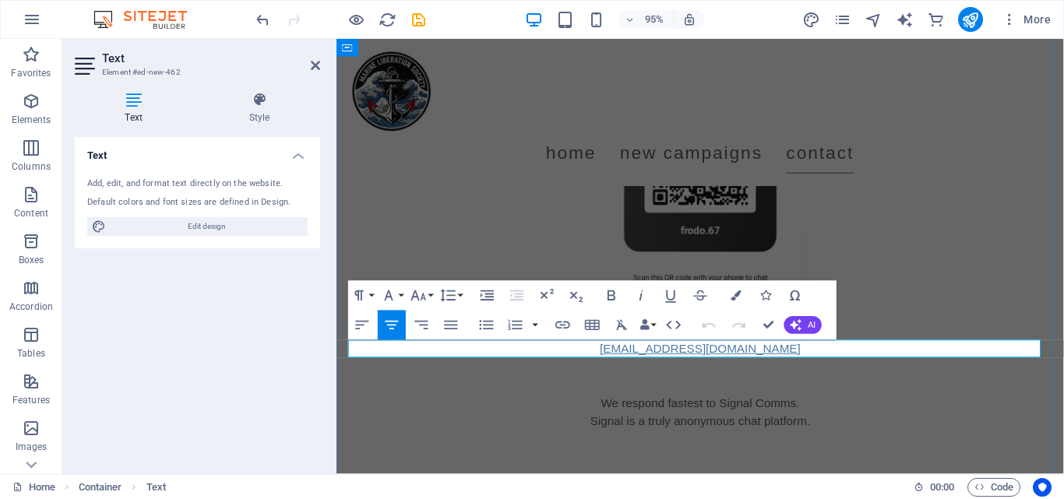
click at [646, 361] on link "marineliberationsociety@proton.me" at bounding box center [719, 364] width 211 height 13
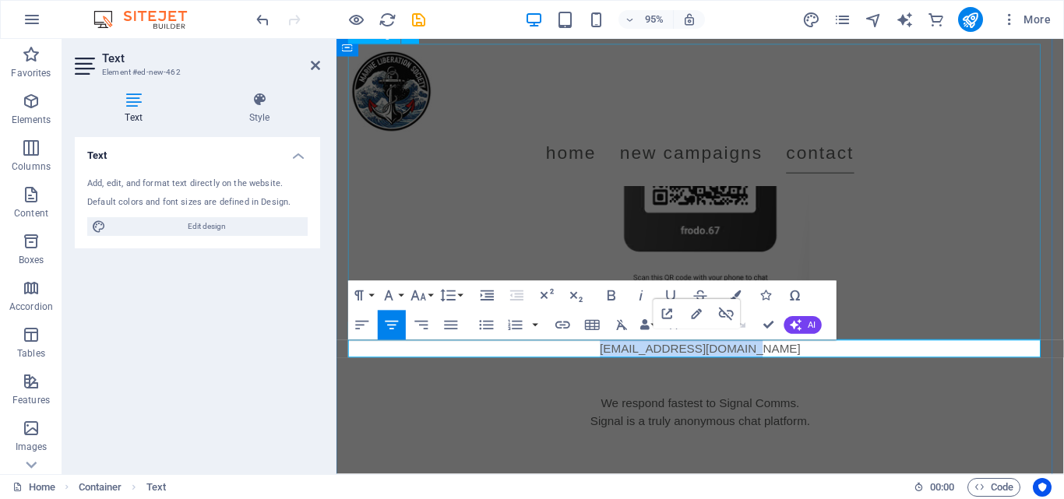
click at [933, 283] on figure at bounding box center [719, 200] width 735 height 312
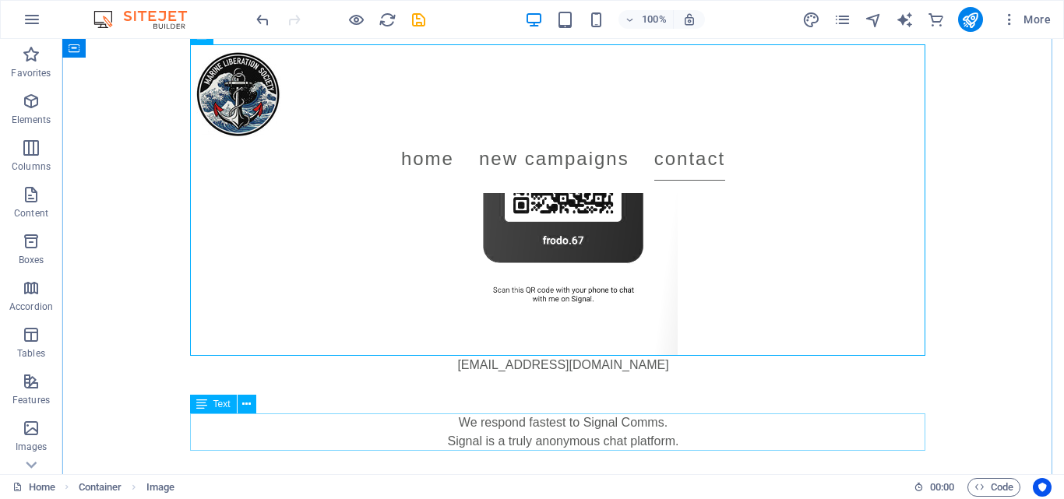
click at [547, 417] on div "We respond fastest to Signal Comms. Signal is a truly anonymous chat platform." at bounding box center [562, 432] width 735 height 37
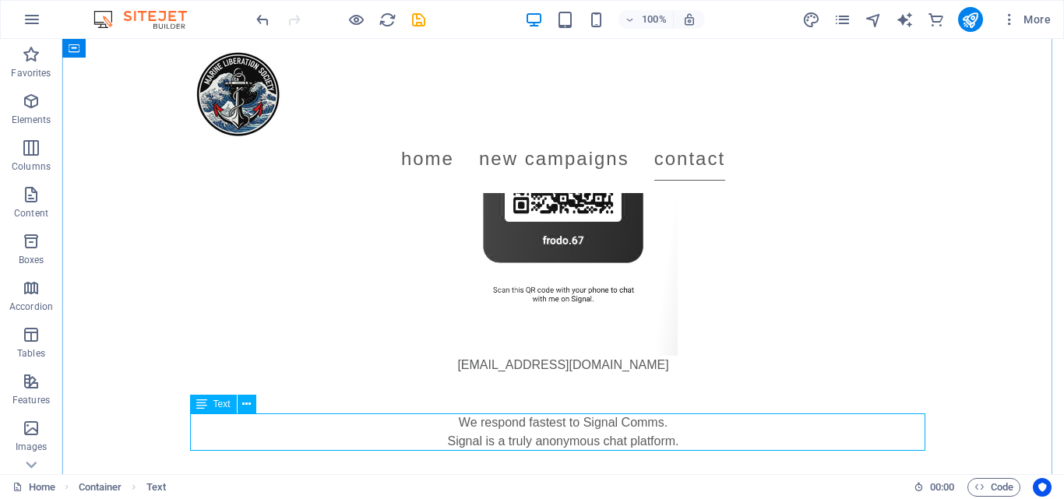
click at [614, 419] on div "We respond fastest to Signal Comms. Signal is a truly anonymous chat platform." at bounding box center [562, 432] width 735 height 37
click at [594, 400] on div at bounding box center [562, 394] width 735 height 39
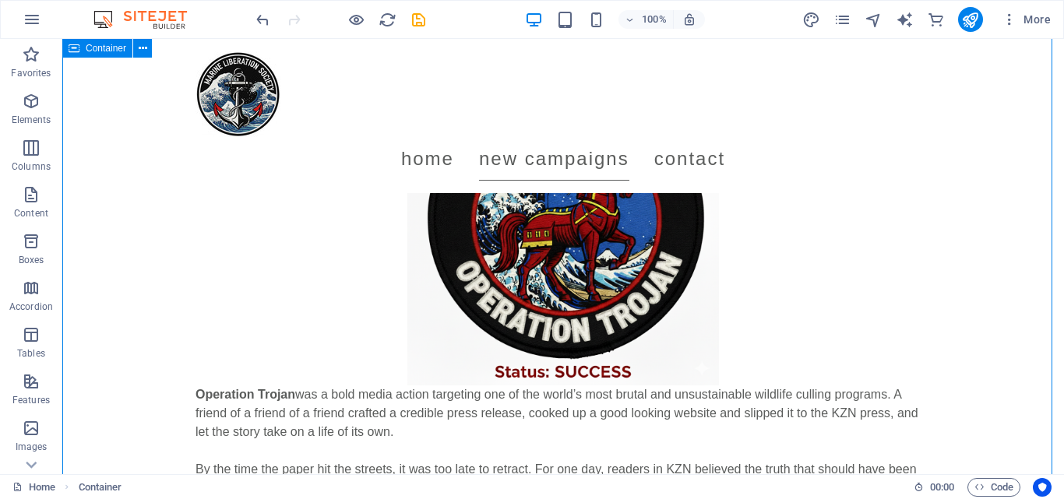
scroll to position [167, 0]
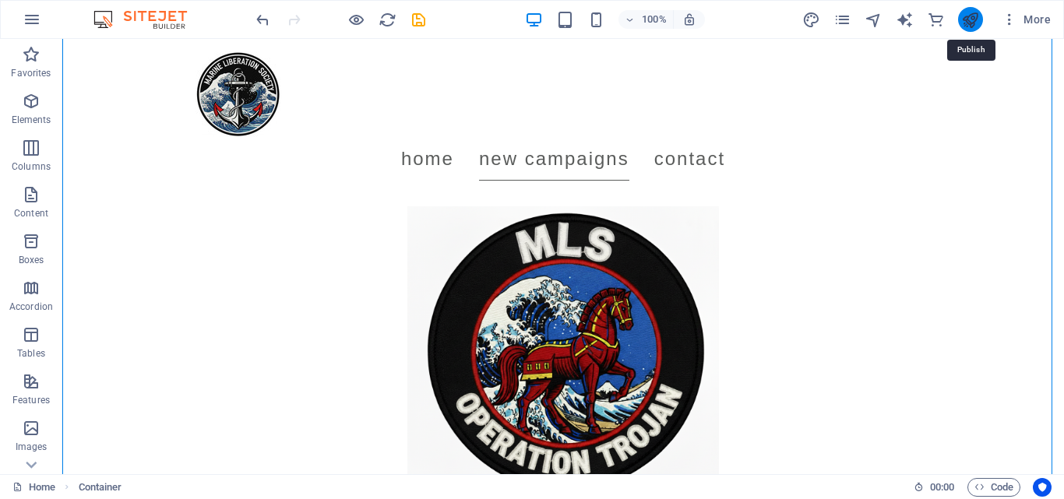
click at [974, 28] on icon "publish" at bounding box center [970, 20] width 18 height 18
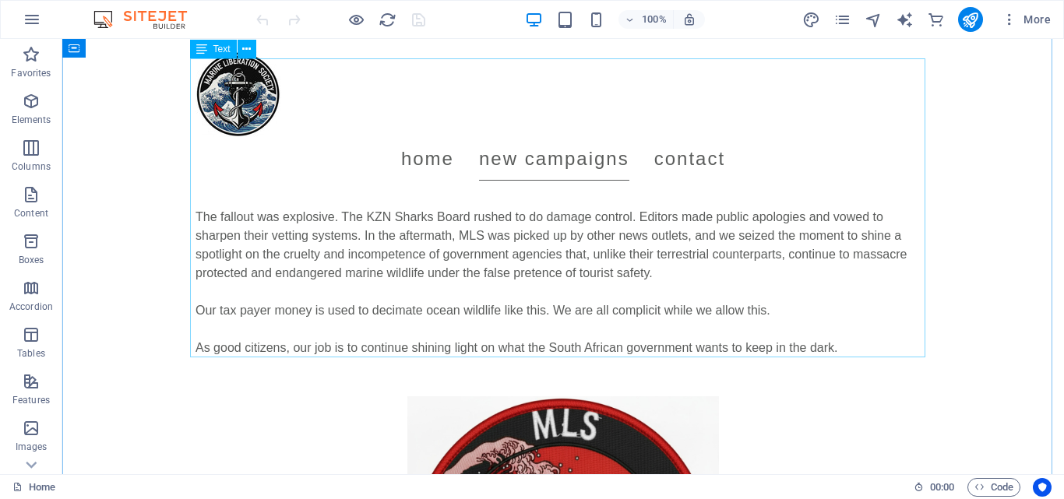
scroll to position [1781, 0]
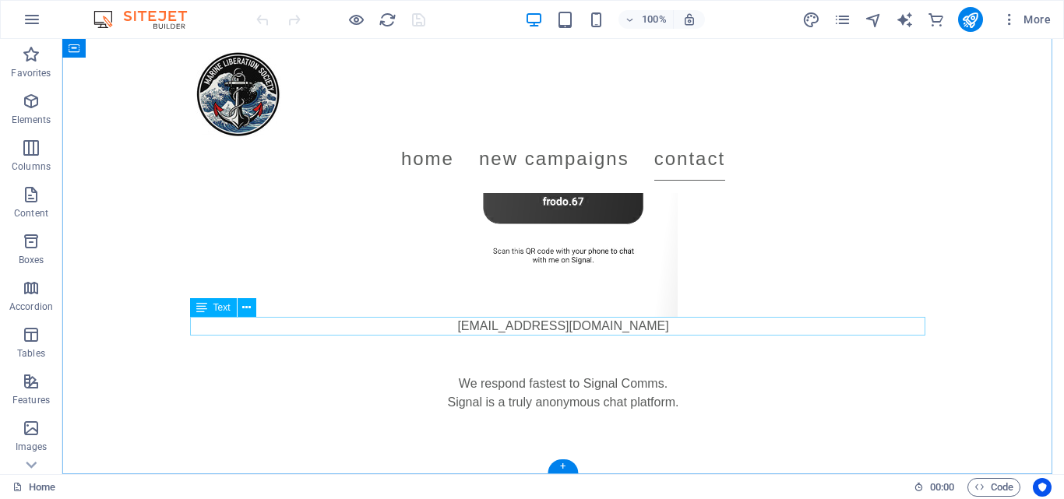
click at [547, 330] on div "[EMAIL_ADDRESS][DOMAIN_NAME]" at bounding box center [562, 326] width 735 height 19
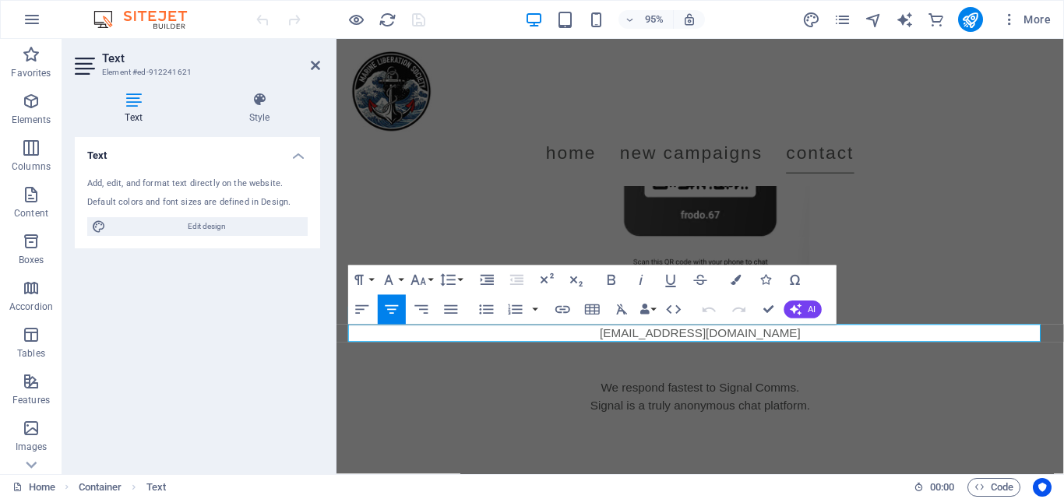
scroll to position [1759, 0]
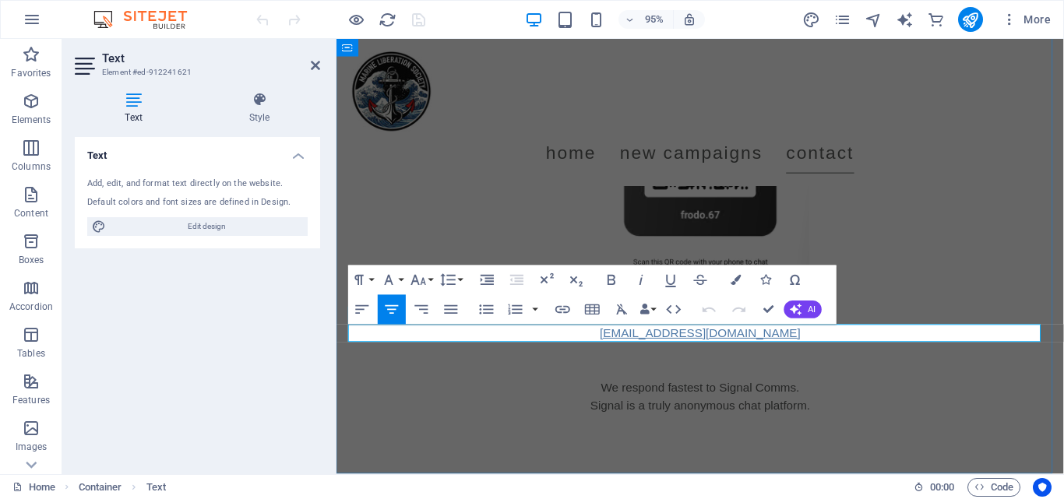
click at [671, 342] on link "[EMAIL_ADDRESS][DOMAIN_NAME]" at bounding box center [719, 348] width 211 height 13
click at [970, 284] on figure at bounding box center [719, 184] width 735 height 312
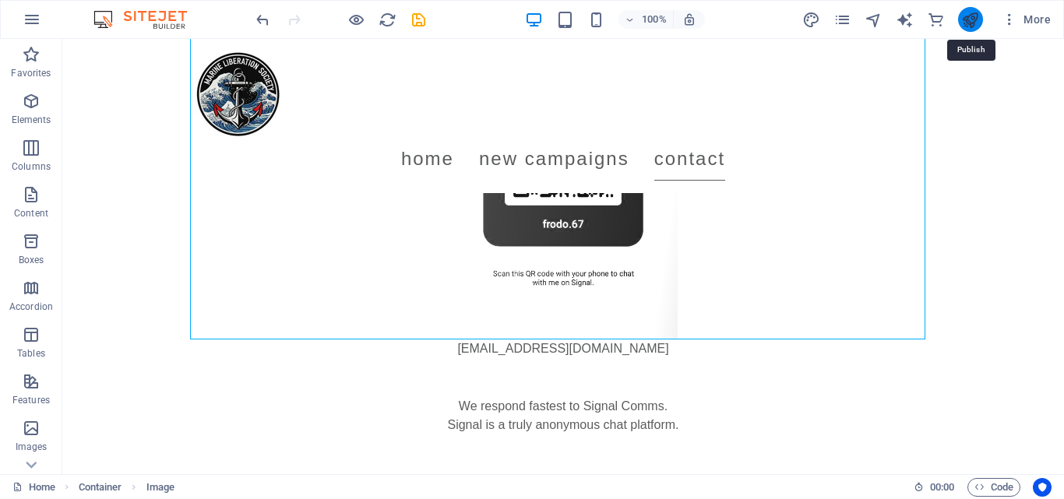
click at [972, 20] on icon "publish" at bounding box center [970, 20] width 18 height 18
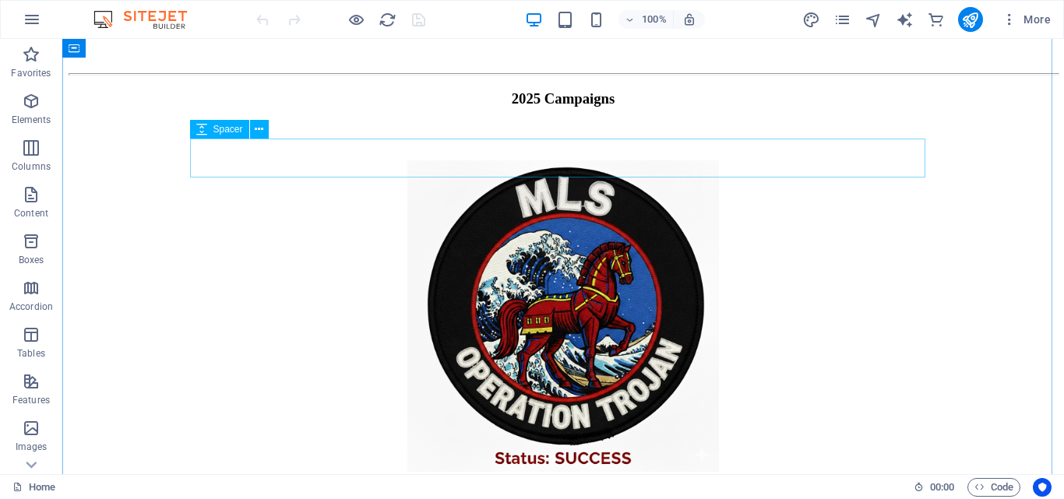
scroll to position [1583, 0]
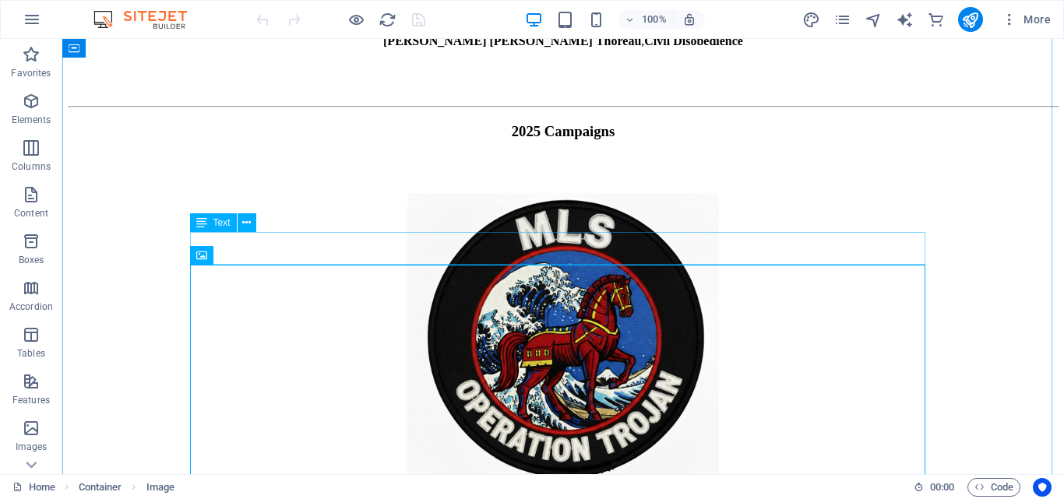
scroll to position [1522, 0]
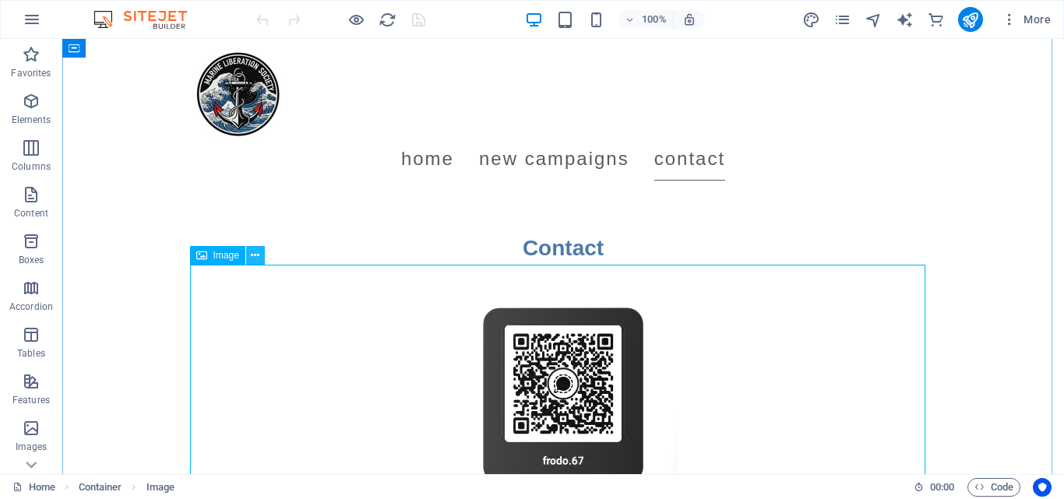
click at [255, 259] on icon at bounding box center [255, 256] width 9 height 16
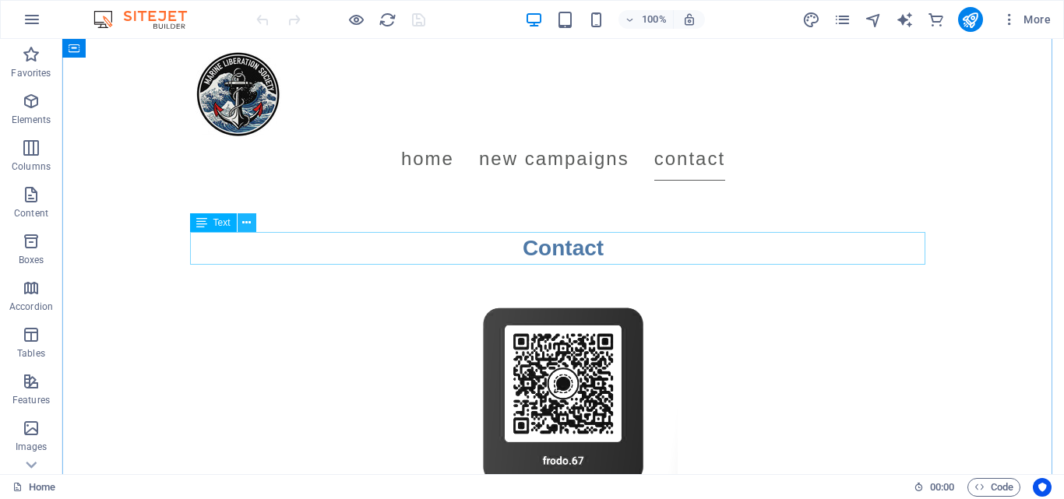
click at [248, 224] on icon at bounding box center [246, 223] width 9 height 16
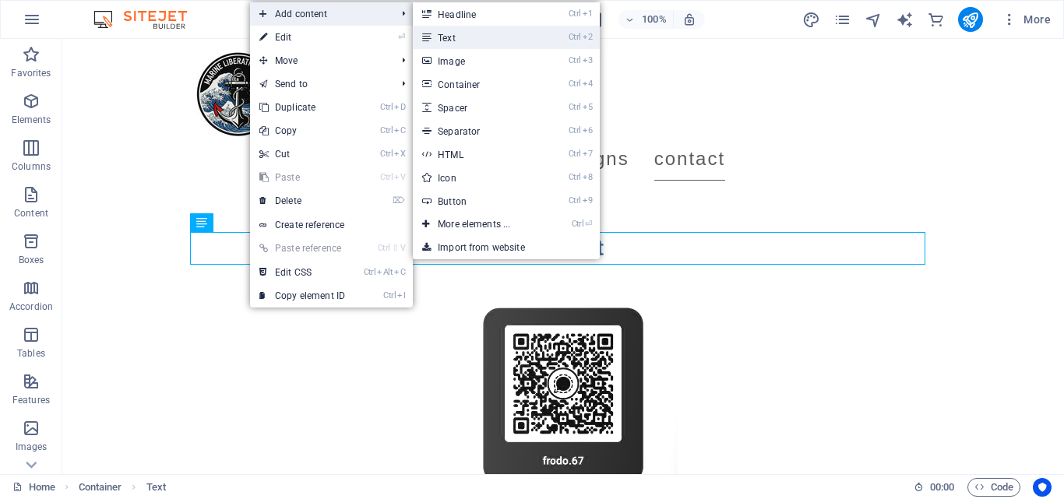
click at [473, 40] on link "Ctrl 2 Text" at bounding box center [477, 37] width 129 height 23
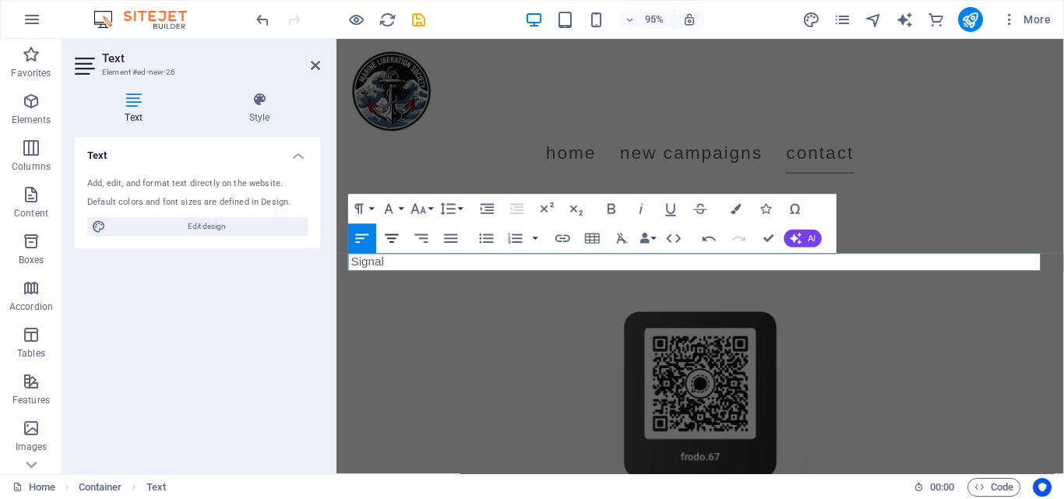
click at [391, 244] on icon "button" at bounding box center [392, 239] width 18 height 18
click at [721, 271] on p "Signal" at bounding box center [719, 274] width 735 height 19
click at [750, 275] on p "Signal" at bounding box center [719, 274] width 735 height 19
click at [611, 206] on icon "button" at bounding box center [612, 209] width 18 height 18
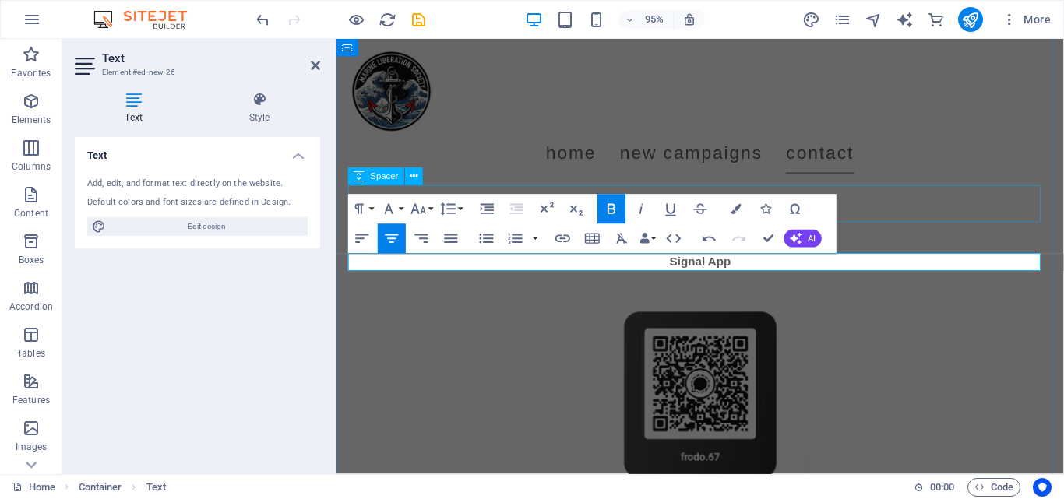
click at [948, 216] on div at bounding box center [719, 212] width 735 height 39
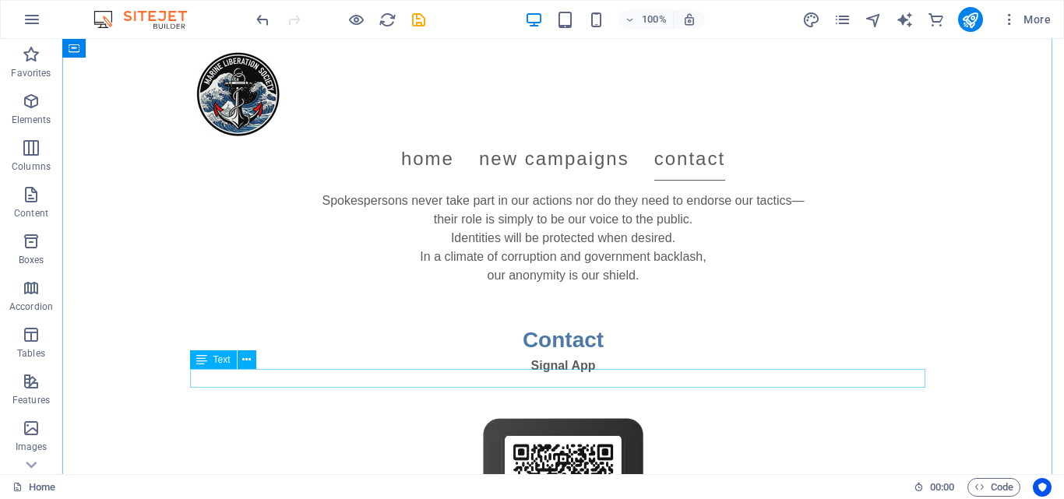
scroll to position [1415, 0]
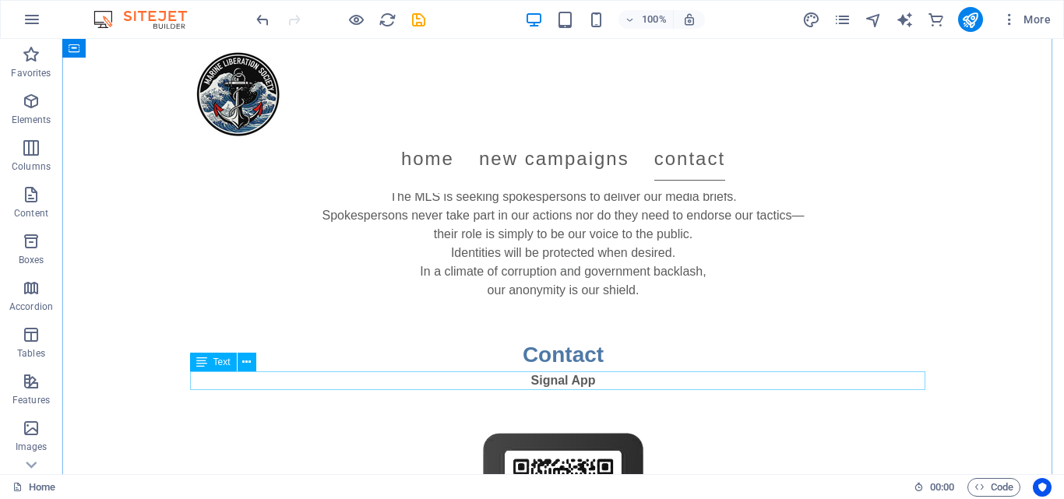
click at [534, 385] on div "Signal App" at bounding box center [562, 380] width 735 height 19
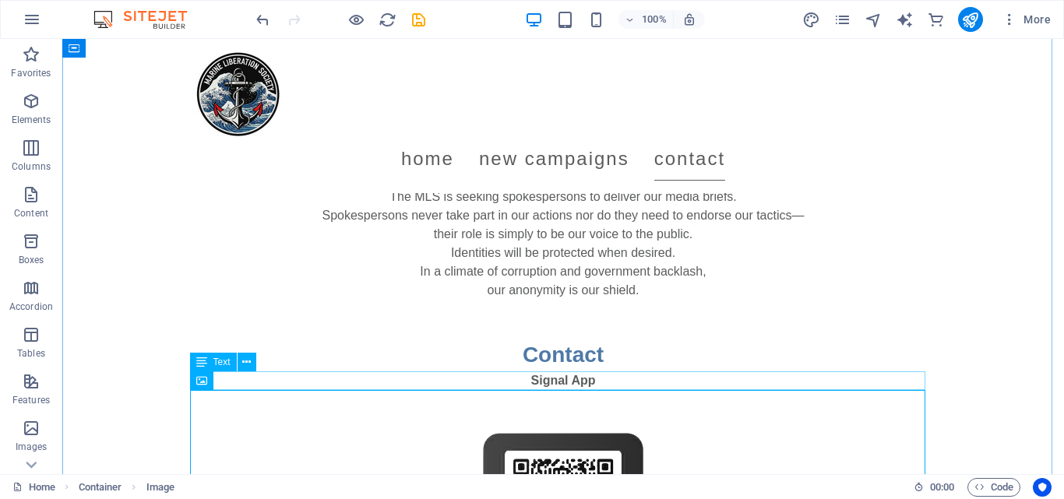
click at [583, 378] on div "Signal App" at bounding box center [562, 380] width 735 height 19
click at [579, 382] on div "Signal App" at bounding box center [562, 380] width 735 height 19
click at [544, 379] on div "Signal App" at bounding box center [562, 380] width 735 height 19
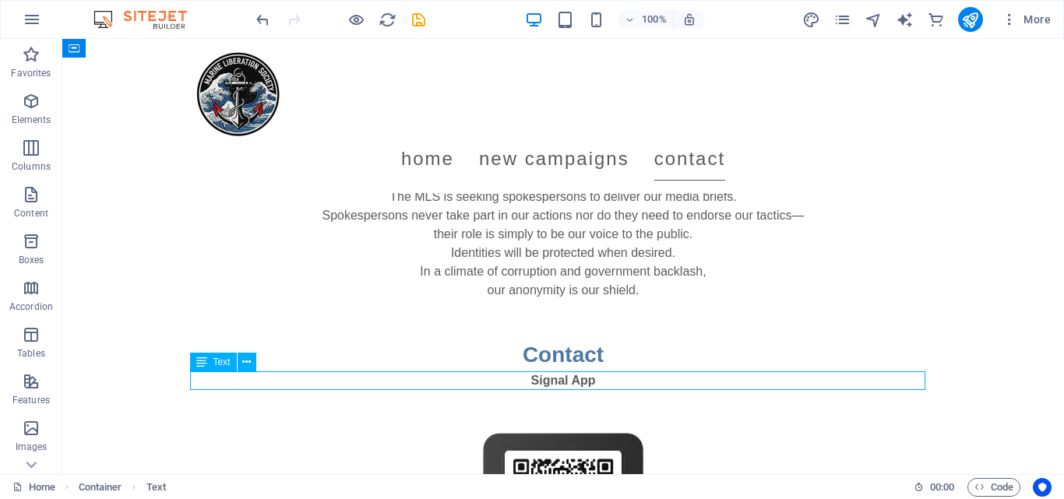
click at [544, 379] on div "Signal App" at bounding box center [562, 380] width 735 height 19
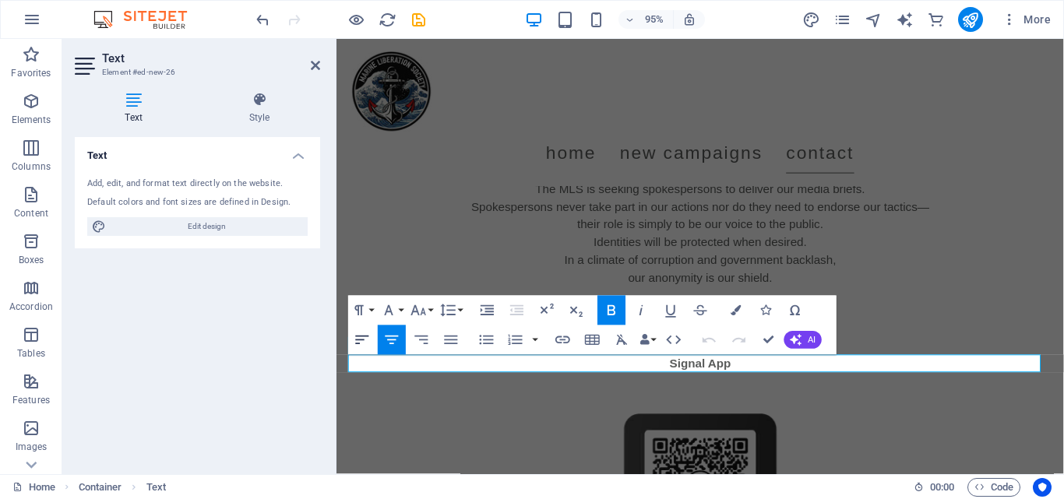
click at [357, 341] on icon "button" at bounding box center [363, 340] width 18 height 18
click at [432, 378] on p "Signal App" at bounding box center [719, 380] width 735 height 19
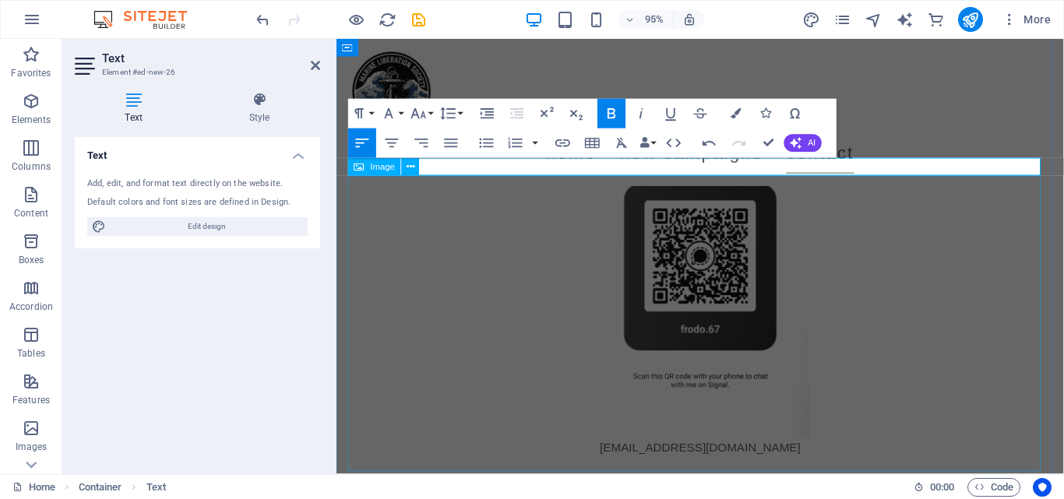
scroll to position [1587, 0]
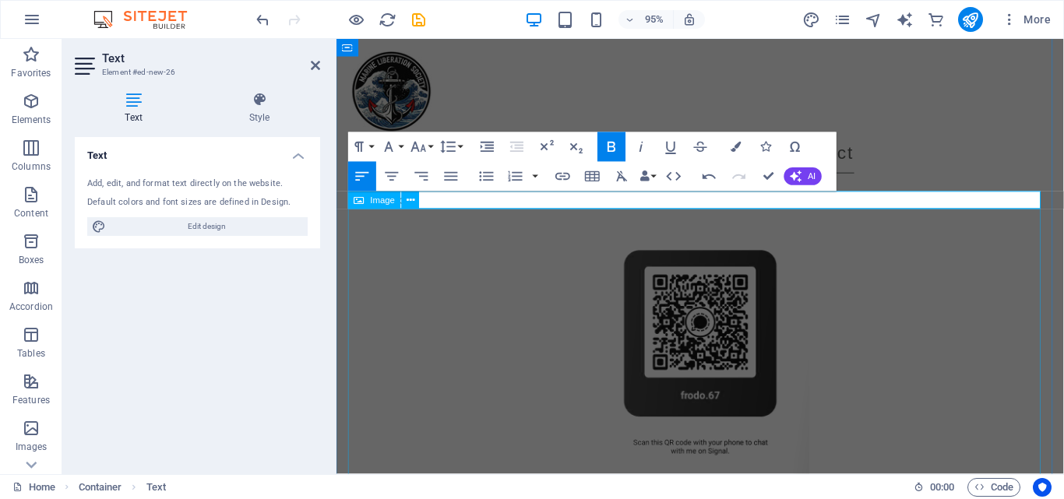
click at [482, 287] on figure at bounding box center [719, 374] width 735 height 312
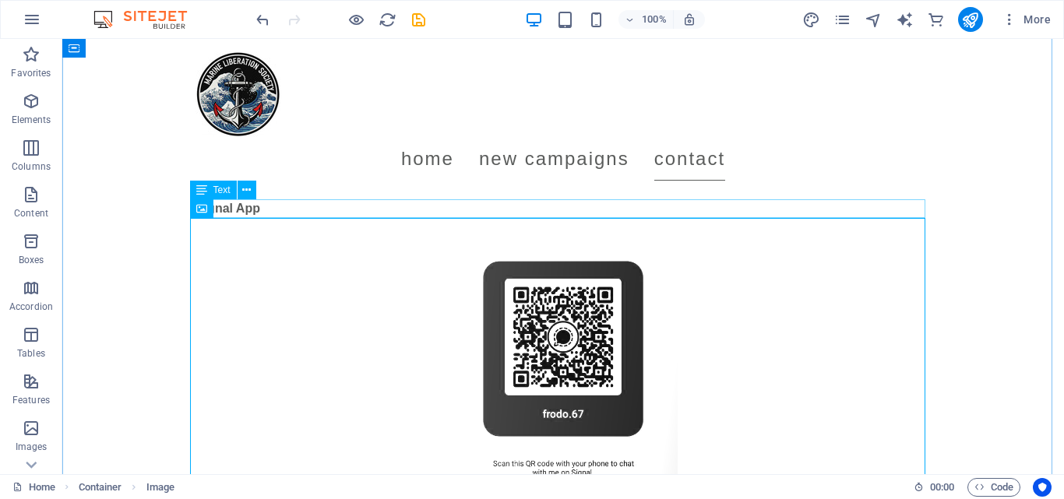
click at [238, 205] on div "Signal App" at bounding box center [562, 208] width 735 height 19
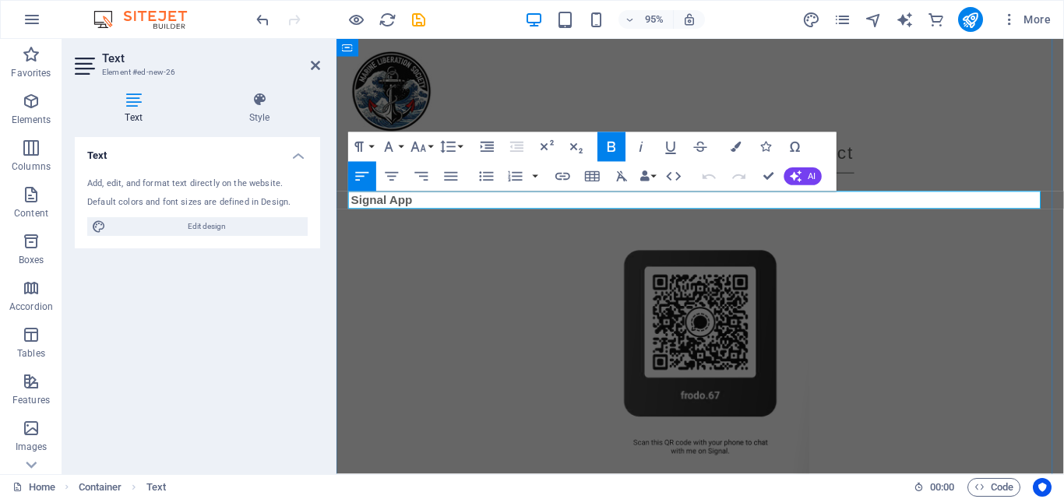
click at [390, 206] on strong "Signal App" at bounding box center [384, 208] width 65 height 13
click at [395, 181] on icon "button" at bounding box center [392, 176] width 18 height 18
click at [769, 209] on p "Signal App" at bounding box center [719, 208] width 735 height 19
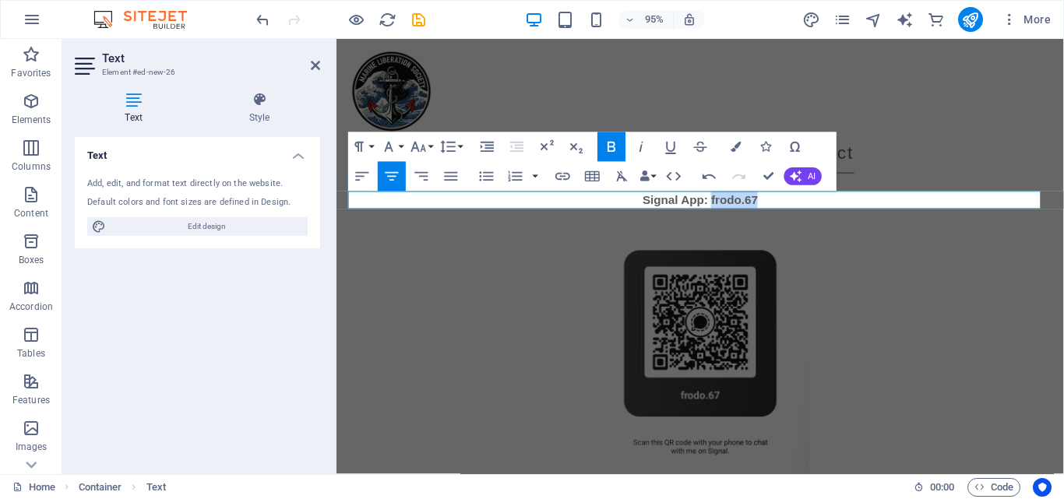
click at [611, 143] on icon "button" at bounding box center [611, 147] width 8 height 10
click at [848, 235] on figure at bounding box center [719, 374] width 735 height 312
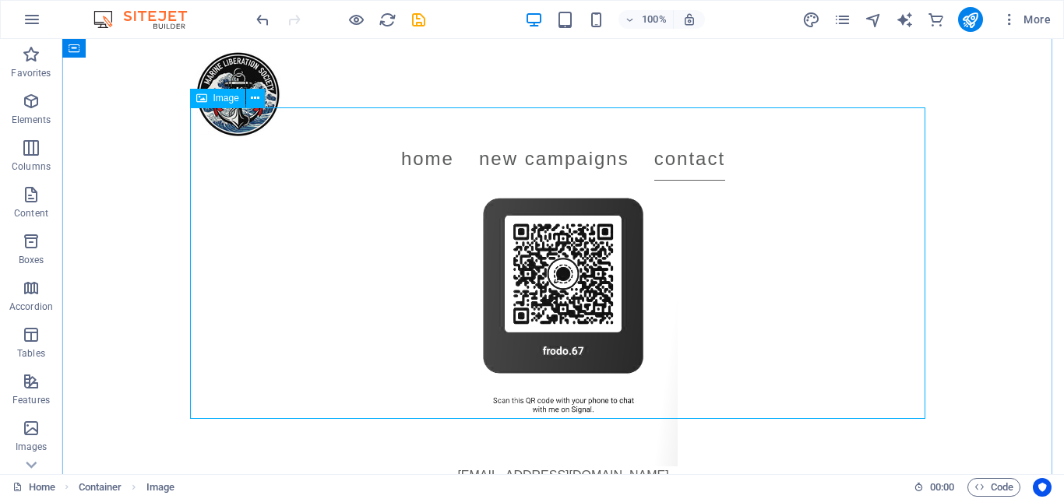
scroll to position [1698, 0]
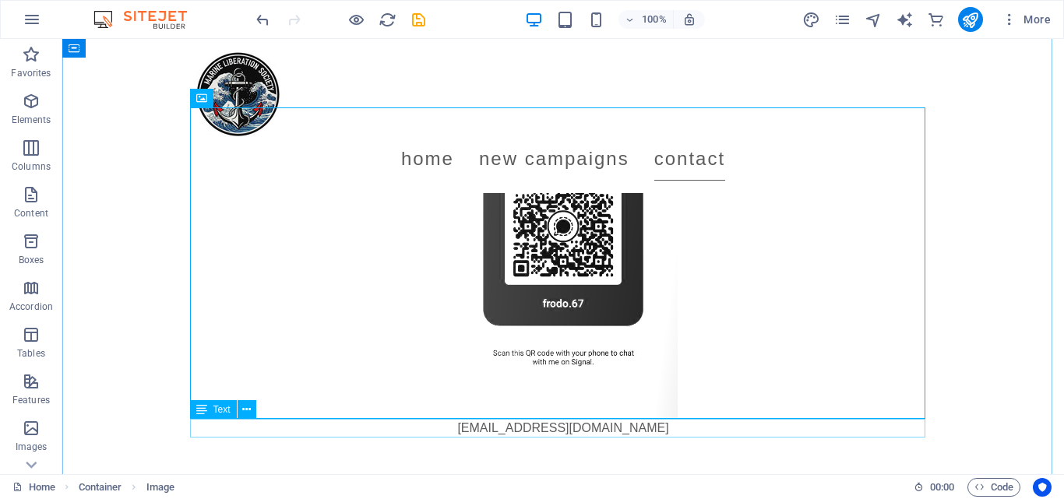
click at [540, 431] on div "[EMAIL_ADDRESS][DOMAIN_NAME]" at bounding box center [562, 428] width 735 height 19
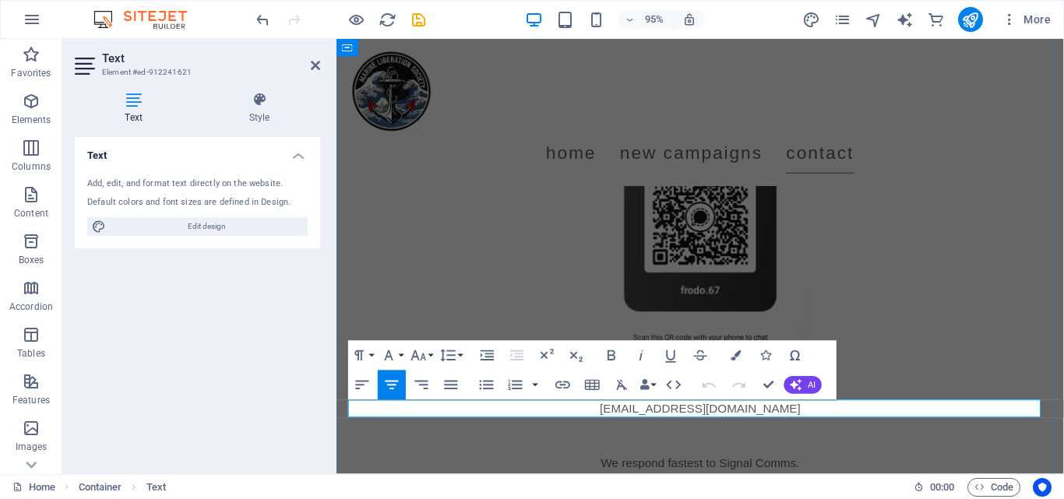
click at [584, 431] on p "[EMAIL_ADDRESS][DOMAIN_NAME]" at bounding box center [719, 428] width 735 height 19
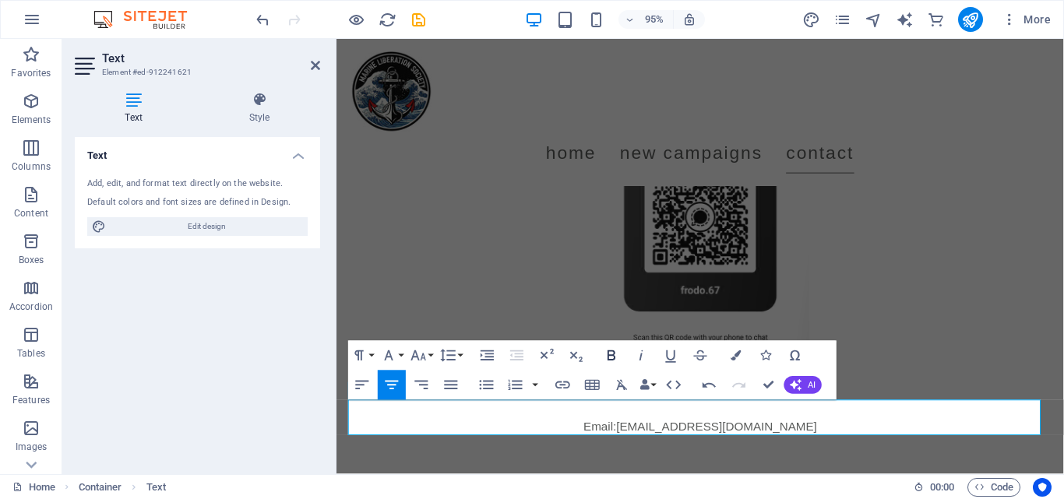
click at [615, 355] on icon "button" at bounding box center [612, 356] width 18 height 18
click at [632, 440] on link "[EMAIL_ADDRESS][DOMAIN_NAME]" at bounding box center [737, 446] width 211 height 13
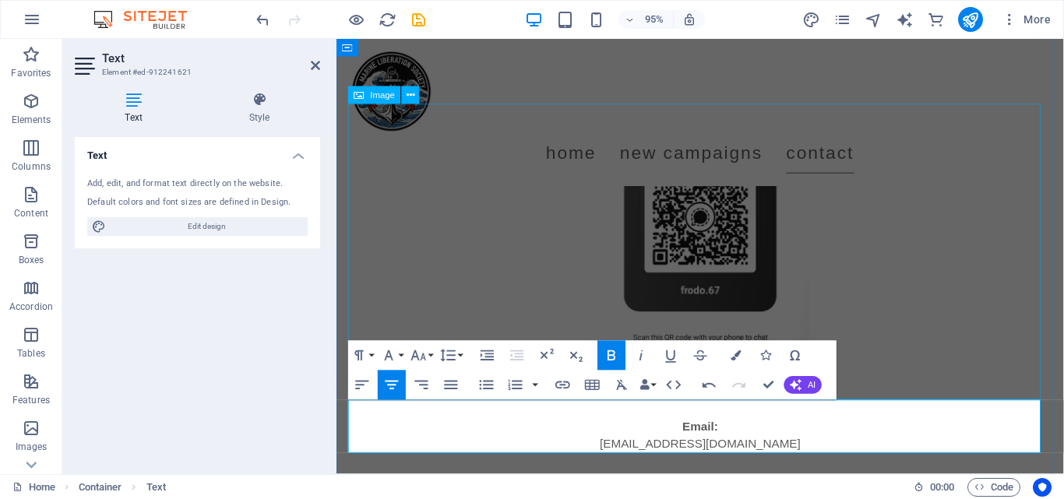
click at [857, 290] on figure at bounding box center [719, 263] width 735 height 312
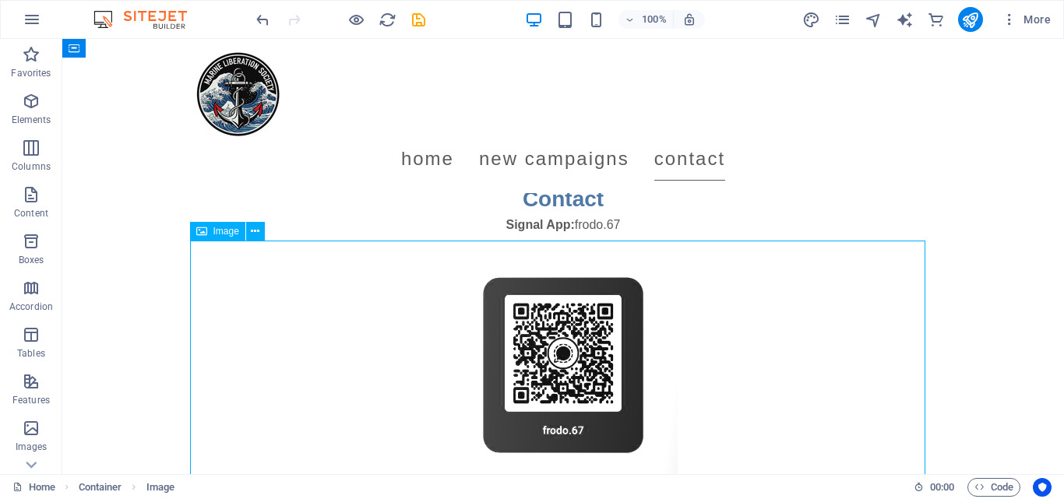
scroll to position [1565, 0]
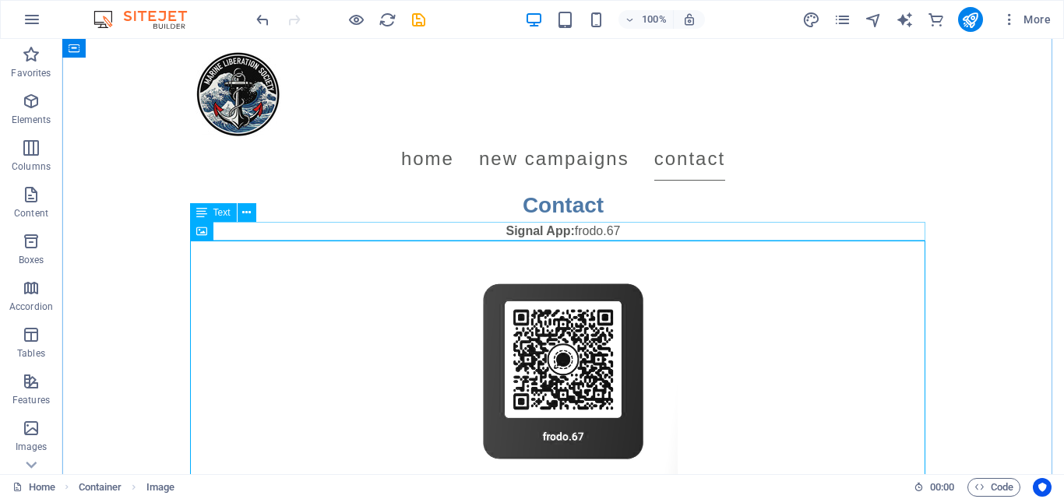
click at [574, 225] on div "Signal App: frodo.67" at bounding box center [562, 231] width 735 height 19
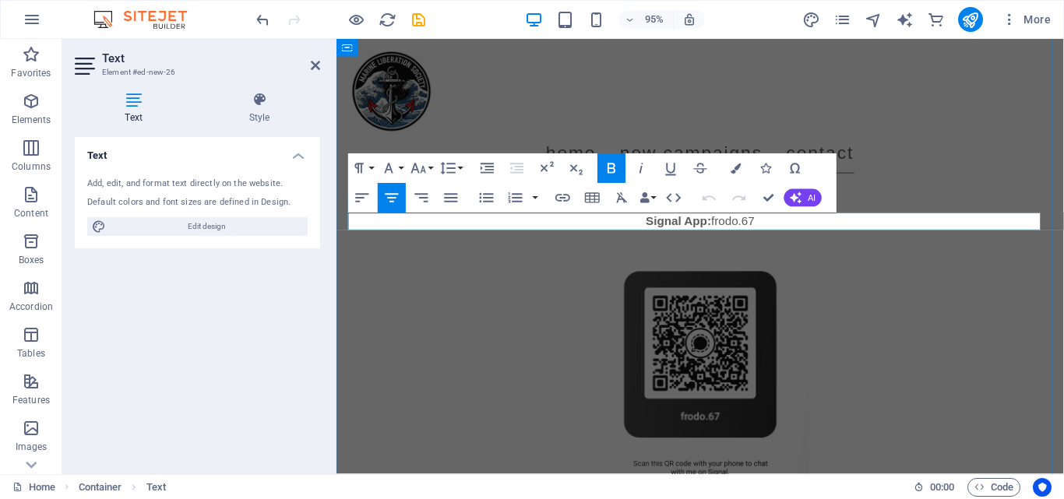
click at [720, 228] on strong "Signal App:" at bounding box center [696, 230] width 69 height 13
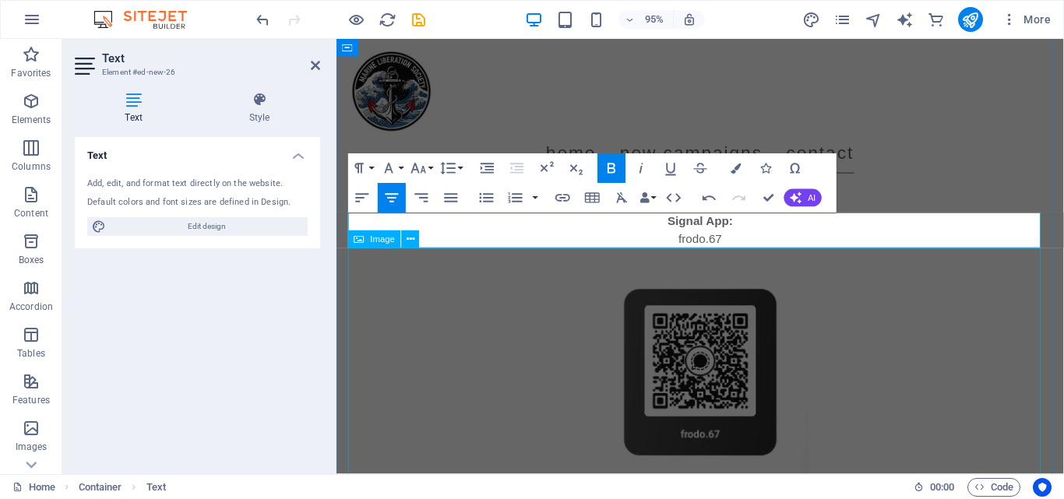
click at [810, 312] on figure at bounding box center [719, 415] width 735 height 312
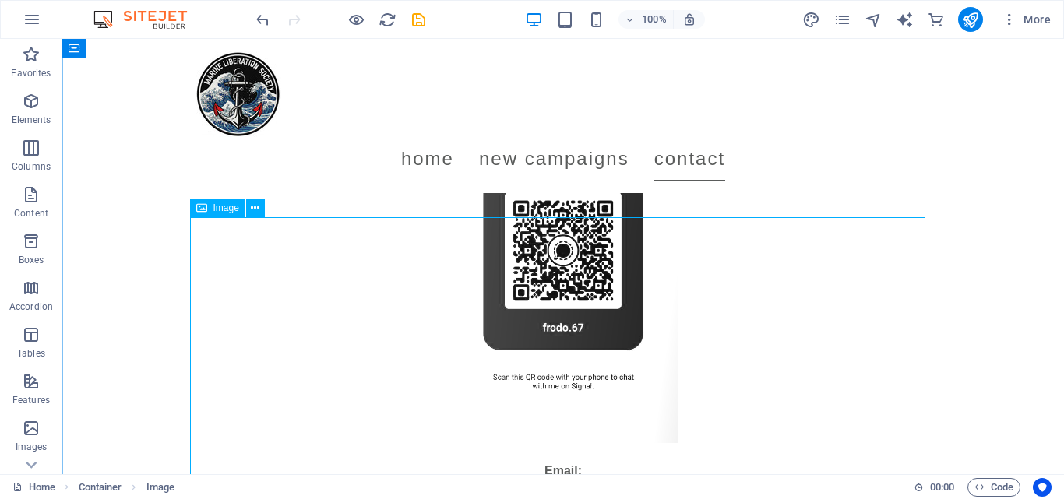
scroll to position [1563, 0]
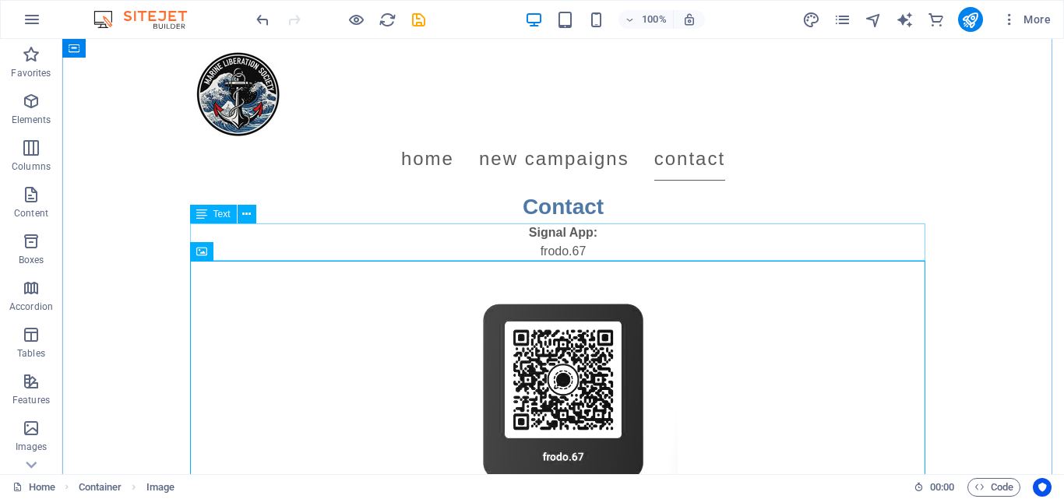
click at [581, 247] on div "Signal App: frodo.67" at bounding box center [562, 242] width 735 height 37
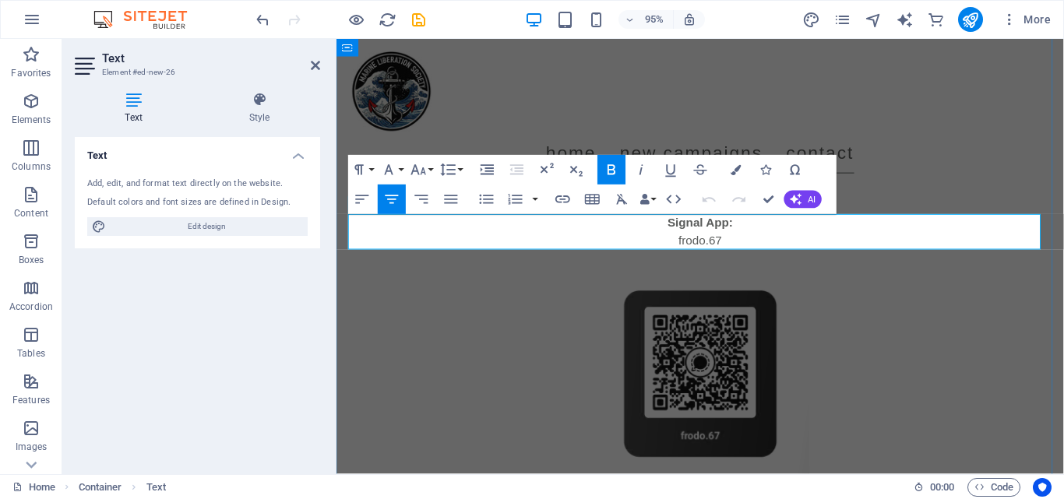
click at [742, 227] on strong "Signal App:" at bounding box center [719, 232] width 69 height 13
click at [946, 197] on div "Contact" at bounding box center [719, 207] width 735 height 33
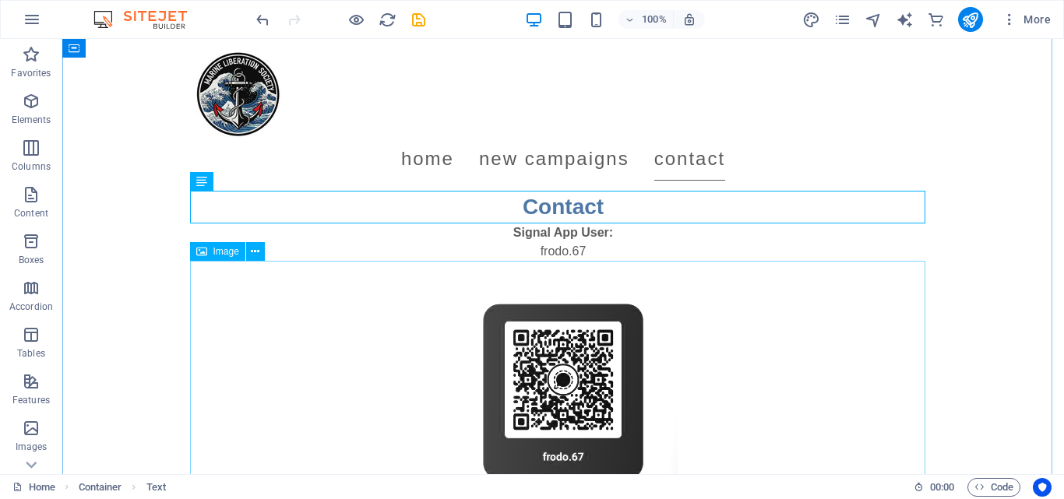
click at [923, 308] on figure at bounding box center [562, 417] width 735 height 312
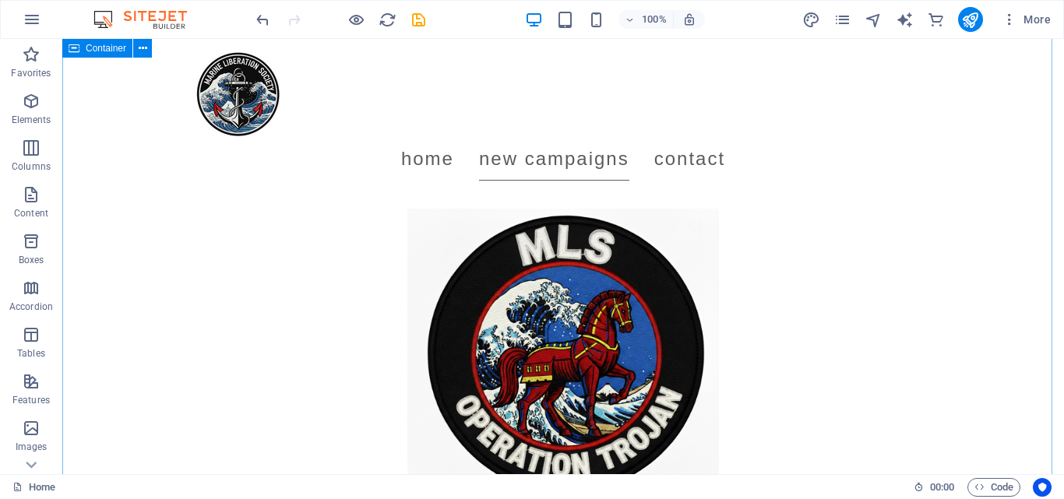
scroll to position [0, 0]
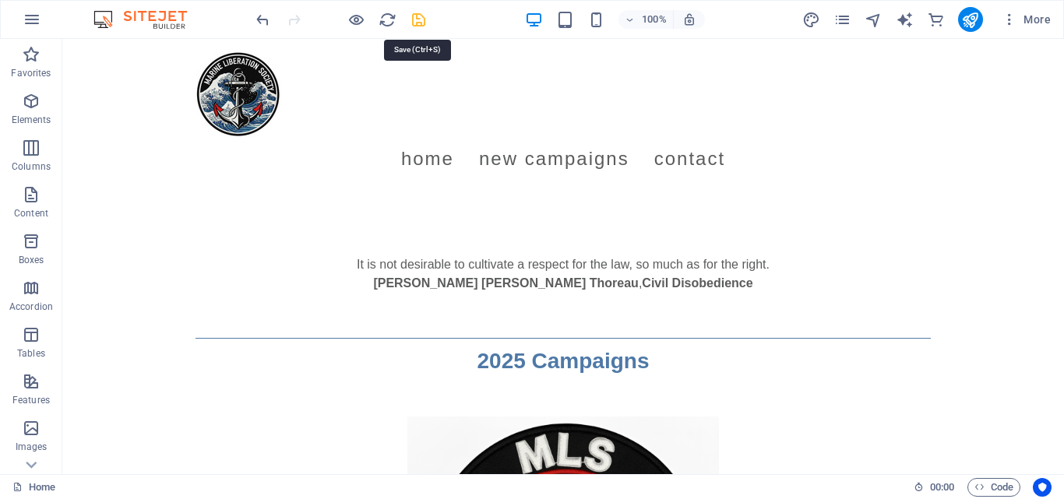
click at [414, 20] on icon "save" at bounding box center [419, 20] width 18 height 18
click at [966, 21] on icon "publish" at bounding box center [970, 20] width 18 height 18
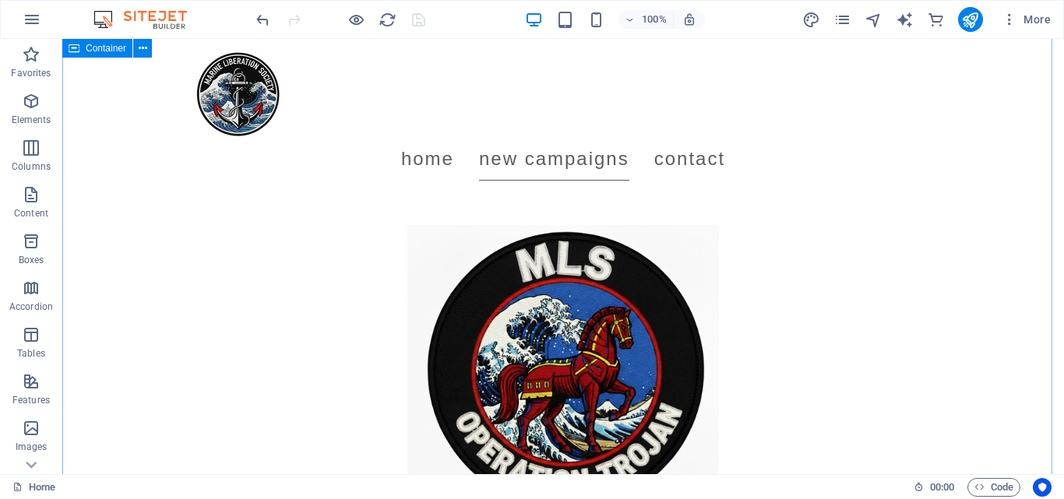
scroll to position [144, 0]
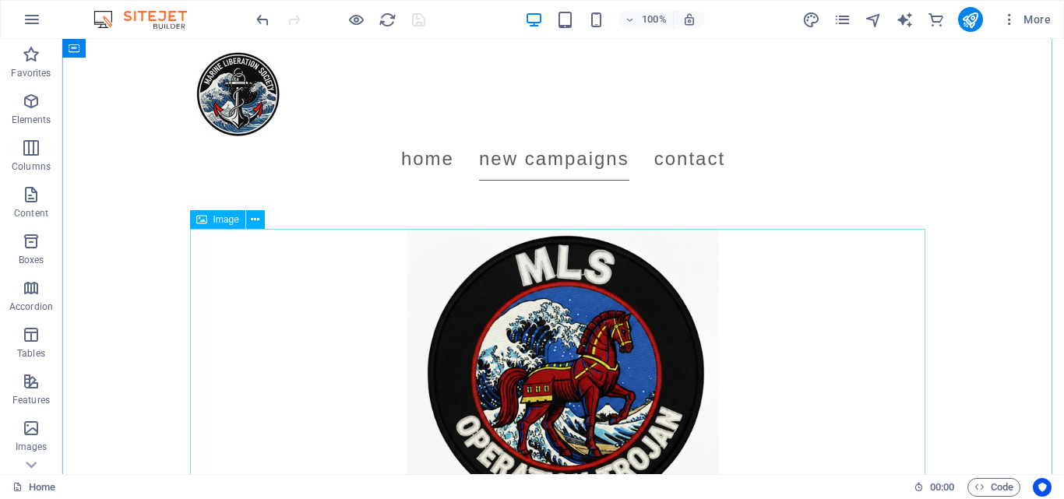
click at [621, 319] on figure at bounding box center [562, 385] width 735 height 312
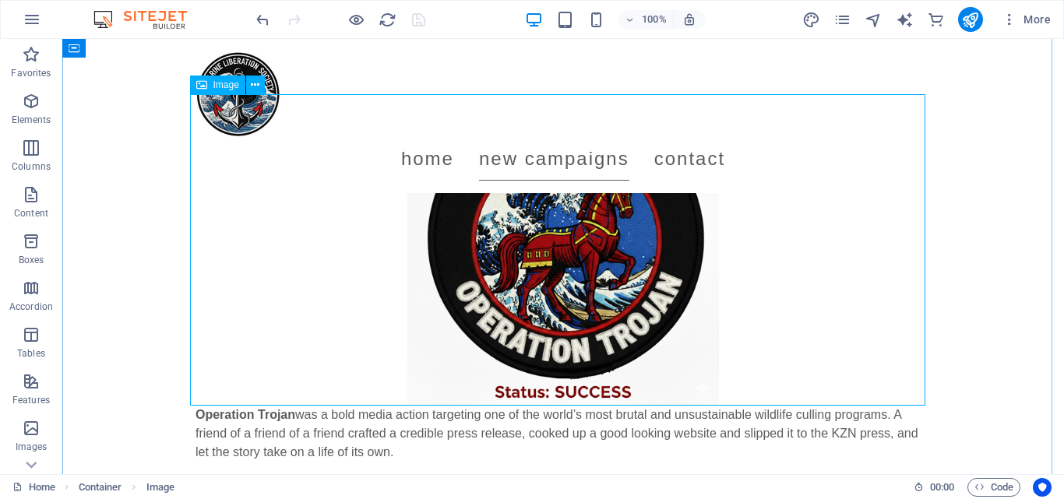
scroll to position [222, 0]
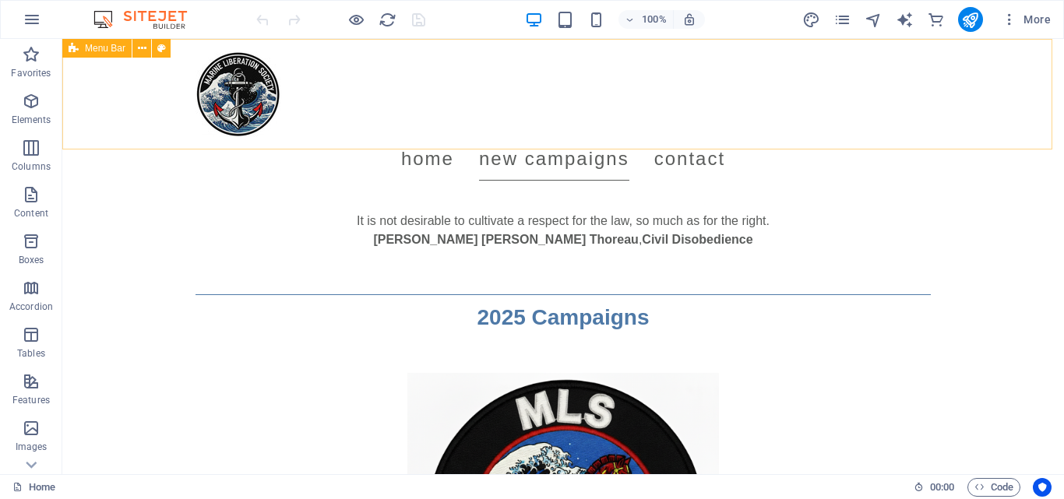
scroll to position [310, 0]
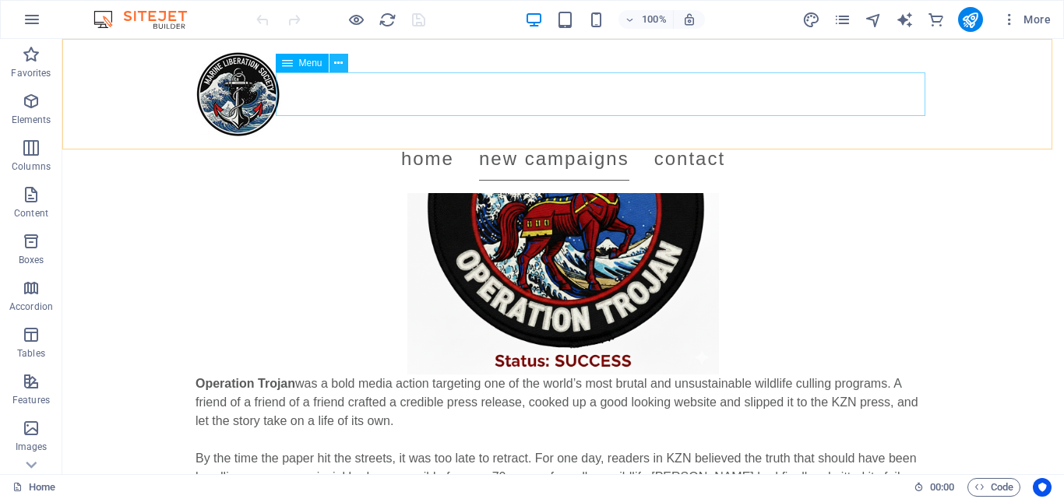
click at [340, 64] on icon at bounding box center [338, 63] width 9 height 16
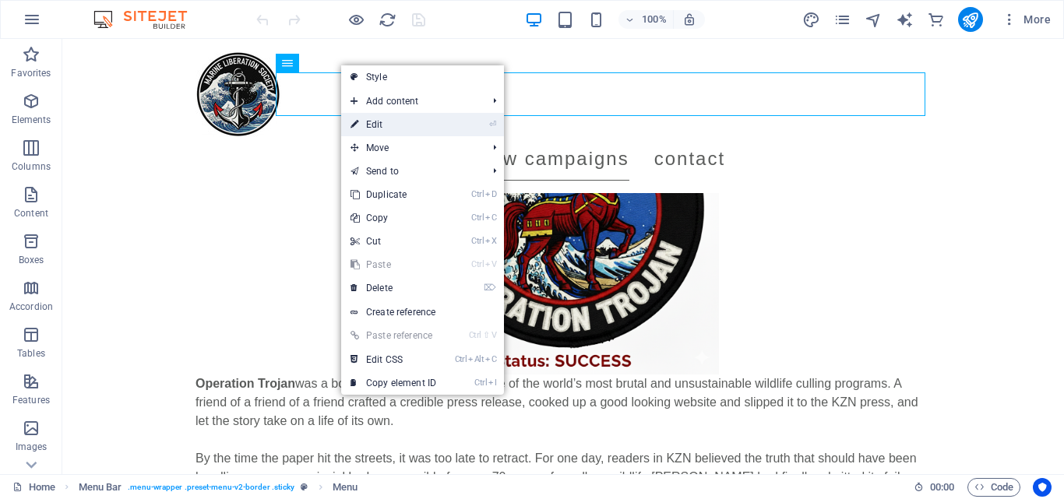
drag, startPoint x: 374, startPoint y: 117, endPoint x: 7, endPoint y: 229, distance: 383.6
click at [374, 117] on link "⏎ Edit" at bounding box center [393, 124] width 104 height 23
select select
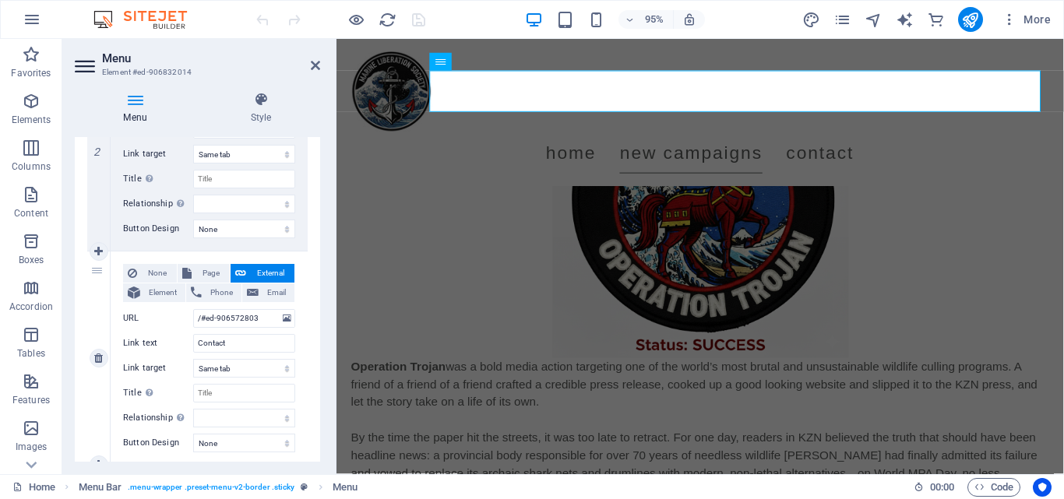
scroll to position [509, 0]
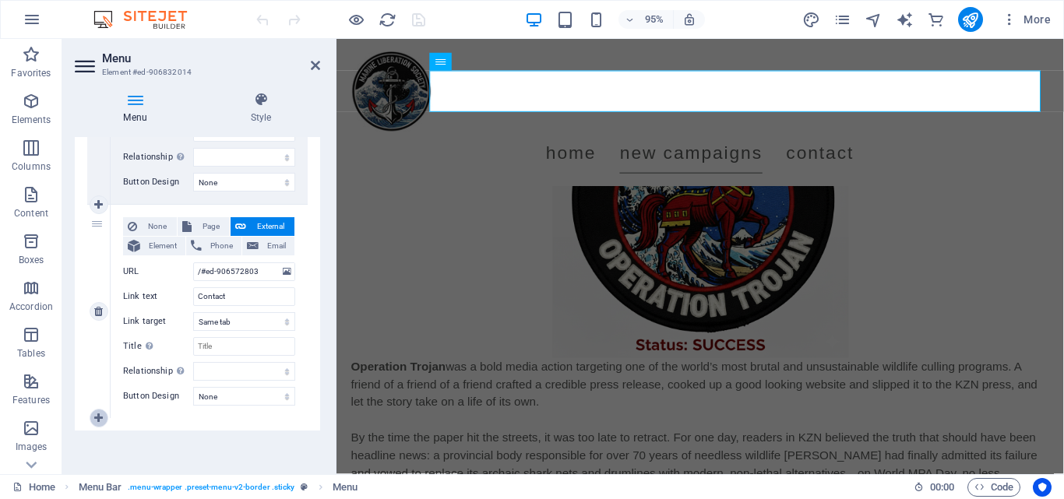
click at [96, 414] on icon at bounding box center [98, 418] width 9 height 11
select select
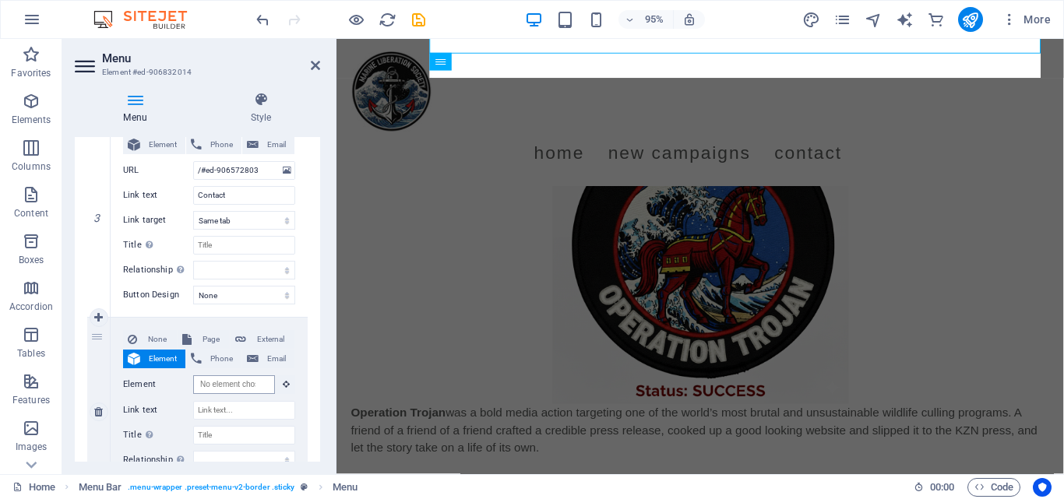
scroll to position [0, 0]
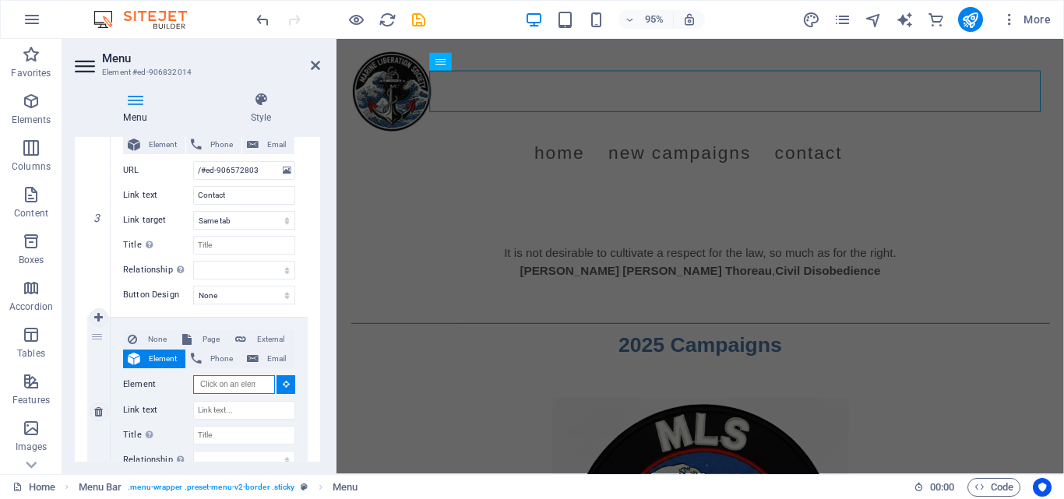
click at [224, 386] on input "Element" at bounding box center [234, 384] width 82 height 19
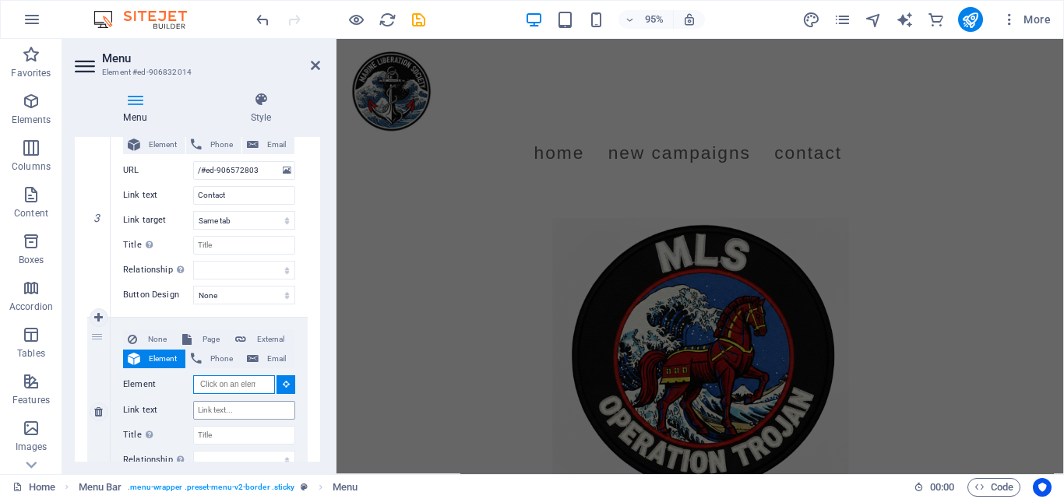
scroll to position [150, 0]
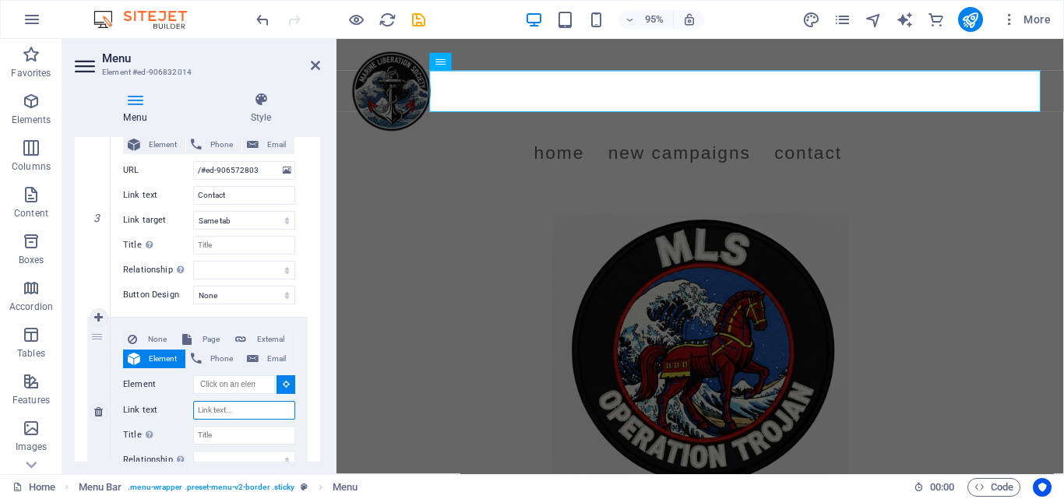
click at [227, 406] on input "Link text" at bounding box center [244, 410] width 102 height 19
type input "A"
select select
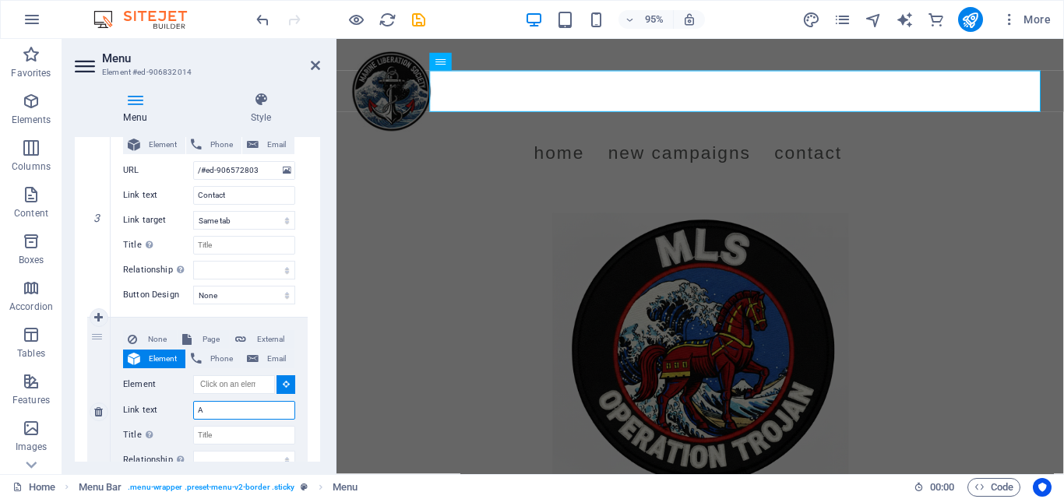
select select
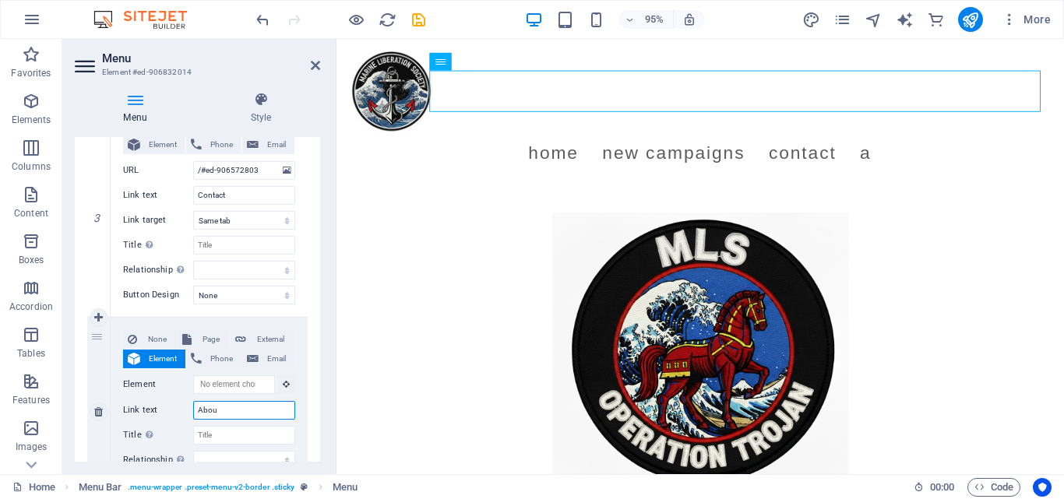
type input "About"
select select
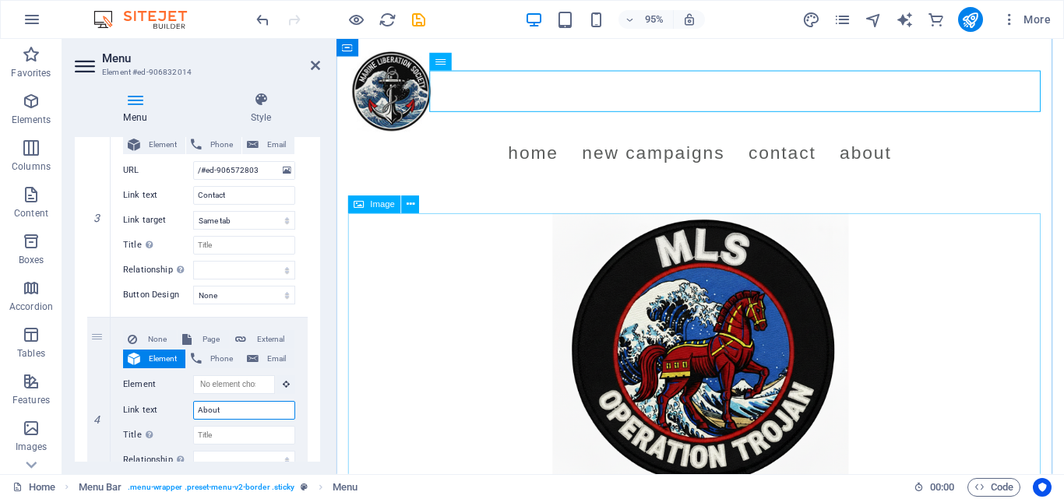
type input "About"
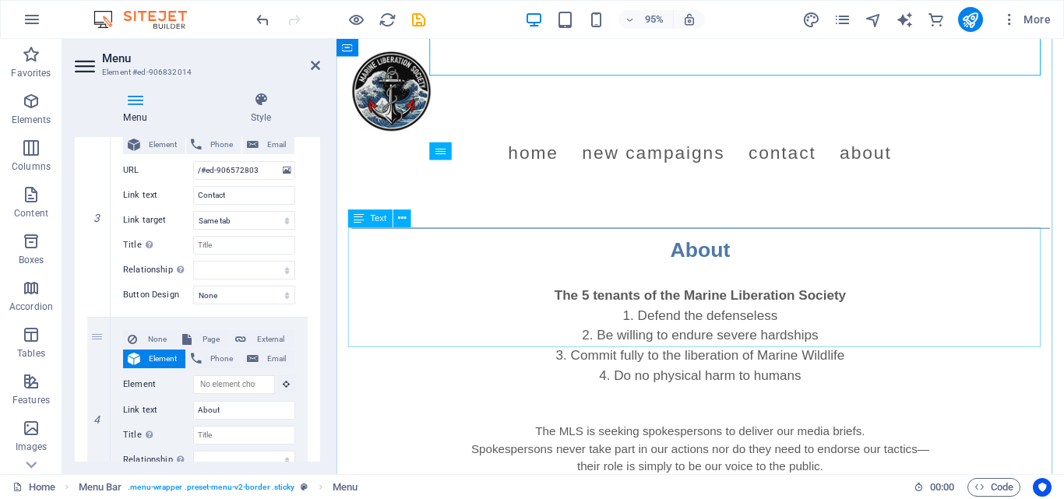
scroll to position [1153, 0]
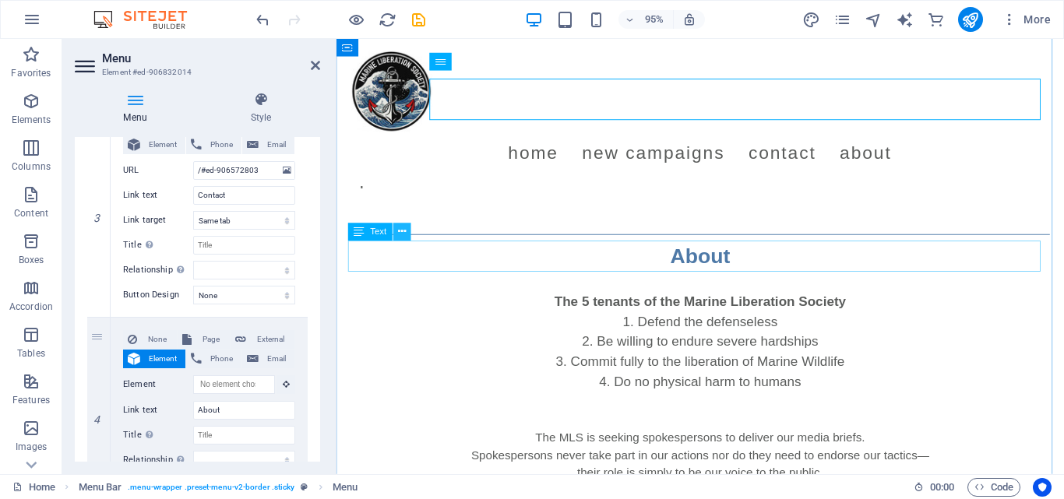
click at [399, 233] on icon at bounding box center [402, 232] width 8 height 16
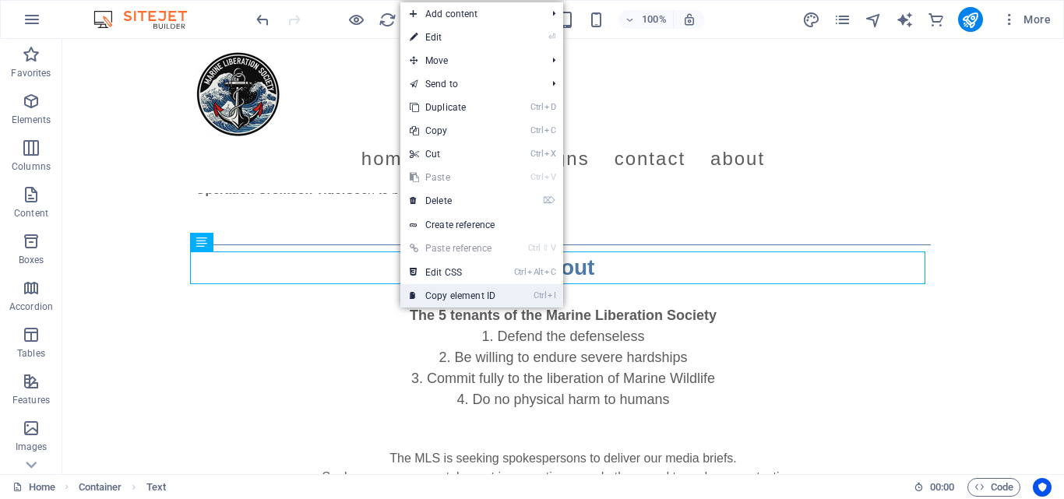
click at [460, 293] on link "Ctrl I Copy element ID" at bounding box center [452, 295] width 104 height 23
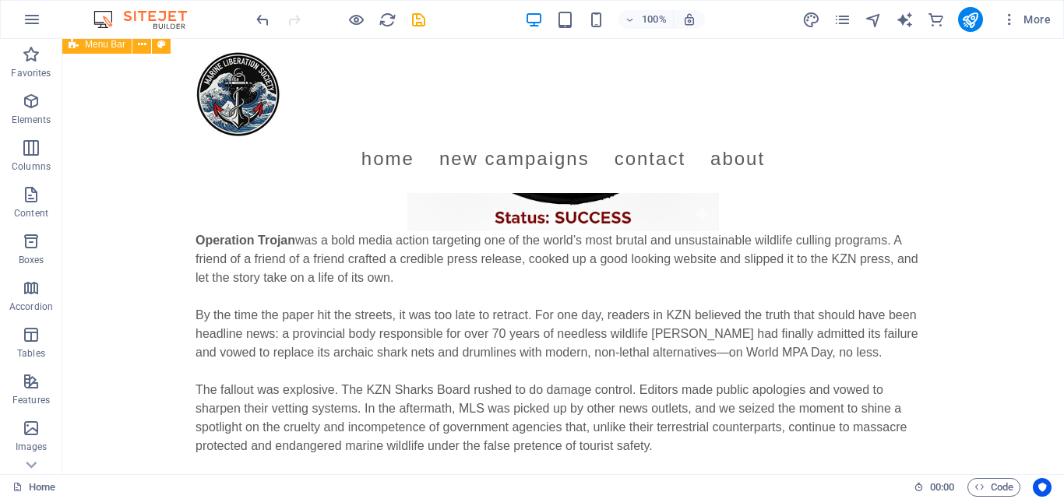
scroll to position [445, 0]
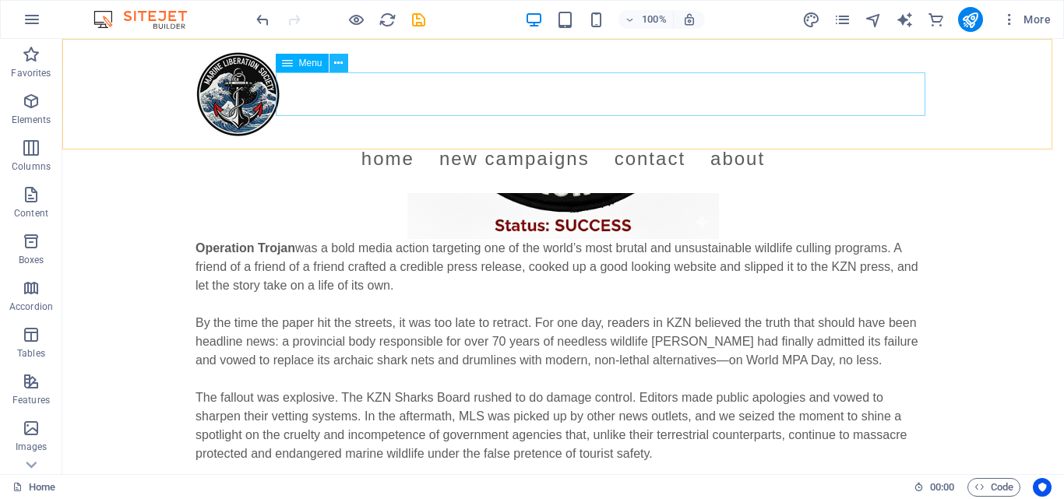
click at [336, 59] on icon at bounding box center [338, 63] width 9 height 16
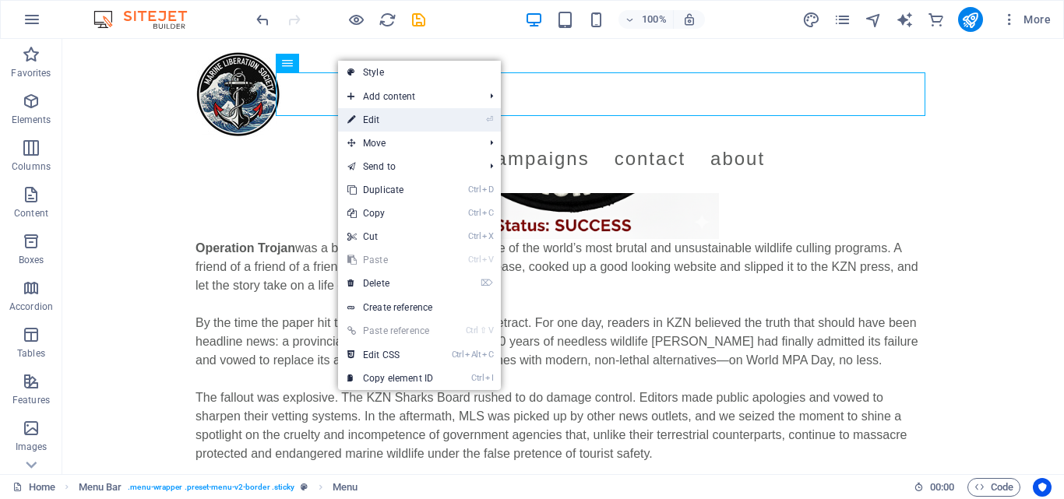
click at [375, 122] on link "⏎ Edit" at bounding box center [390, 119] width 104 height 23
select select
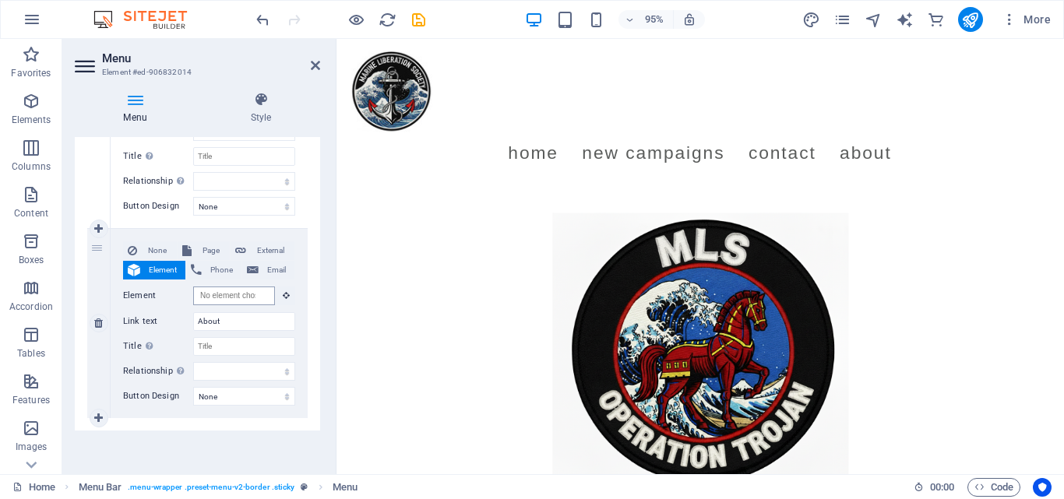
scroll to position [0, 0]
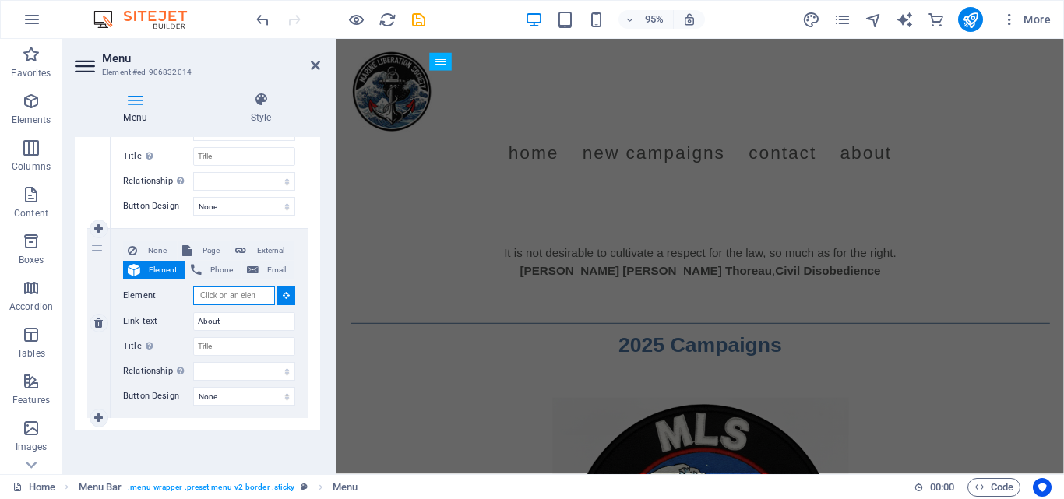
click at [229, 298] on input "Element" at bounding box center [234, 296] width 82 height 19
paste input "#ed-906572803"
type input "#ed-906572803"
select select
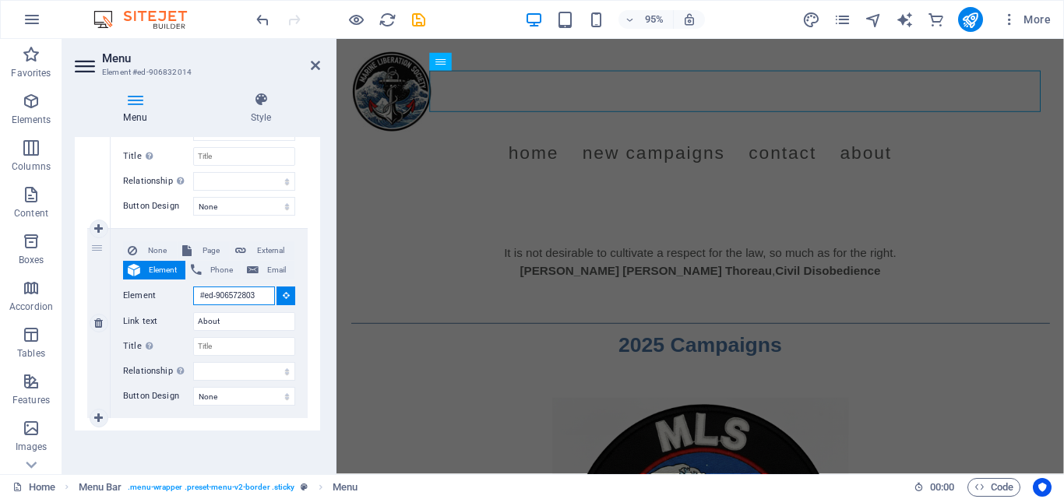
select select
type input "#ed-906572803"
select select
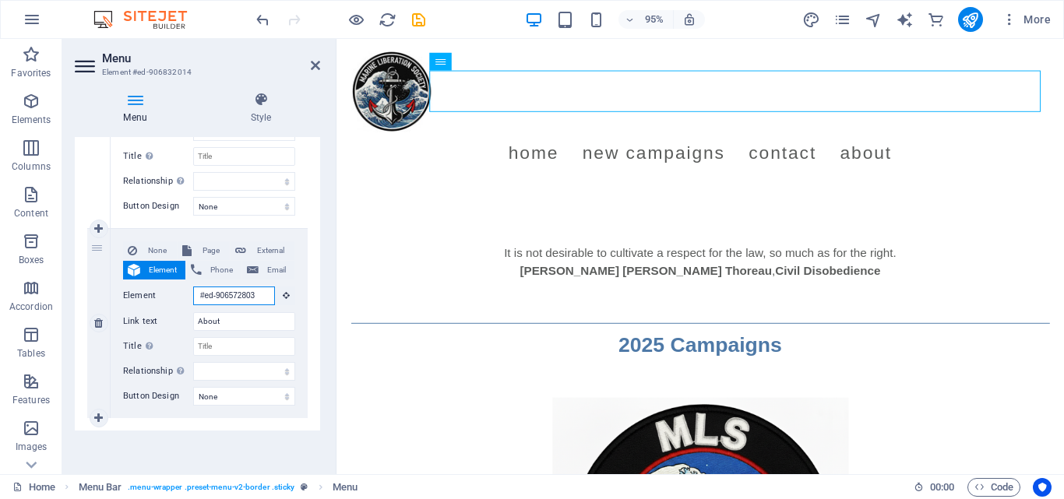
scroll to position [0, 0]
click at [231, 301] on input "#ed-906572803" at bounding box center [234, 296] width 82 height 19
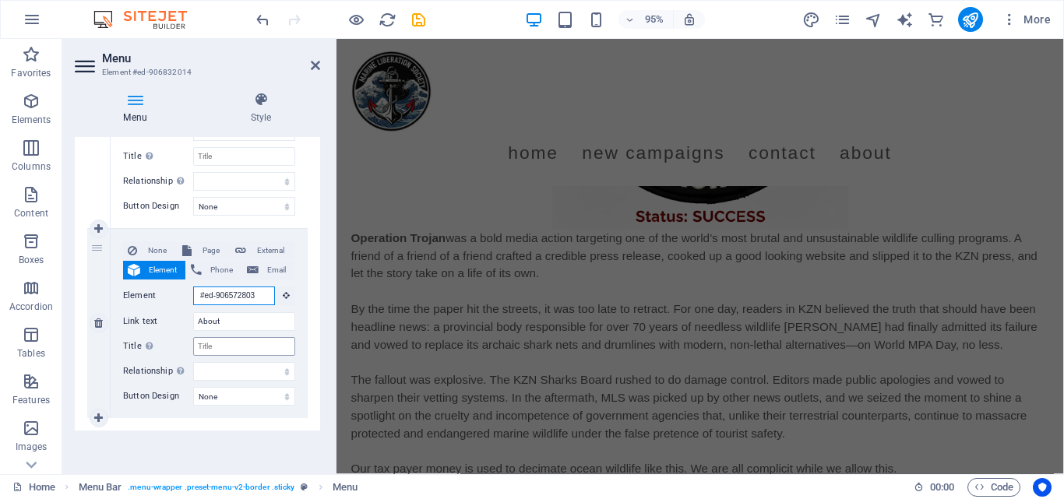
scroll to position [335, 0]
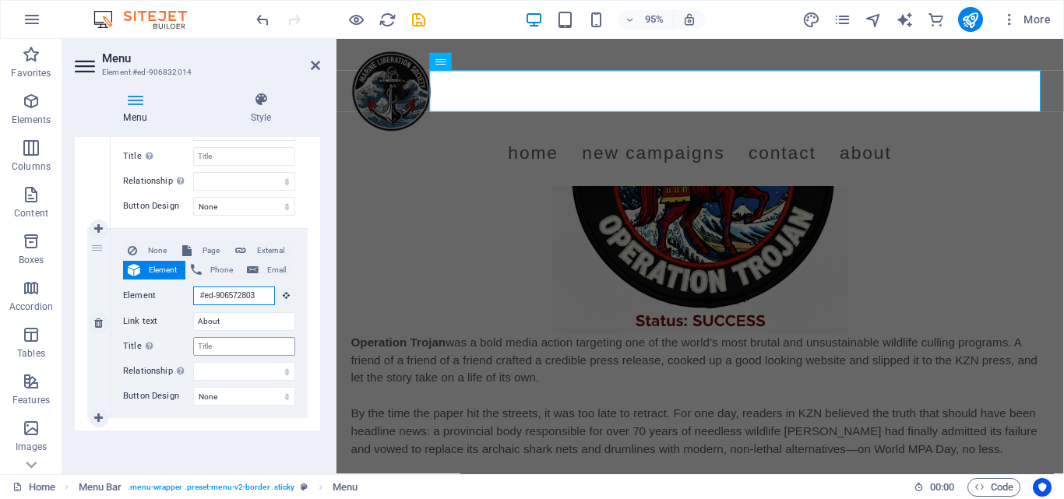
type input "#ed-906572803"
click at [233, 350] on input "Title Additional link description, should not be the same as the link text. The…" at bounding box center [244, 346] width 102 height 19
type input "About"
select select
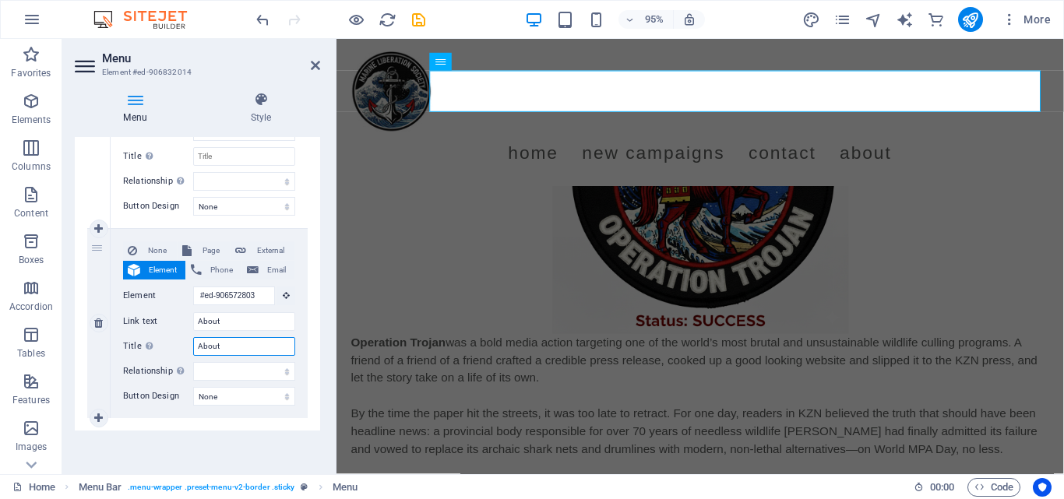
select select
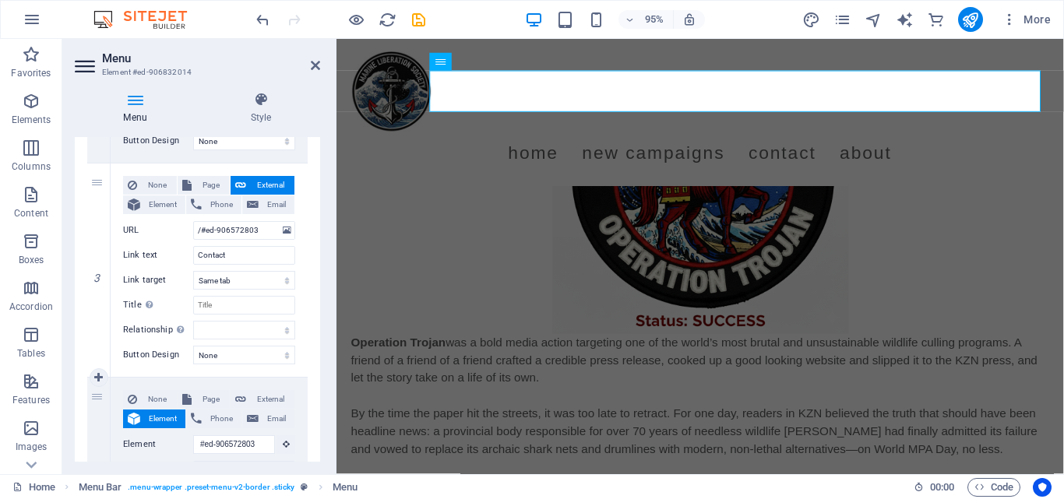
type input "About"
drag, startPoint x: 93, startPoint y: 393, endPoint x: 100, endPoint y: 245, distance: 149.0
select select
type input "#ed-906572803"
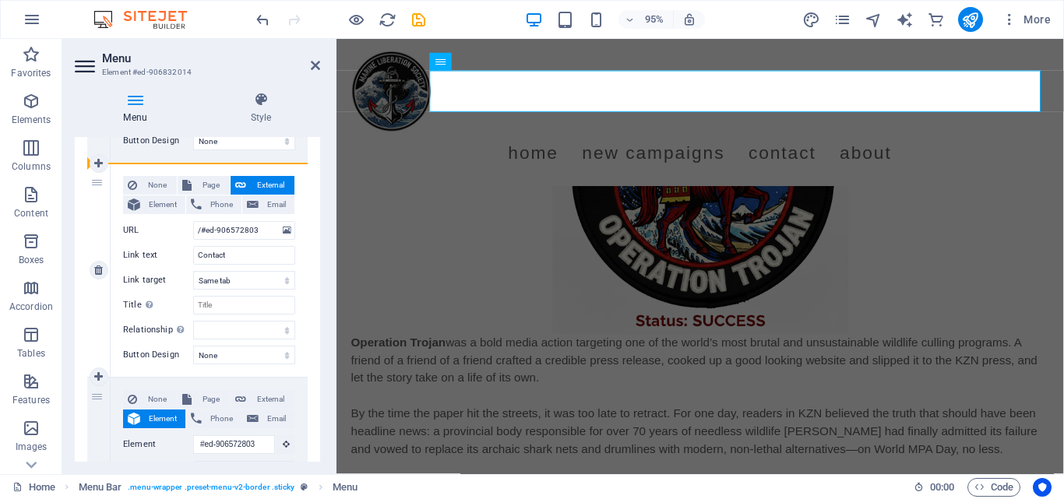
type input "About"
select select
type input "/#ed-906572803"
type input "Contact"
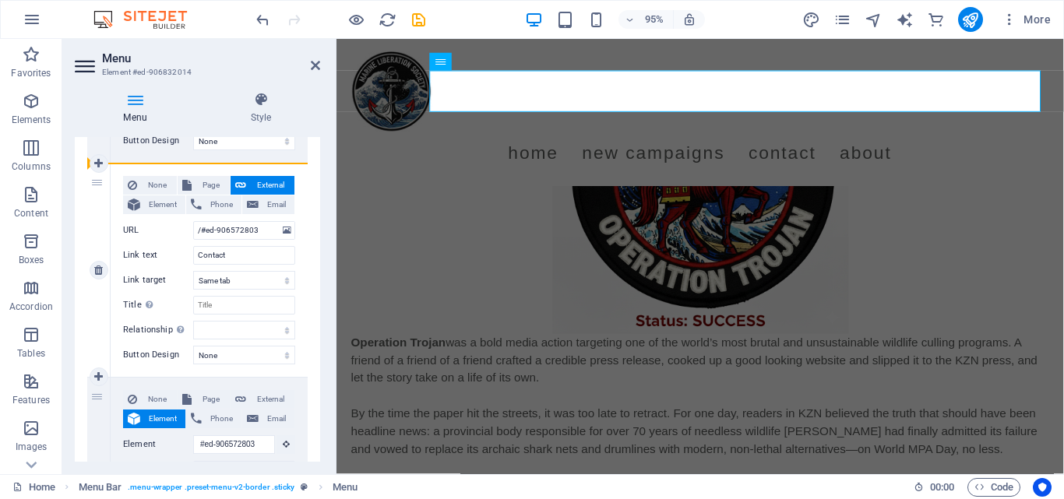
select select
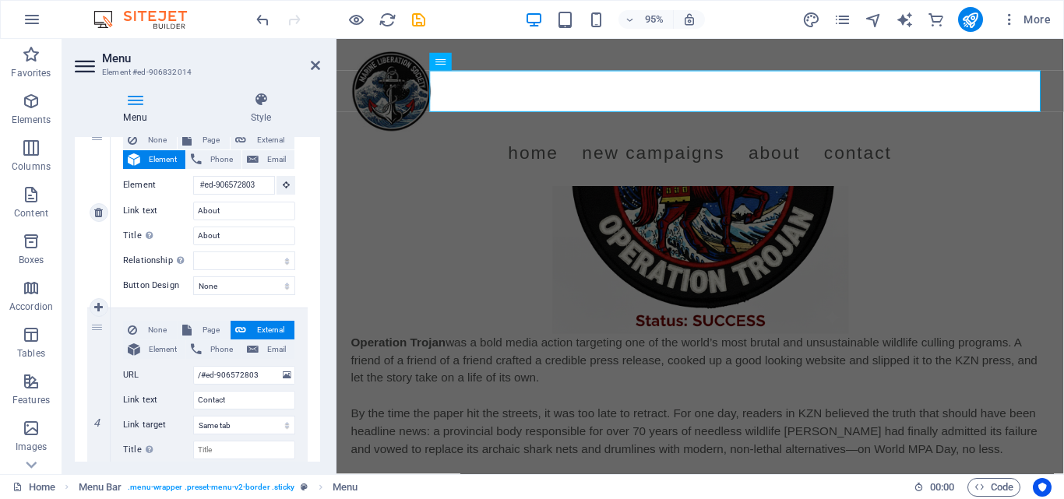
scroll to position [596, 0]
click at [989, 196] on figure at bounding box center [719, 194] width 735 height 312
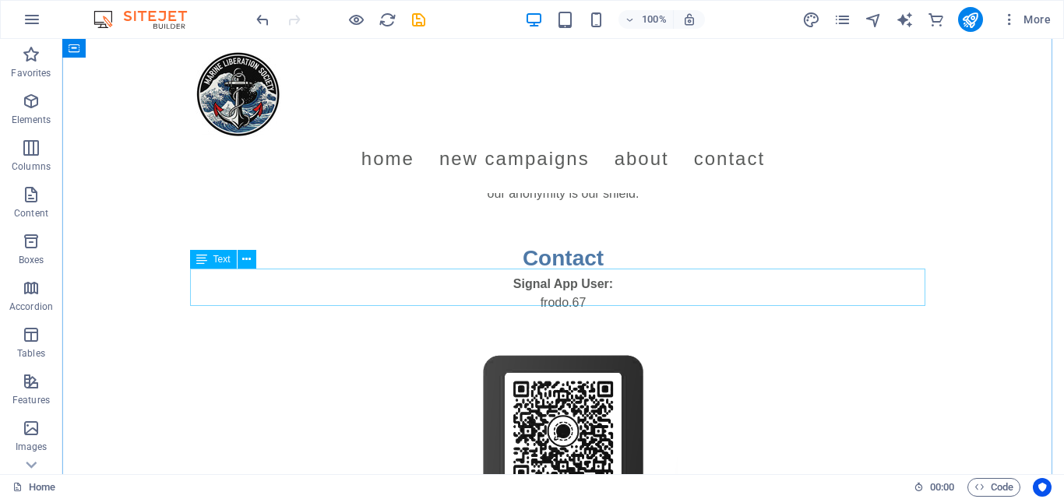
scroll to position [1495, 0]
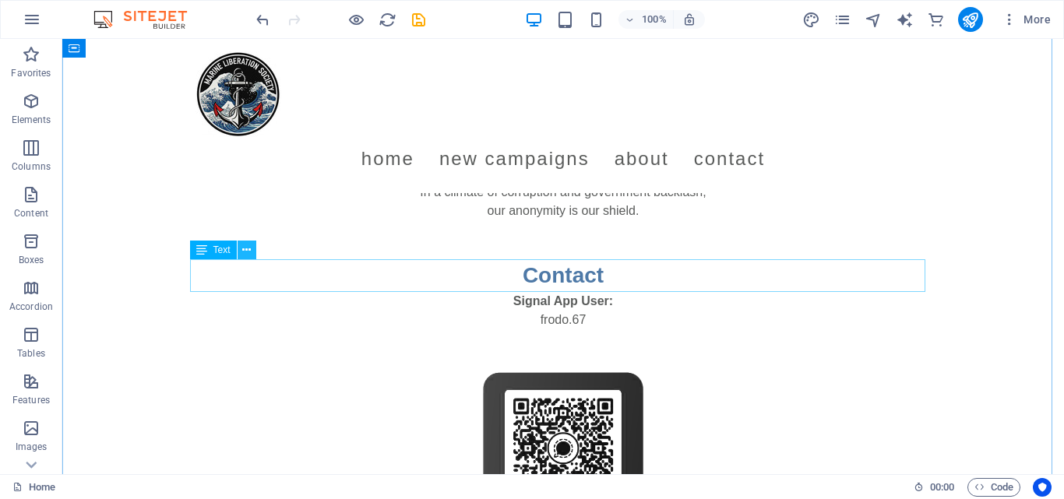
click at [245, 250] on icon at bounding box center [246, 250] width 9 height 16
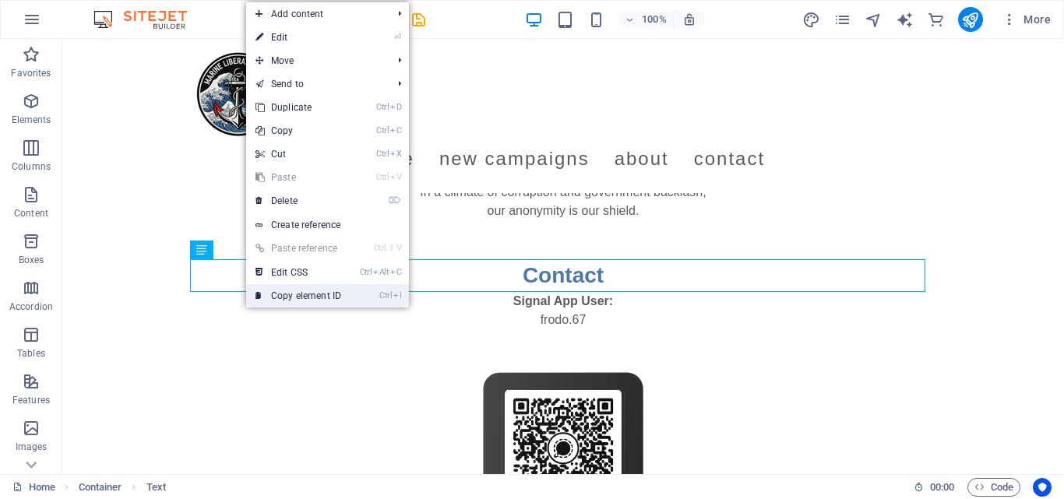
click at [349, 292] on link "Ctrl I Copy element ID" at bounding box center [298, 295] width 104 height 23
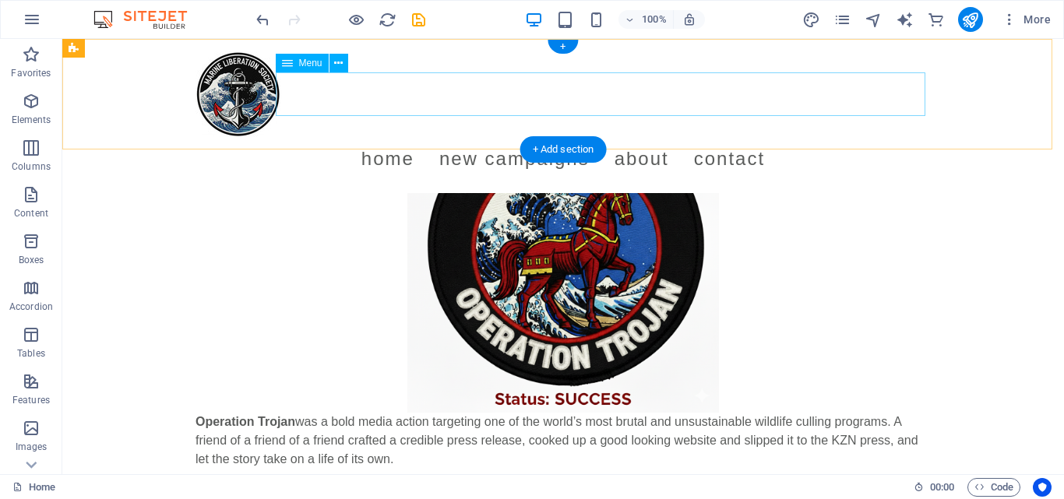
scroll to position [0, 0]
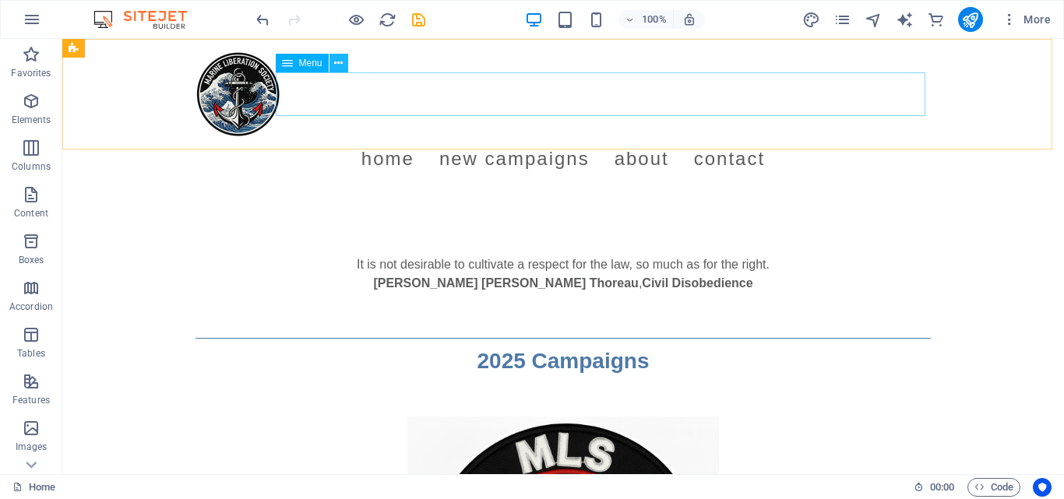
click at [343, 63] on button at bounding box center [338, 63] width 19 height 19
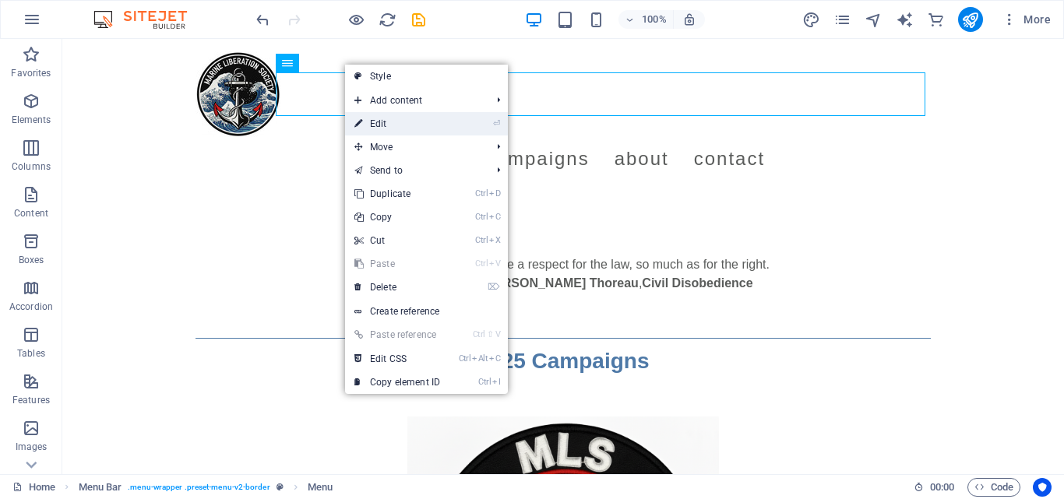
click at [386, 120] on link "⏎ Edit" at bounding box center [397, 123] width 104 height 23
select select
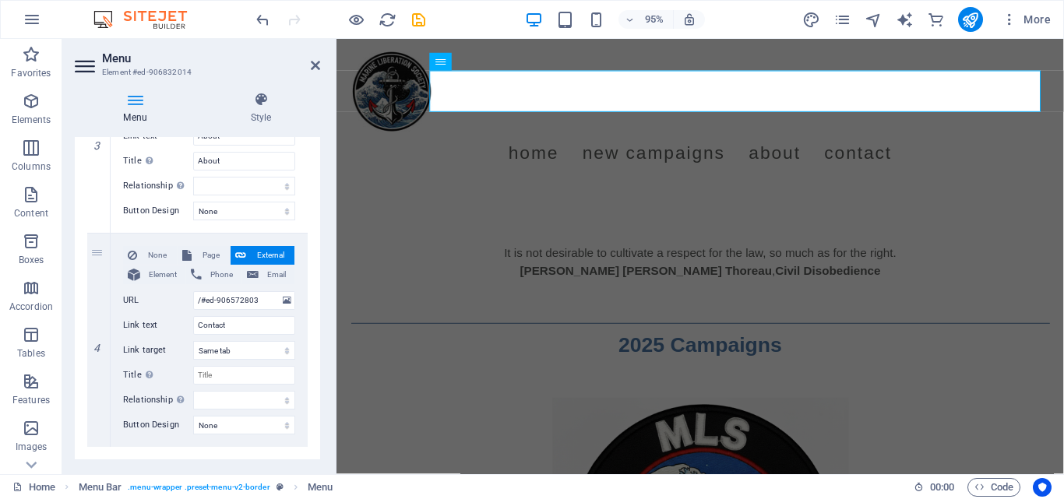
scroll to position [672, 0]
click at [241, 294] on input "/#ed-906572803" at bounding box center [244, 298] width 102 height 19
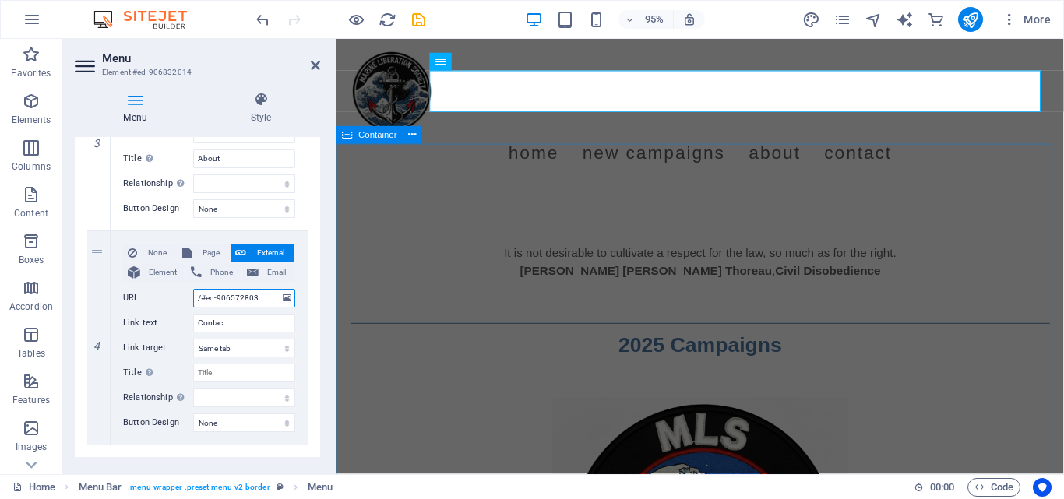
paste input "#ed-908974887"
type input "#ed-908974887"
select select
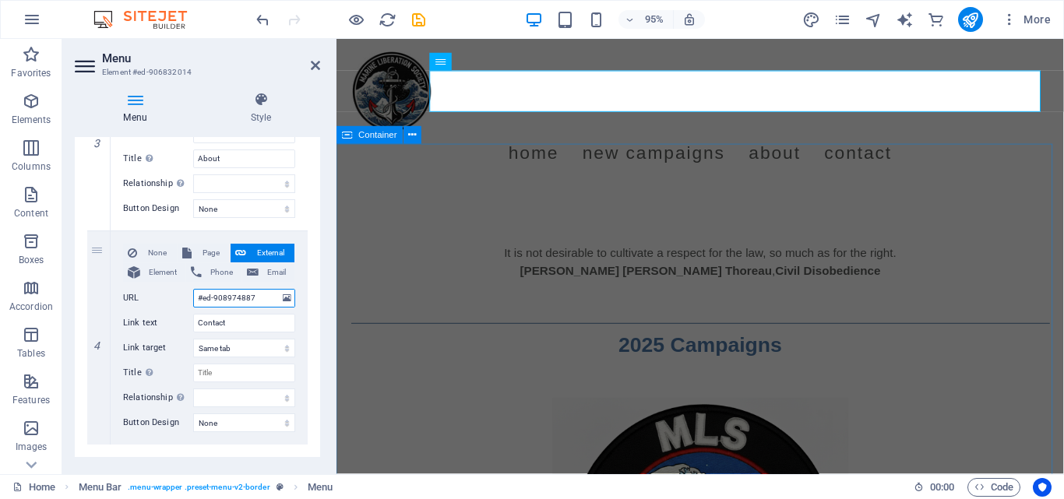
select select
type input "#ed-908974887"
click at [321, 308] on div "Menu Style Menu Auto Custom Create custom menu items for this menu. Recommended…" at bounding box center [197, 276] width 270 height 395
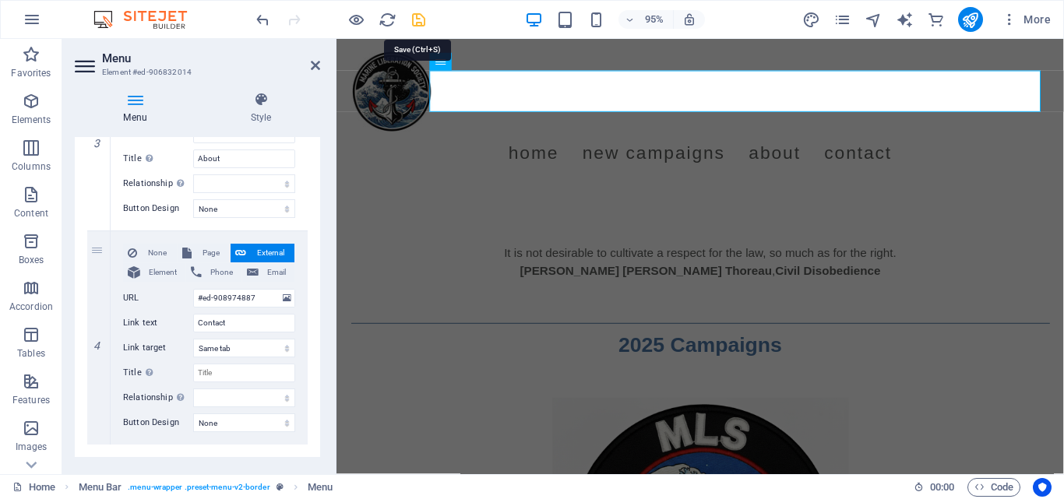
click at [420, 16] on icon "save" at bounding box center [419, 20] width 18 height 18
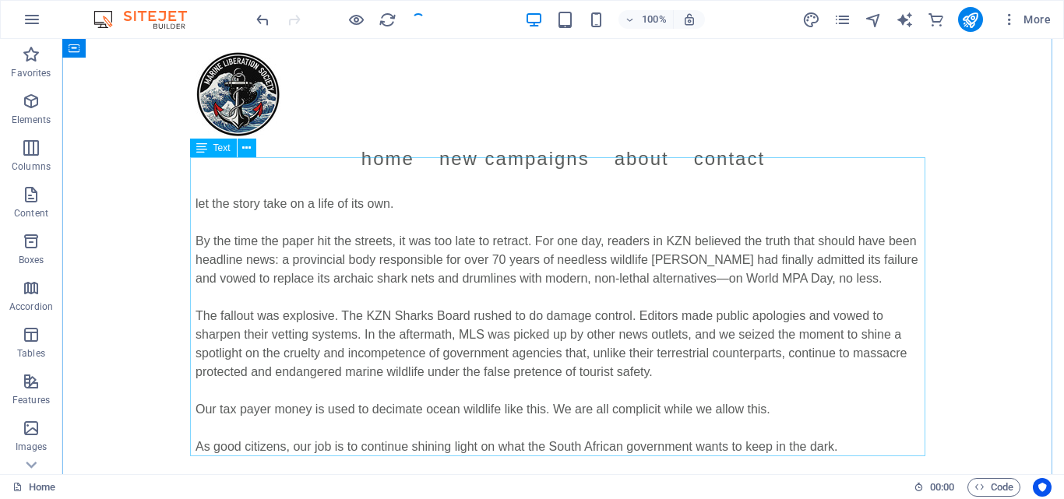
scroll to position [0, 0]
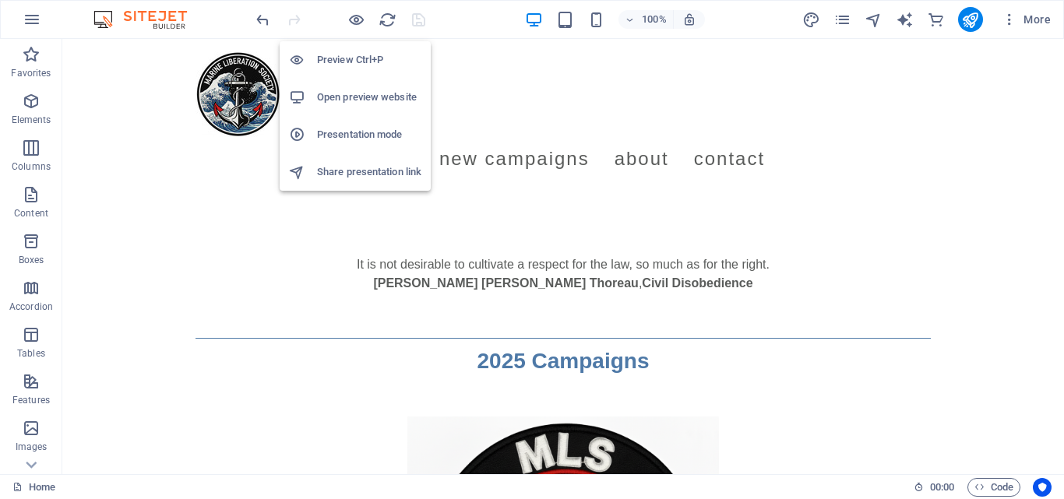
click at [365, 90] on h6 "Open preview website" at bounding box center [369, 97] width 104 height 19
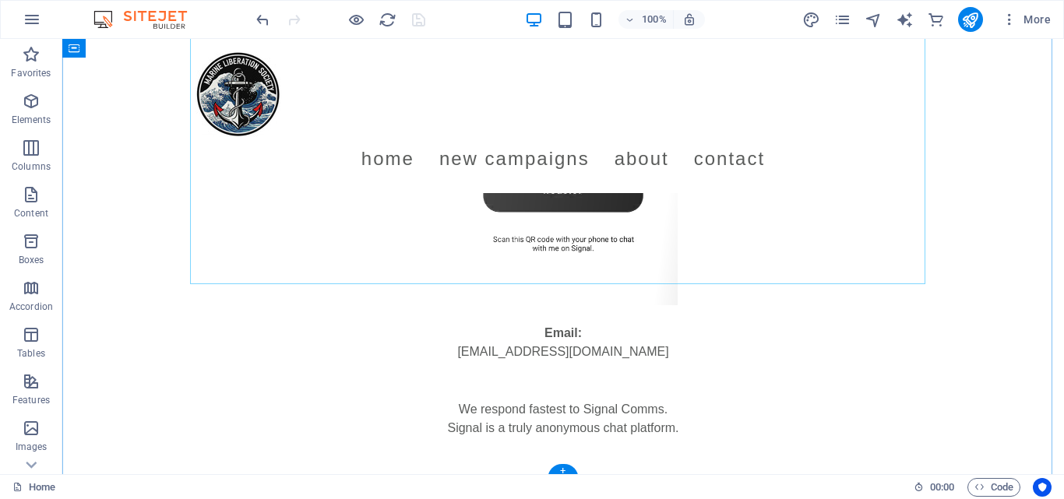
scroll to position [1856, 0]
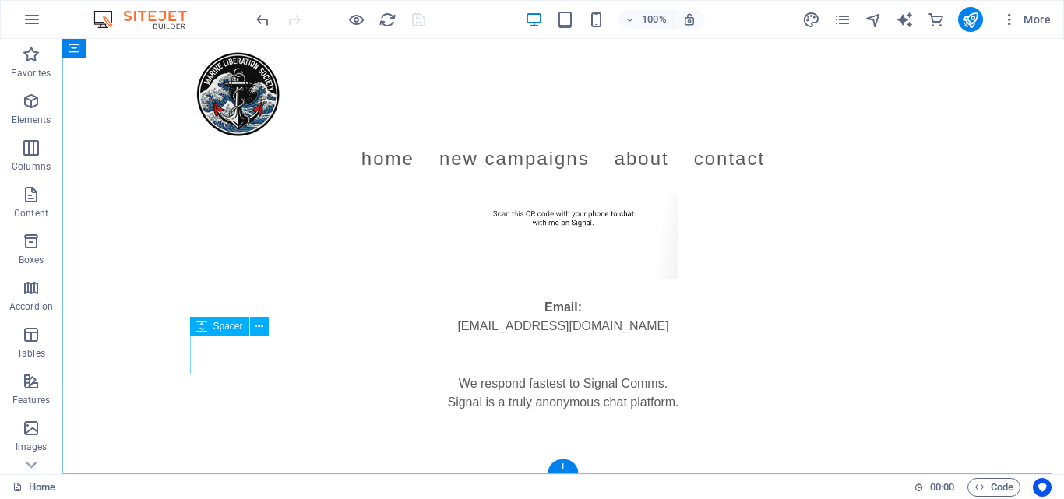
click at [559, 350] on div at bounding box center [562, 355] width 735 height 39
click at [259, 323] on icon at bounding box center [259, 327] width 9 height 16
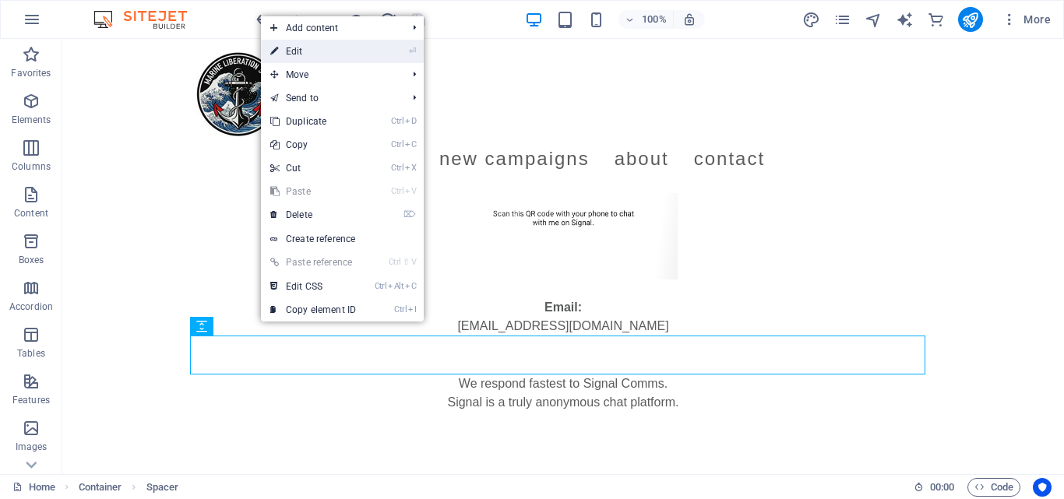
click at [317, 46] on link "⏎ Edit" at bounding box center [313, 51] width 104 height 23
select select "px"
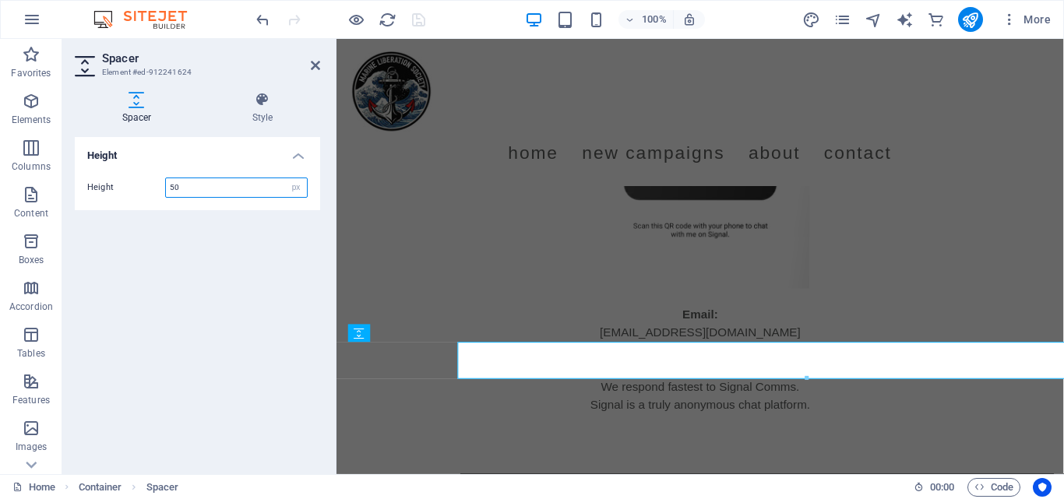
scroll to position [1833, 0]
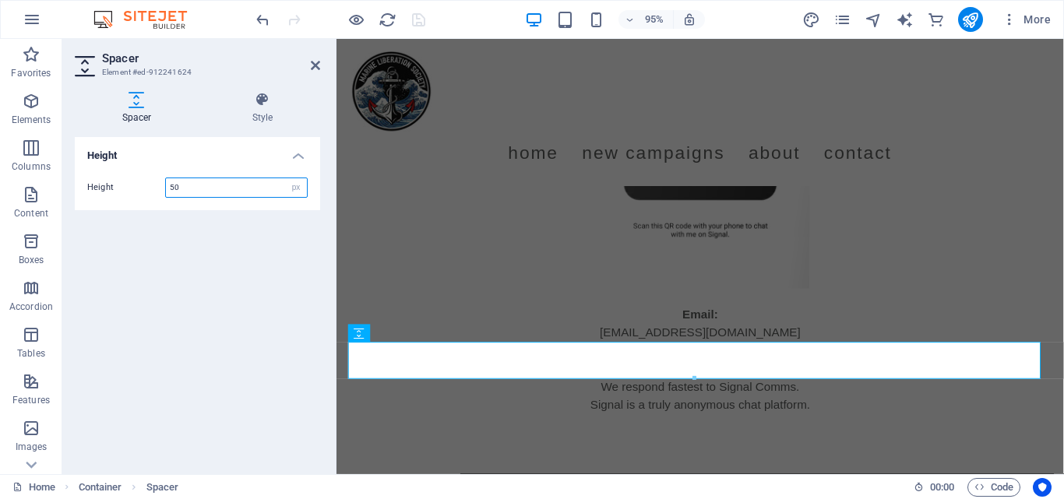
click at [227, 191] on input "50" at bounding box center [236, 187] width 141 height 19
type input "10"
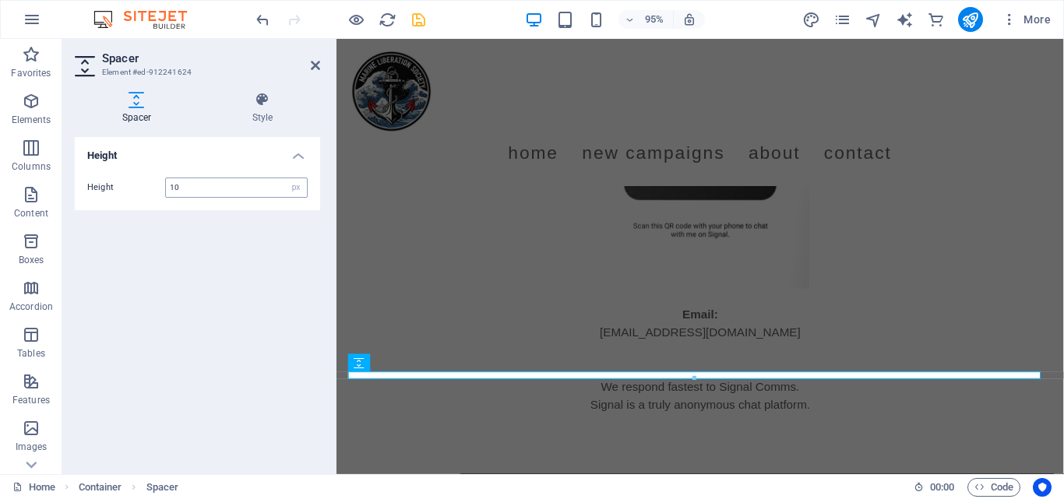
scroll to position [1802, 0]
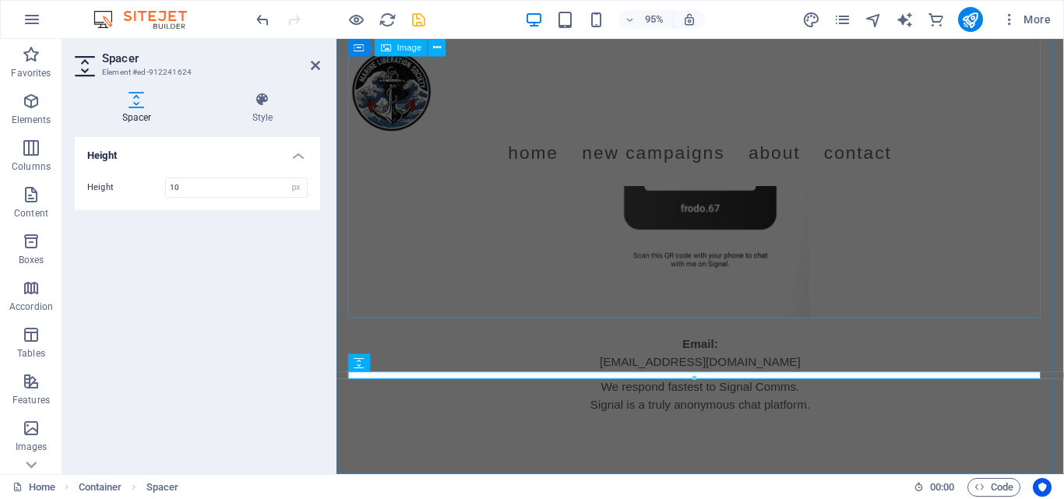
click at [749, 283] on figure at bounding box center [719, 178] width 735 height 312
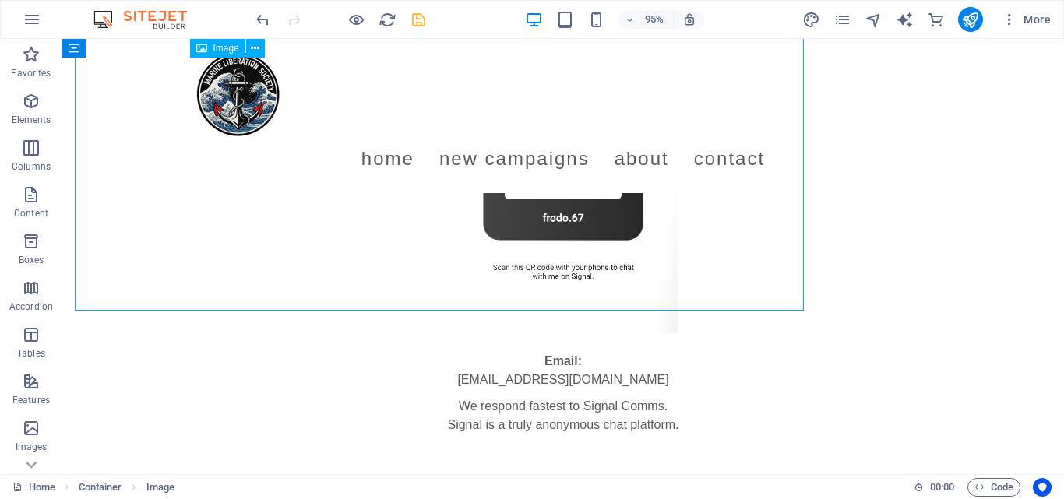
scroll to position [1825, 0]
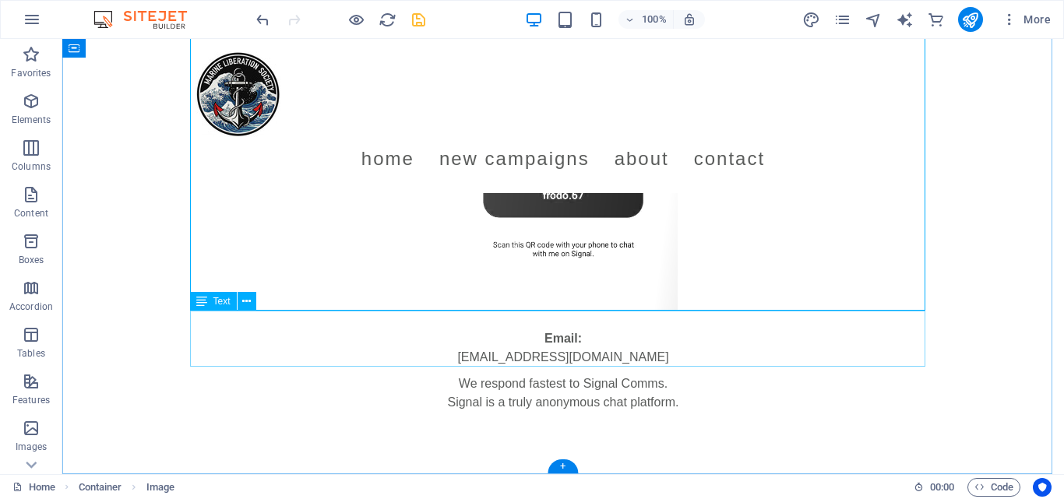
click at [643, 330] on div "Email: [EMAIL_ADDRESS][DOMAIN_NAME]" at bounding box center [562, 339] width 735 height 56
click at [569, 281] on figure at bounding box center [562, 155] width 735 height 312
click at [579, 386] on div "We respond fastest to Signal Comms. Signal is a truly anonymous chat platform." at bounding box center [562, 393] width 735 height 37
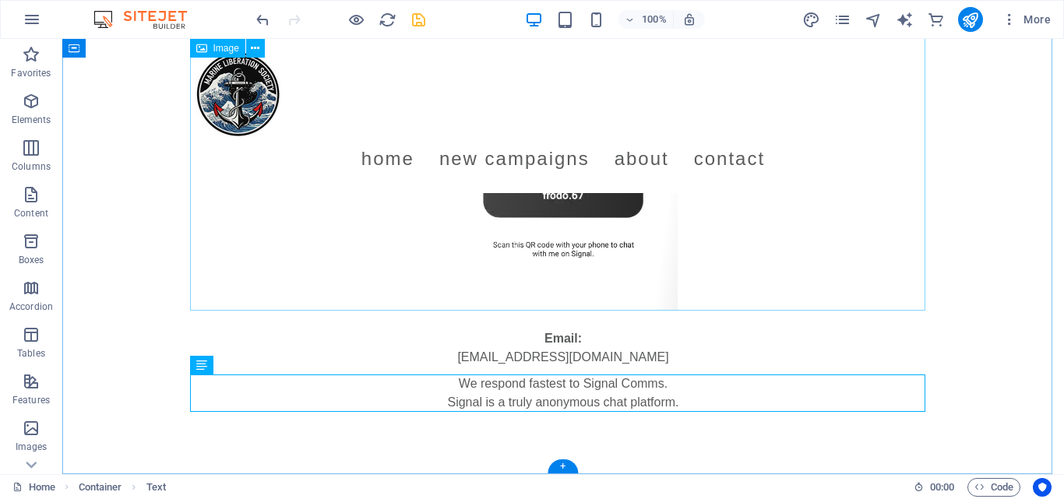
click at [672, 280] on figure at bounding box center [562, 155] width 735 height 312
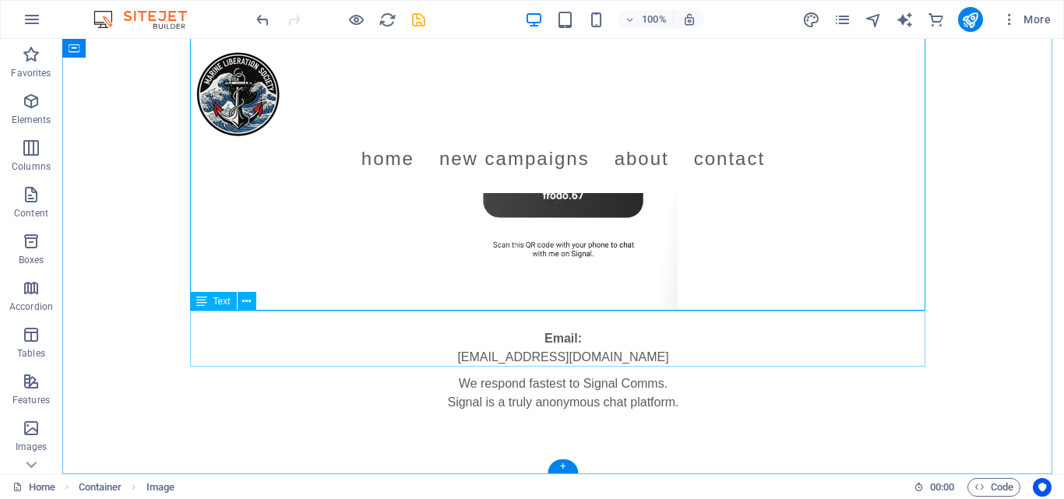
click at [558, 322] on div "Email: [EMAIL_ADDRESS][DOMAIN_NAME]" at bounding box center [562, 339] width 735 height 56
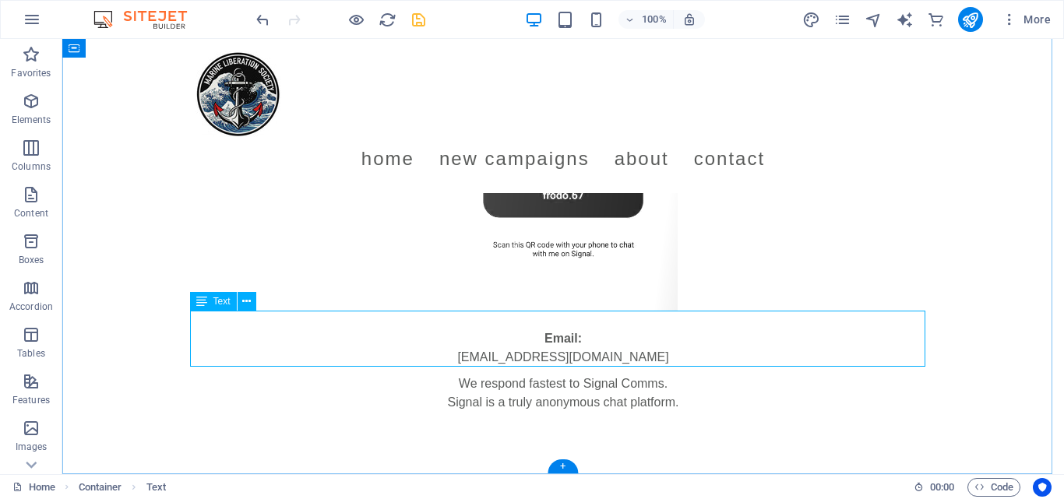
click at [563, 337] on div "Email: [EMAIL_ADDRESS][DOMAIN_NAME]" at bounding box center [562, 339] width 735 height 56
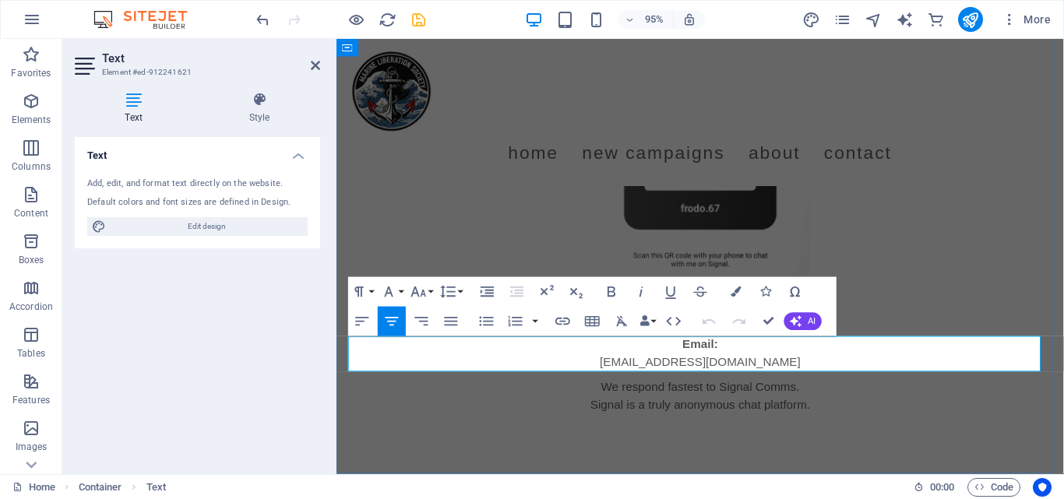
scroll to position [1783, 0]
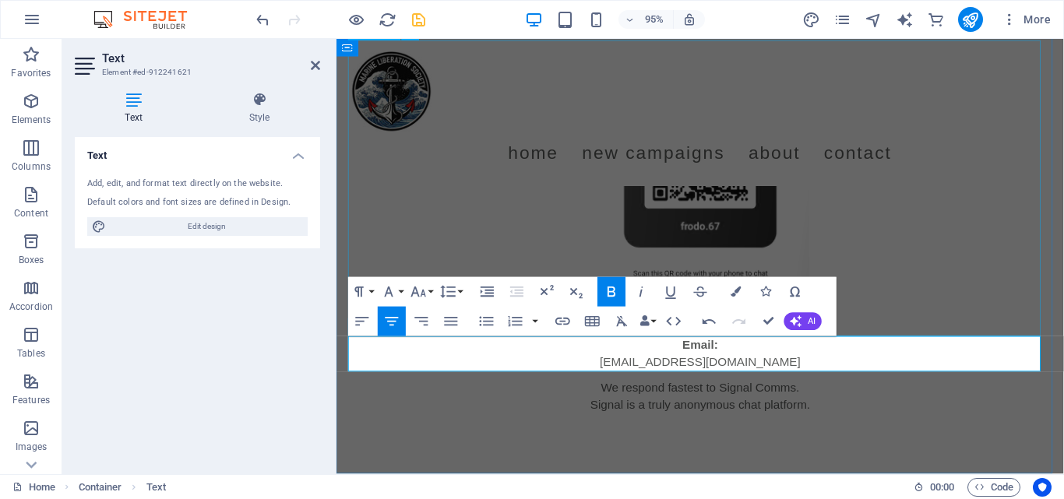
click at [942, 289] on figure at bounding box center [719, 196] width 735 height 312
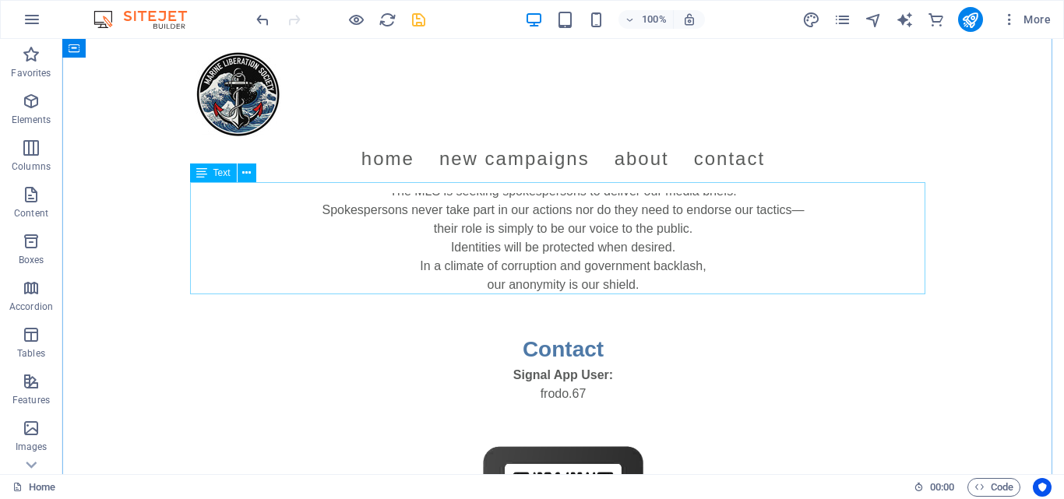
scroll to position [1427, 0]
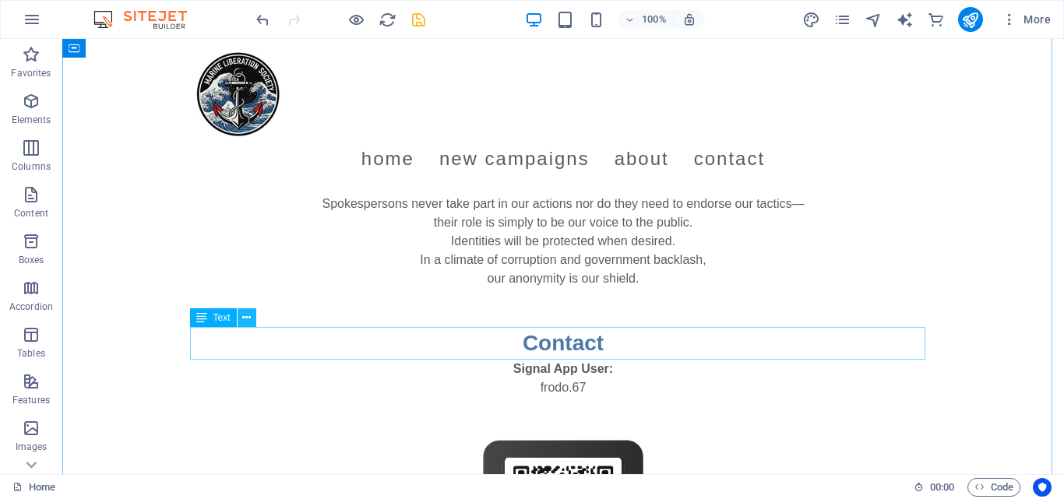
click at [248, 314] on icon at bounding box center [246, 318] width 9 height 16
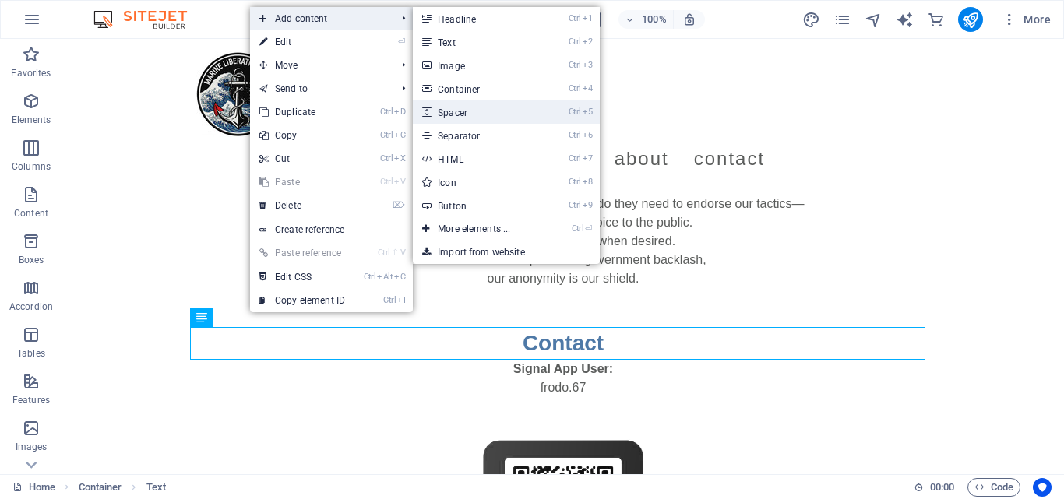
click at [499, 109] on link "Ctrl 5 Spacer" at bounding box center [477, 111] width 129 height 23
select select "px"
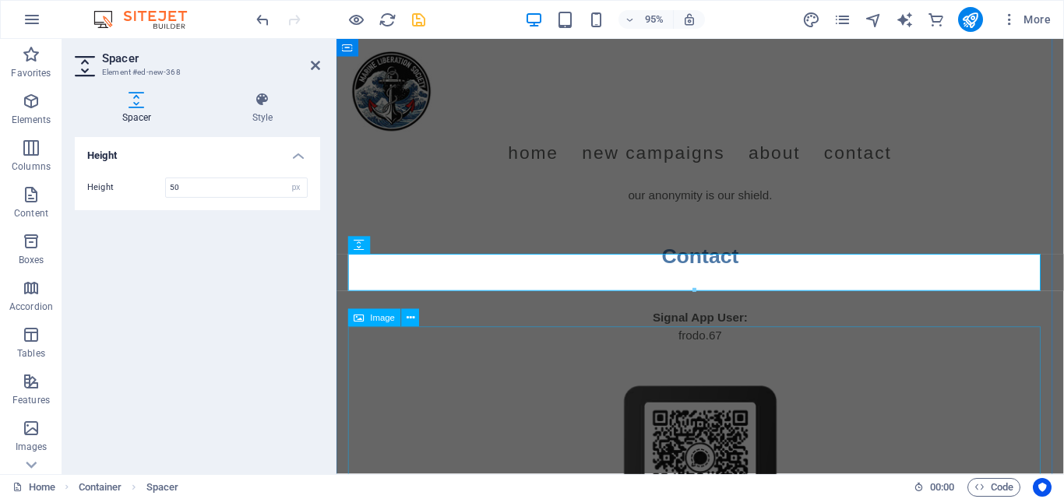
scroll to position [1491, 0]
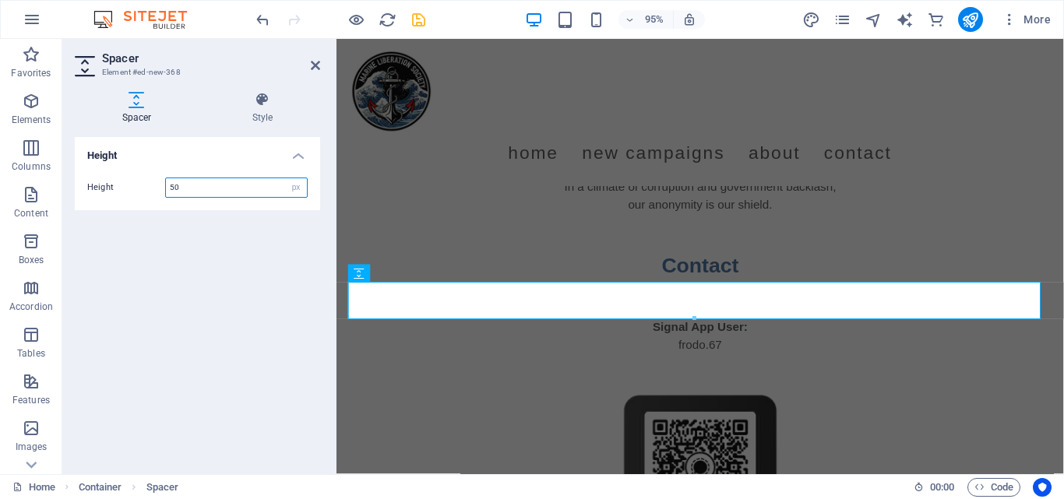
click at [167, 188] on input "50" at bounding box center [236, 187] width 141 height 19
type input "10"
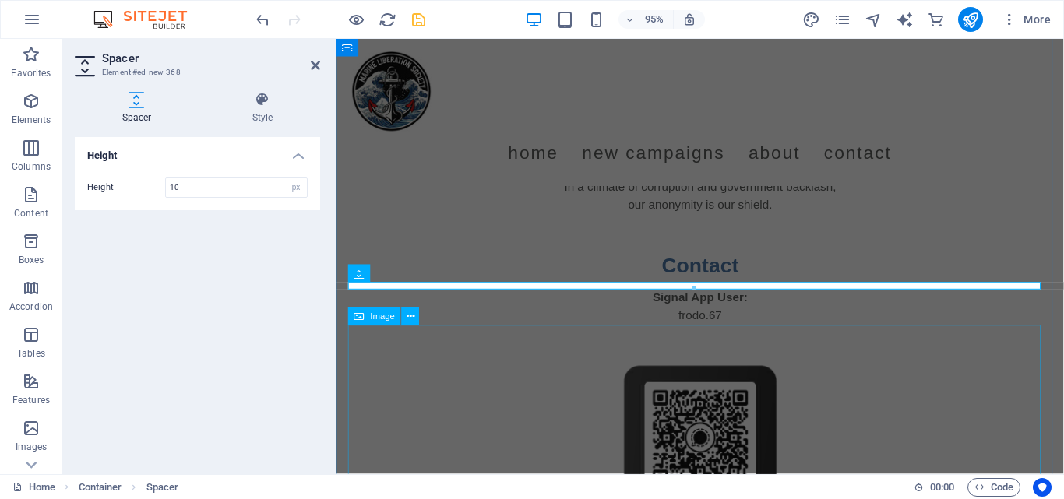
click at [520, 373] on figure at bounding box center [719, 496] width 735 height 312
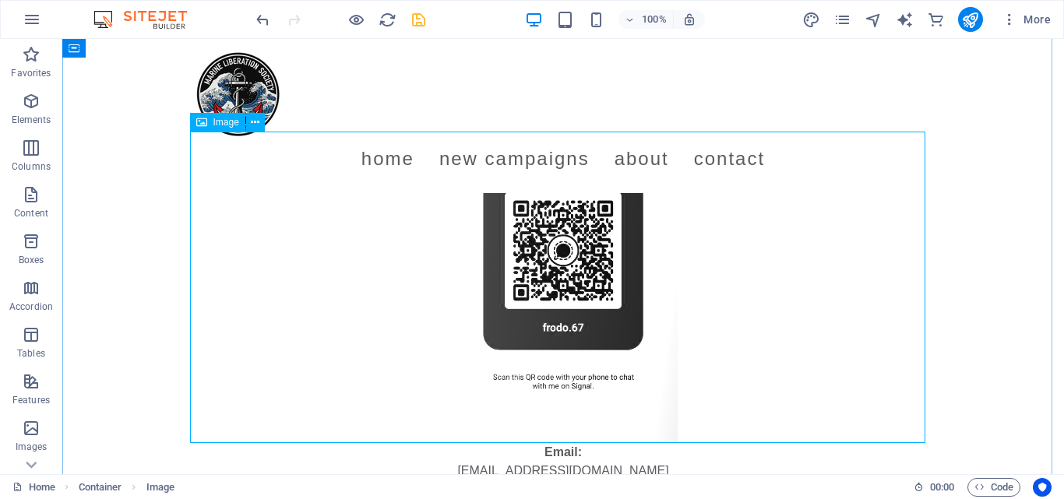
scroll to position [1702, 0]
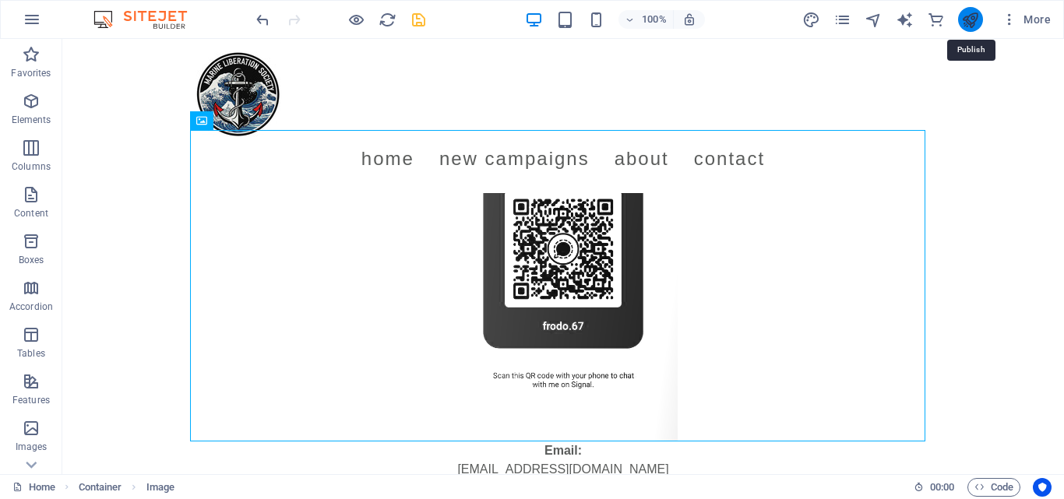
click at [970, 17] on icon "publish" at bounding box center [970, 20] width 18 height 18
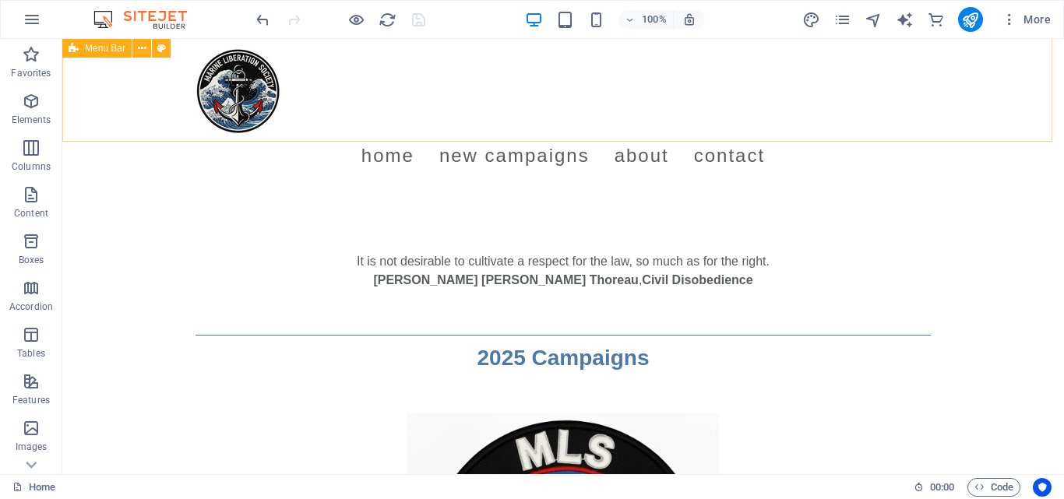
scroll to position [8, 0]
